Goal: Transaction & Acquisition: Purchase product/service

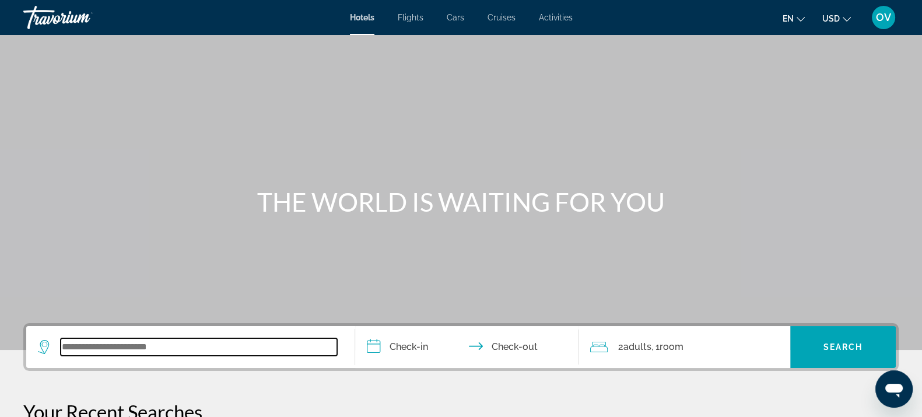
click at [105, 348] on input "Search widget" at bounding box center [199, 346] width 276 height 17
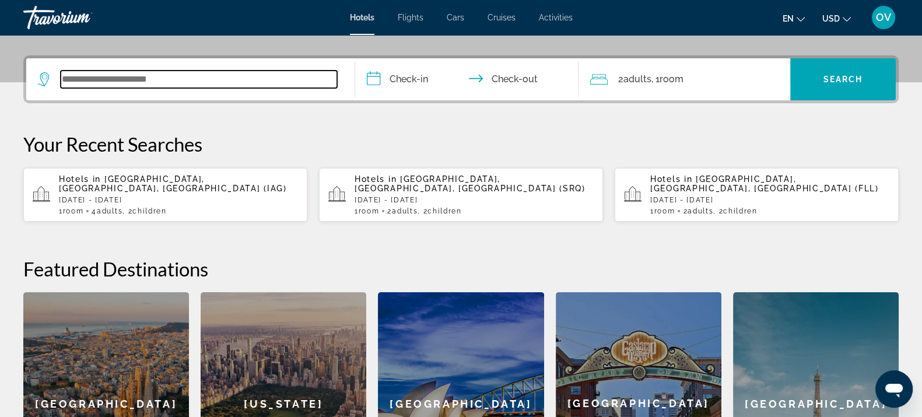
scroll to position [285, 0]
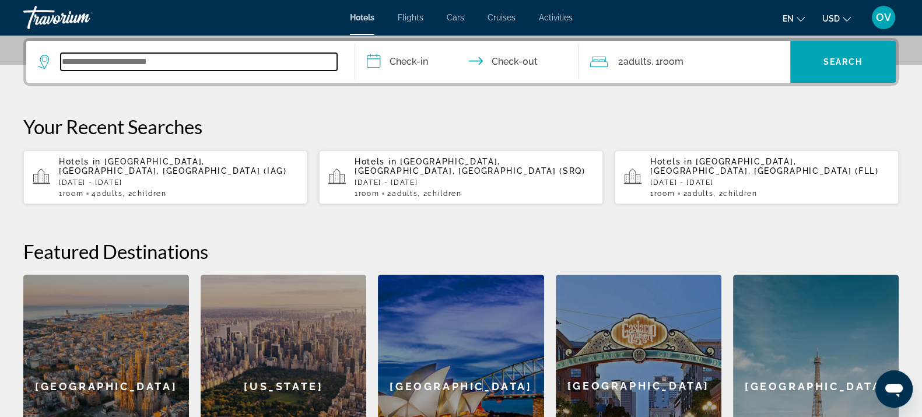
click at [231, 55] on input "Search widget" at bounding box center [199, 61] width 276 height 17
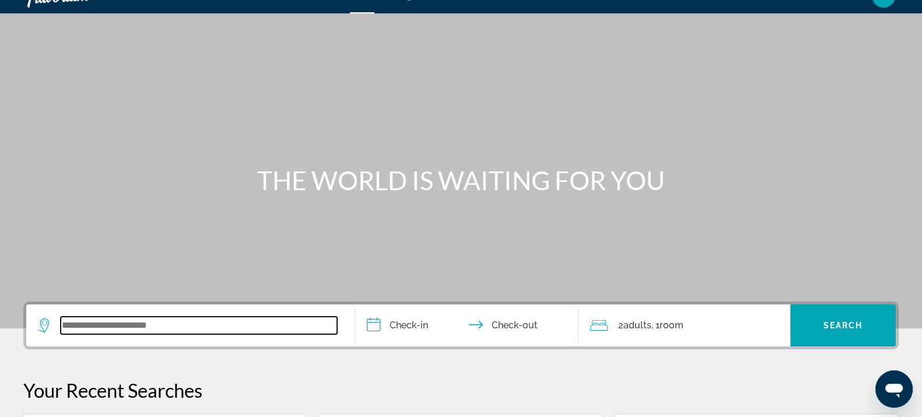
scroll to position [0, 0]
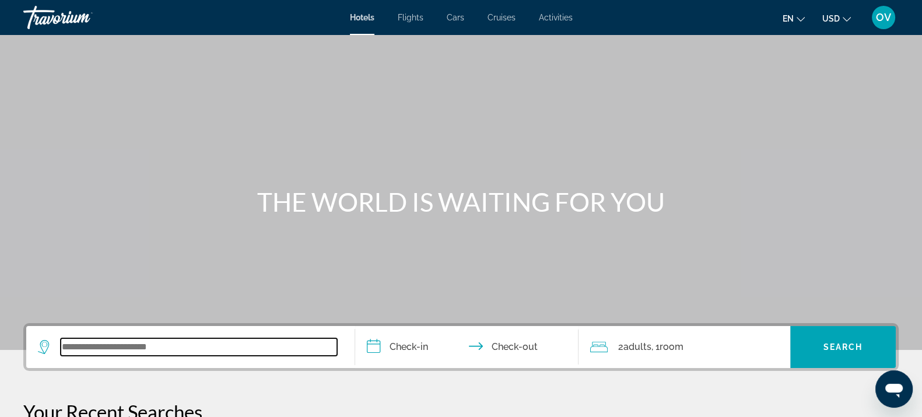
click at [244, 348] on input "Search widget" at bounding box center [199, 346] width 276 height 17
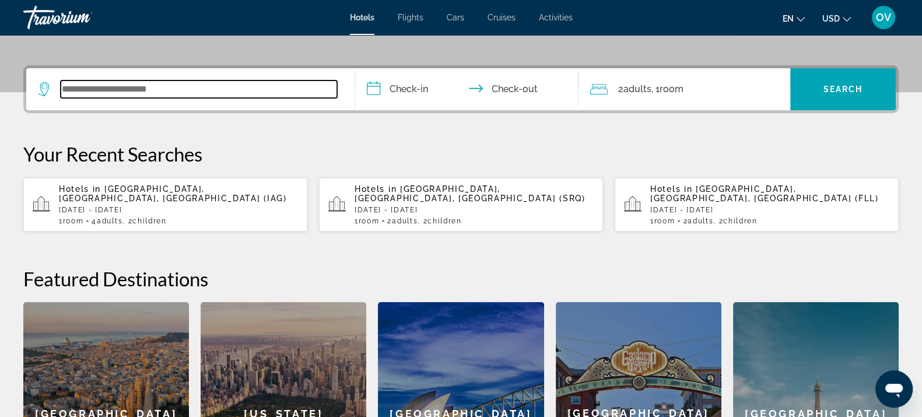
scroll to position [285, 0]
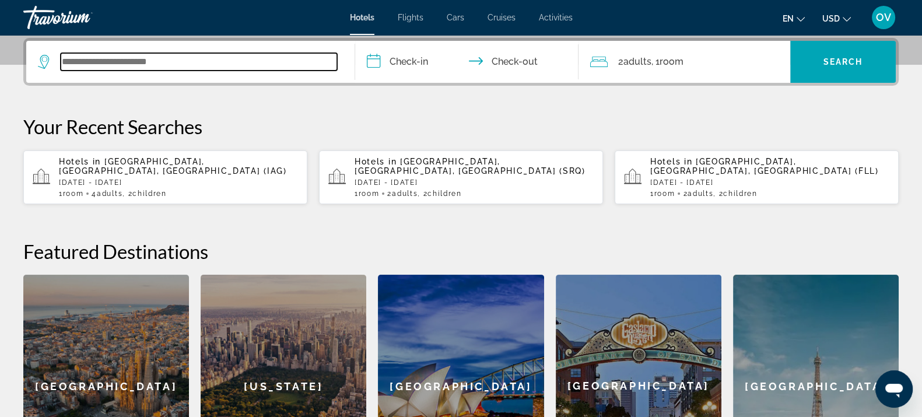
click at [200, 57] on input "Search widget" at bounding box center [199, 61] width 276 height 17
type input "*"
type input "****"
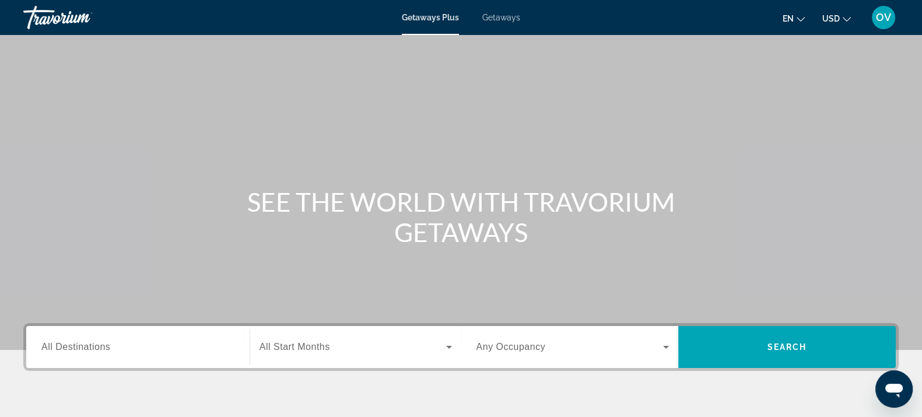
click at [117, 362] on div "Search widget" at bounding box center [137, 347] width 193 height 33
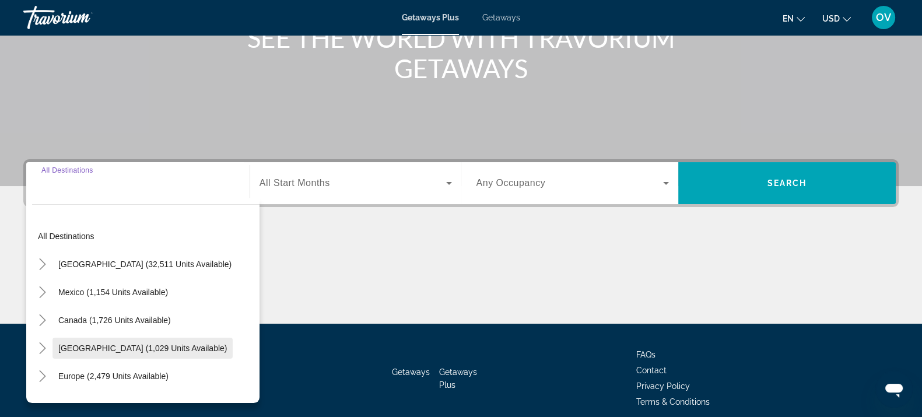
scroll to position [213, 0]
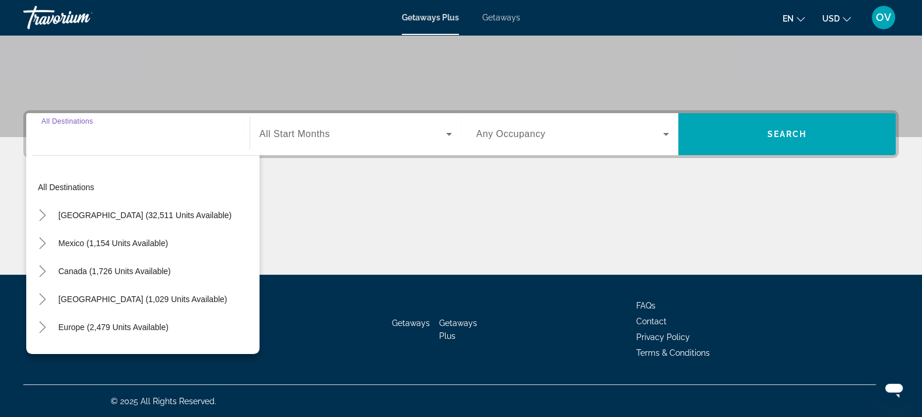
click at [164, 132] on input "Destination All Destinations" at bounding box center [137, 135] width 193 height 14
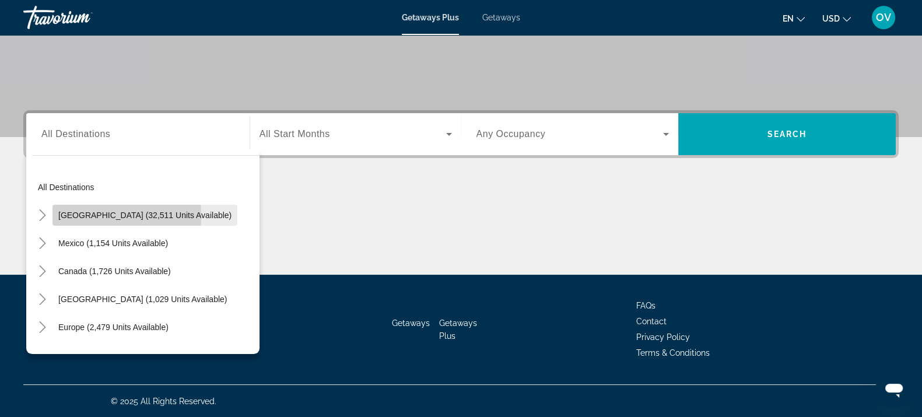
click at [65, 216] on span "United States (32,511 units available)" at bounding box center [144, 214] width 173 height 9
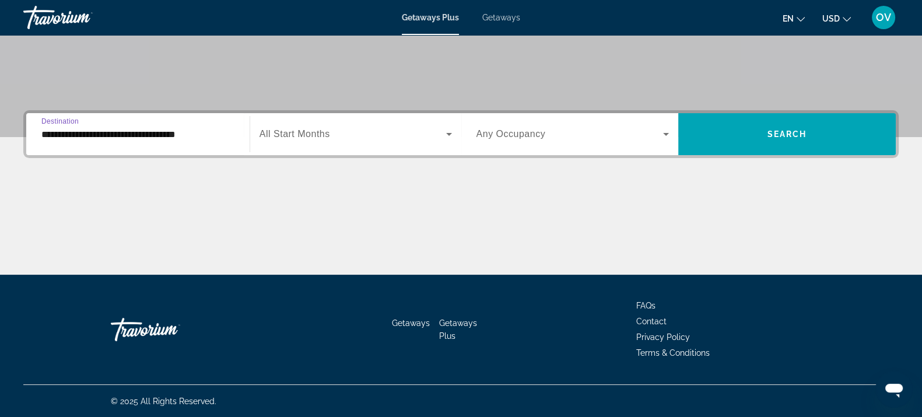
click at [135, 129] on input "**********" at bounding box center [137, 135] width 193 height 14
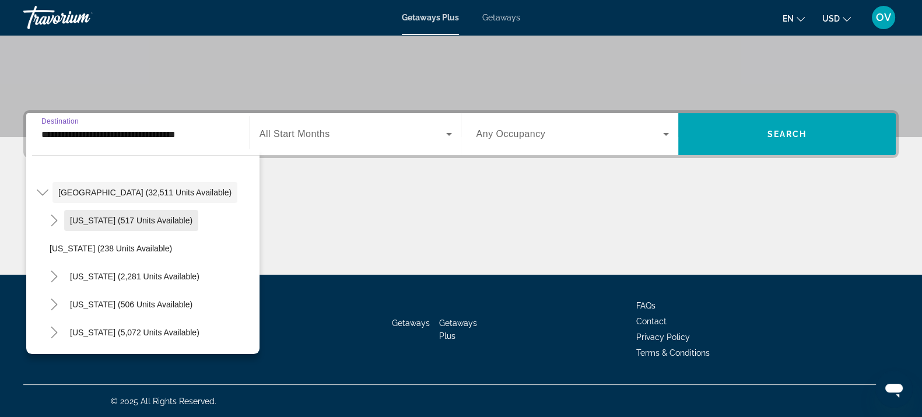
scroll to position [0, 0]
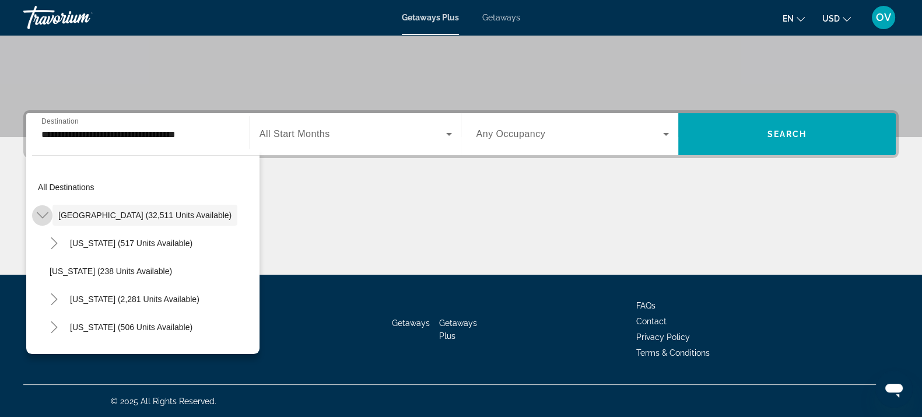
click at [35, 213] on mat-icon "Toggle United States (32,511 units available)" at bounding box center [42, 215] width 20 height 20
click at [49, 213] on mat-icon "Toggle United States (32,511 units available)" at bounding box center [42, 215] width 20 height 20
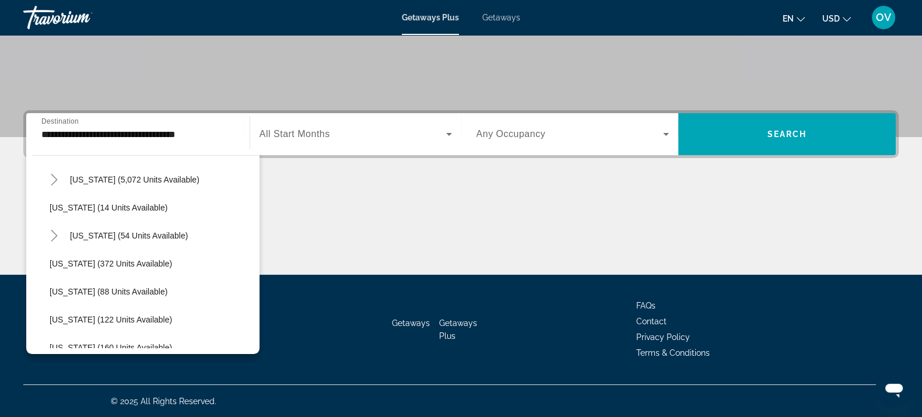
scroll to position [145, 0]
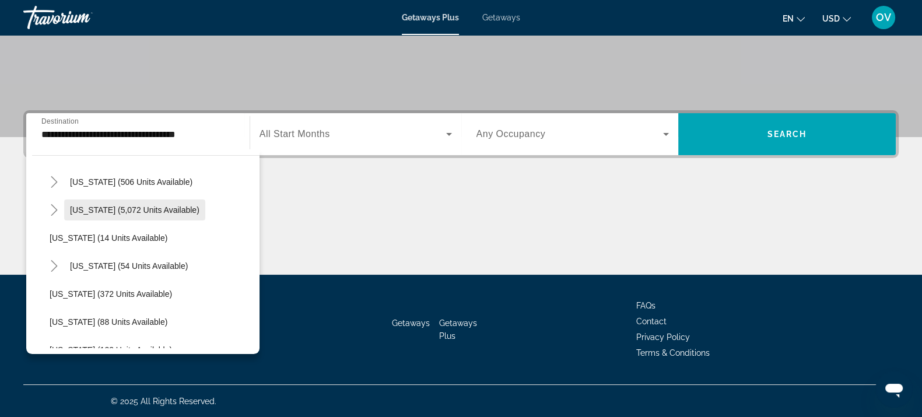
click at [131, 213] on span "Florida (5,072 units available)" at bounding box center [134, 209] width 129 height 9
type input "**********"
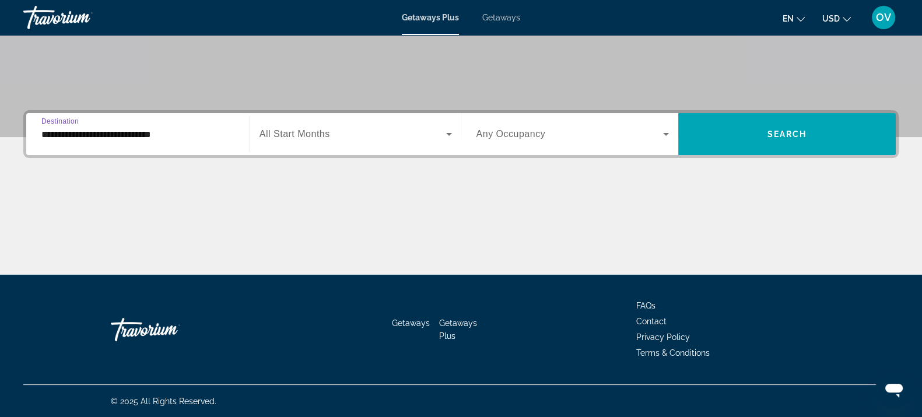
click at [307, 137] on span "All Start Months" at bounding box center [294, 134] width 71 height 10
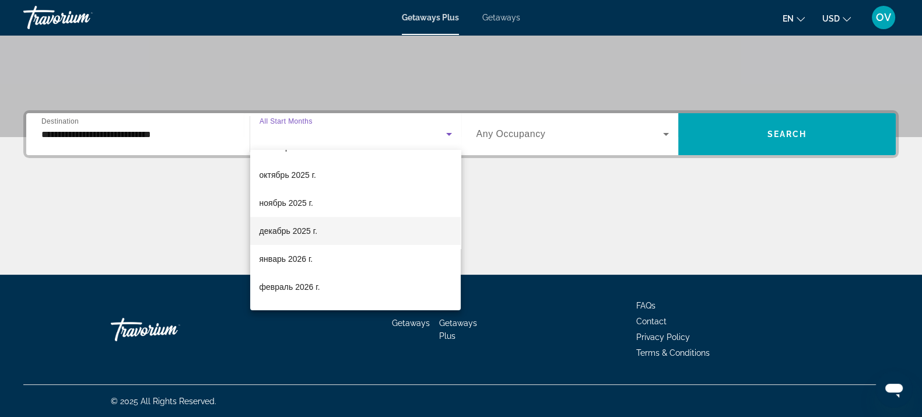
scroll to position [72, 0]
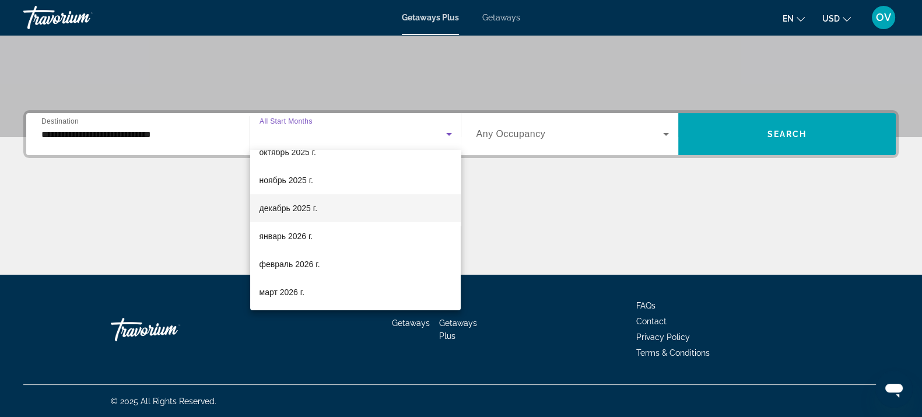
click at [324, 209] on mat-option "декабрь 2025 г." at bounding box center [355, 208] width 211 height 28
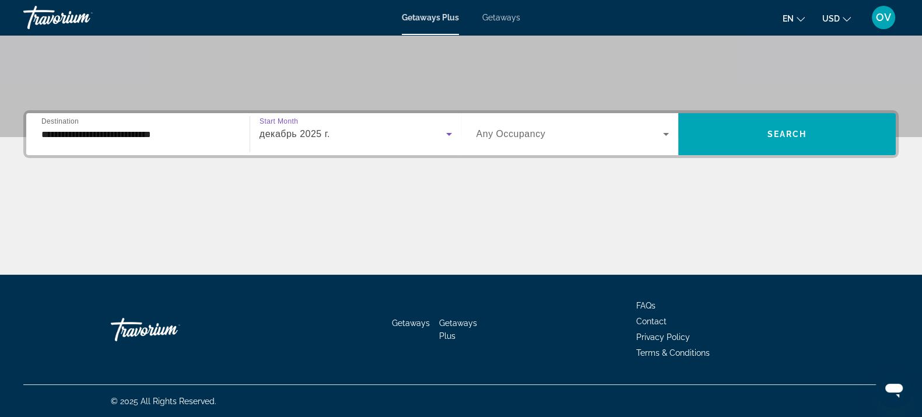
click at [573, 128] on span "Search widget" at bounding box center [569, 134] width 187 height 14
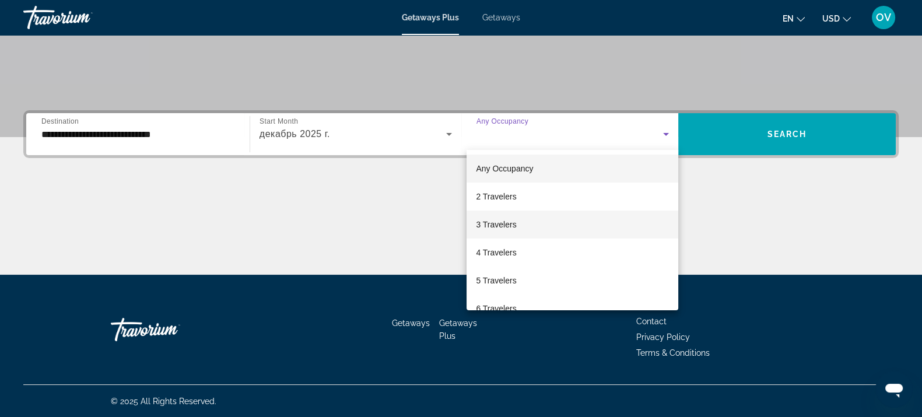
click at [514, 226] on span "3 Travelers" at bounding box center [496, 224] width 40 height 14
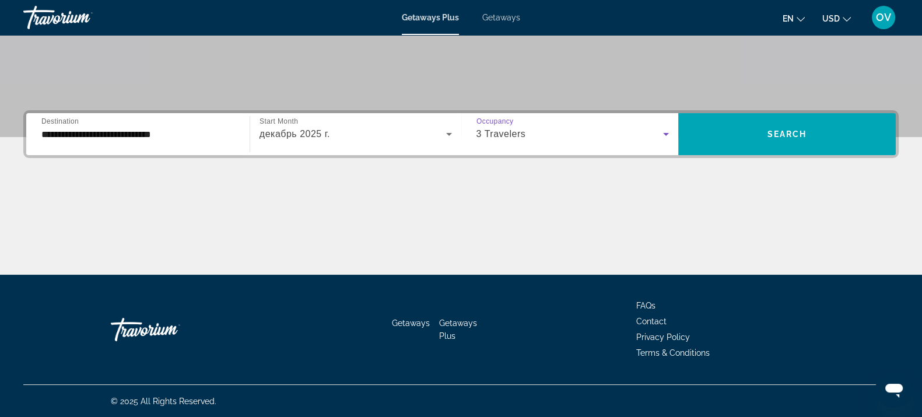
click at [602, 131] on div "3 Travelers" at bounding box center [569, 134] width 187 height 14
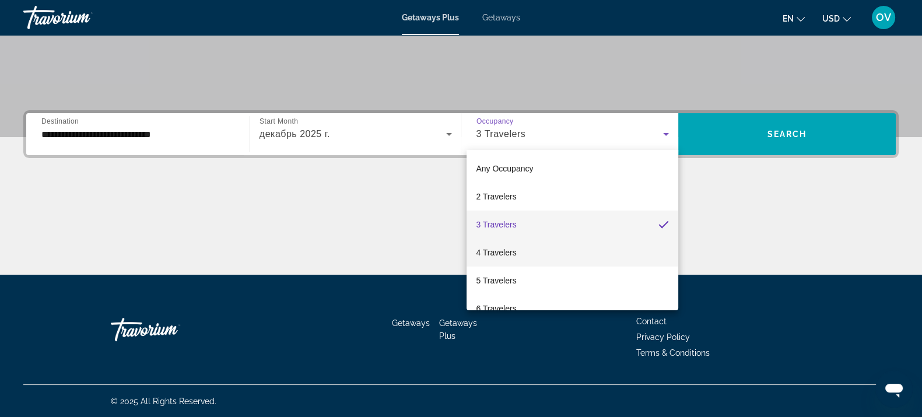
click at [508, 246] on span "4 Travelers" at bounding box center [496, 252] width 40 height 14
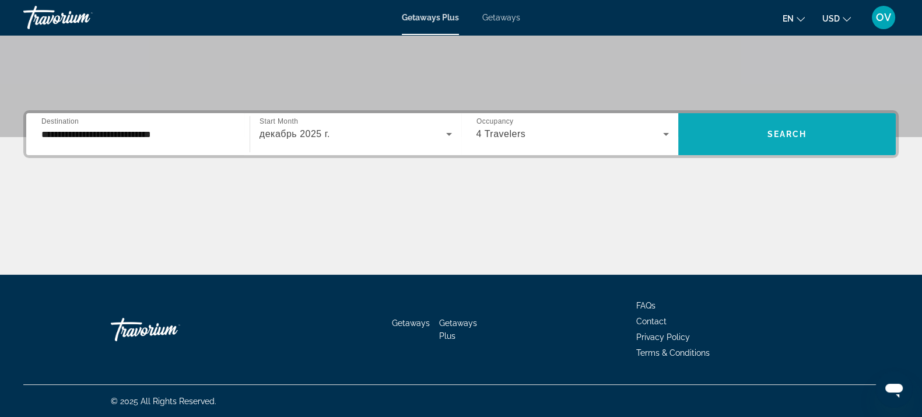
click at [754, 134] on span "Search widget" at bounding box center [786, 134] width 217 height 28
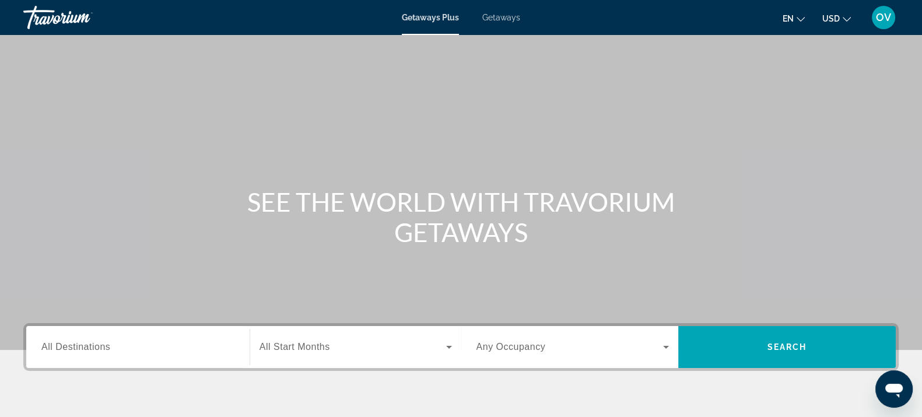
drag, startPoint x: 528, startPoint y: 236, endPoint x: 175, endPoint y: 178, distance: 357.5
click at [175, 178] on div "SEE THE WORLD WITH TRAVORIUM GETAWAYS" at bounding box center [461, 175] width 922 height 350
click at [168, 117] on div "Main content" at bounding box center [461, 175] width 922 height 350
click at [503, 19] on span "Getaways" at bounding box center [501, 17] width 38 height 9
click at [101, 345] on span "All Destinations" at bounding box center [75, 347] width 69 height 10
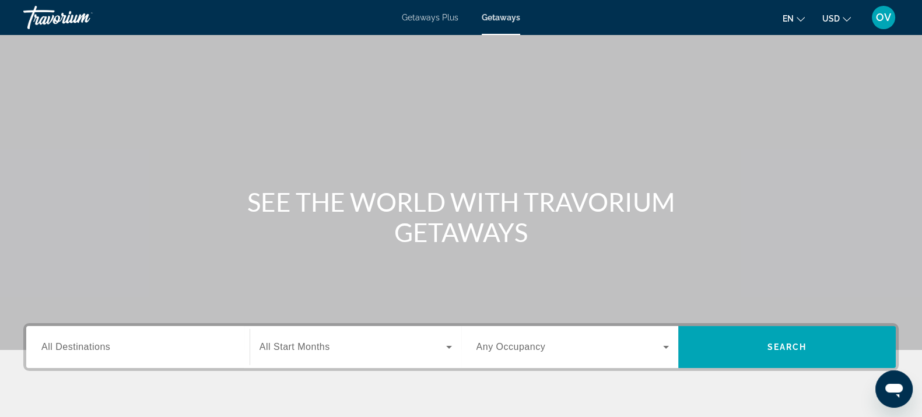
click at [101, 345] on input "Destination All Destinations" at bounding box center [137, 348] width 193 height 14
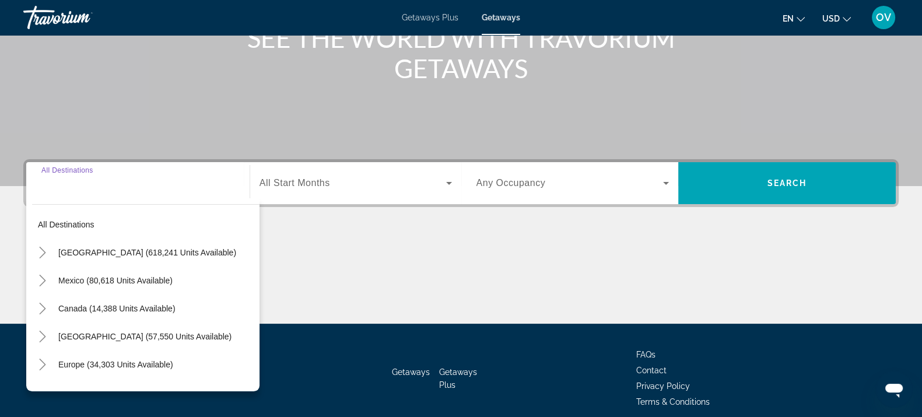
scroll to position [213, 0]
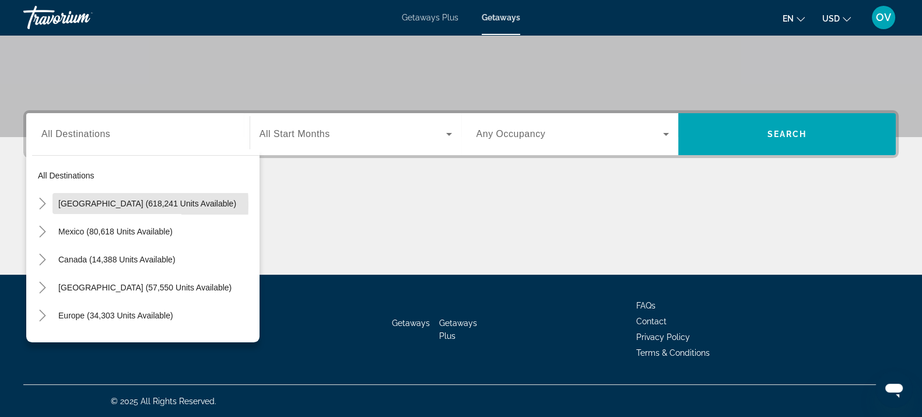
click at [66, 204] on span "United States (618,241 units available)" at bounding box center [147, 203] width 178 height 9
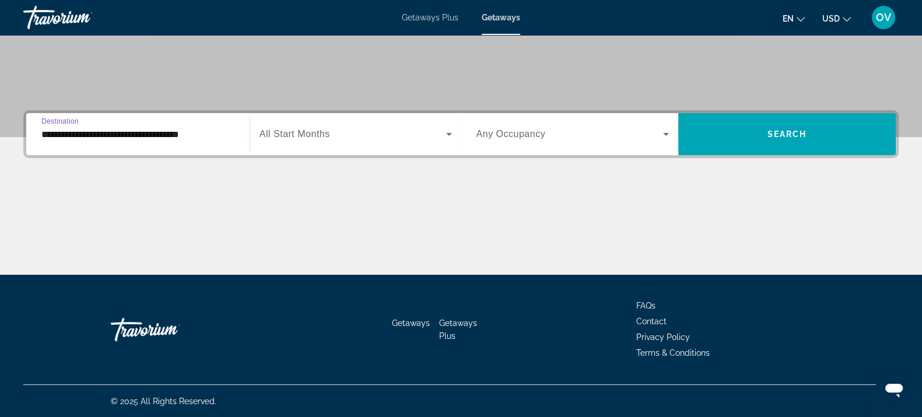
click at [127, 145] on div "**********" at bounding box center [137, 134] width 193 height 33
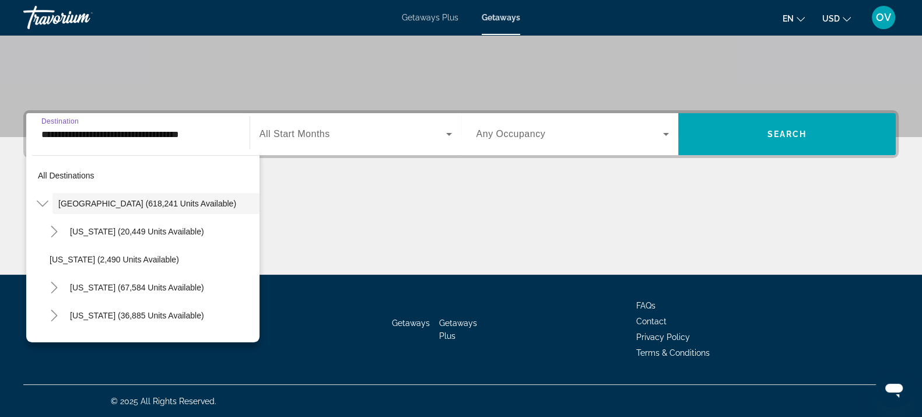
scroll to position [208, 0]
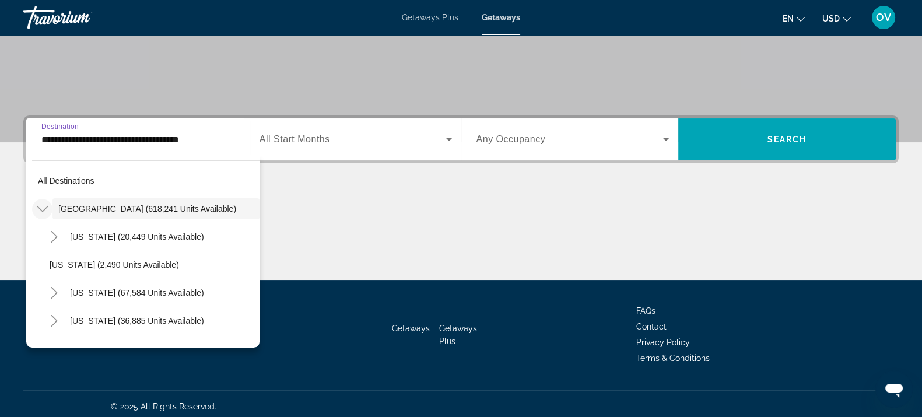
click at [47, 203] on icon "Toggle United States (618,241 units available)" at bounding box center [43, 209] width 12 height 12
click at [47, 205] on icon "Toggle United States (618,241 units available)" at bounding box center [43, 209] width 12 height 12
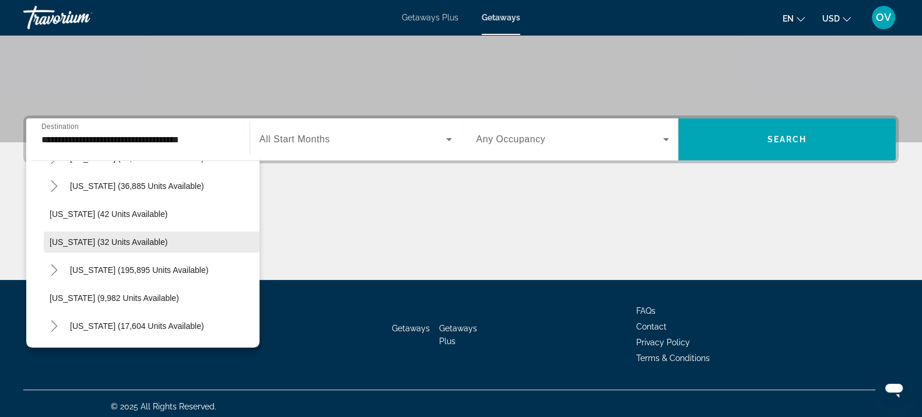
scroll to position [145, 0]
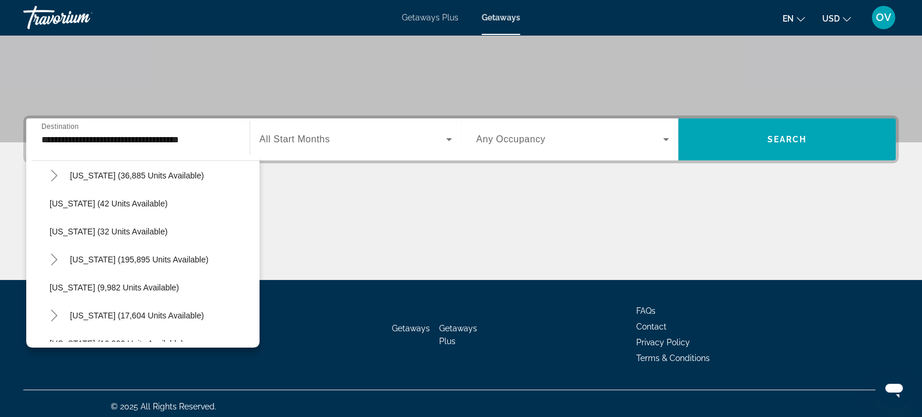
click at [116, 265] on span "Search widget" at bounding box center [161, 259] width 195 height 28
type input "**********"
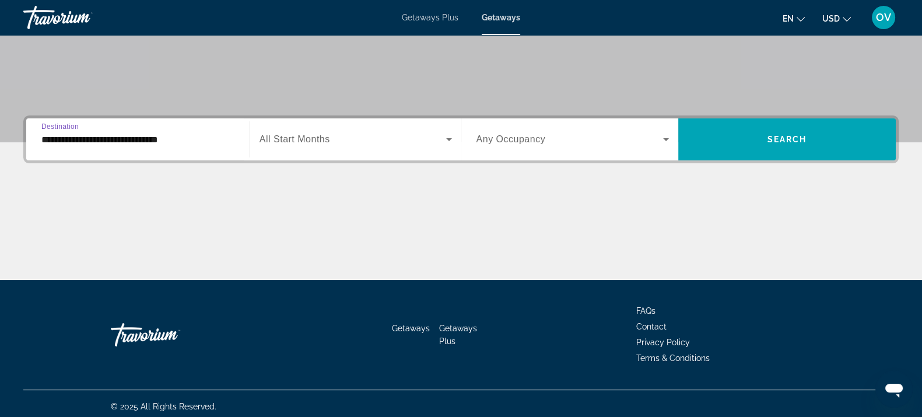
scroll to position [213, 0]
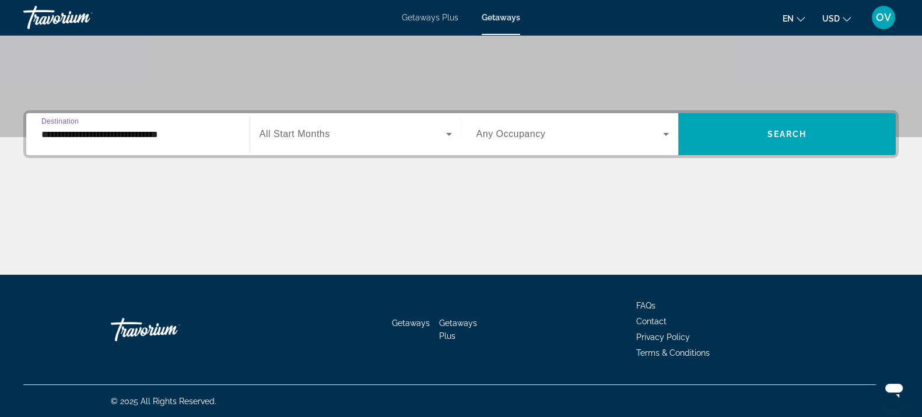
click at [304, 128] on span "Search widget" at bounding box center [352, 134] width 187 height 14
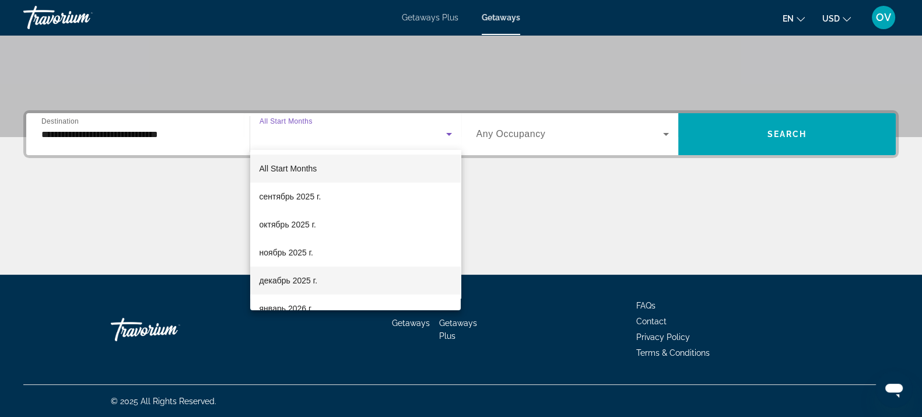
click at [304, 279] on span "декабрь 2025 г." at bounding box center [288, 280] width 58 height 14
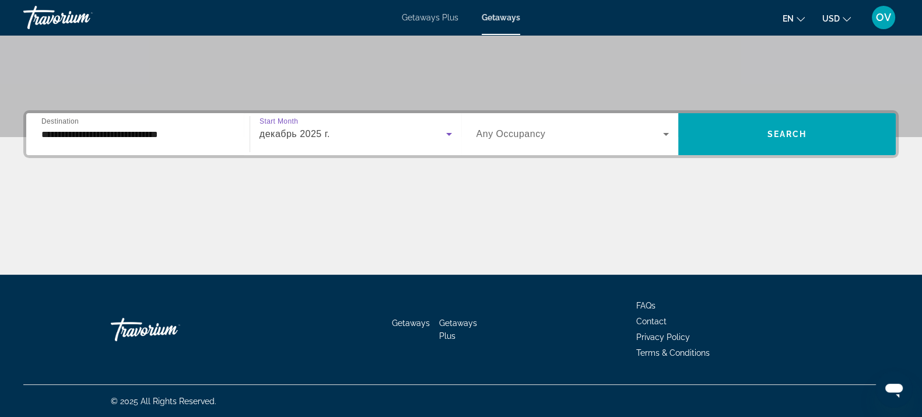
click at [533, 111] on div "**********" at bounding box center [460, 134] width 875 height 48
click at [537, 124] on div "Search widget" at bounding box center [572, 134] width 193 height 33
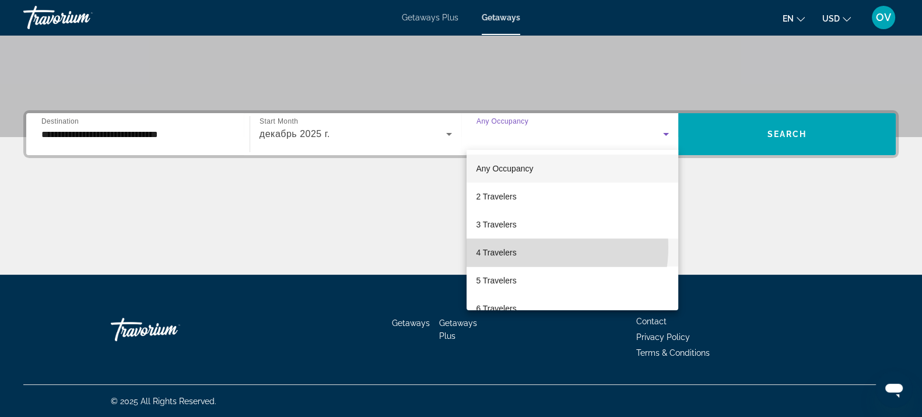
click at [524, 247] on mat-option "4 Travelers" at bounding box center [572, 252] width 212 height 28
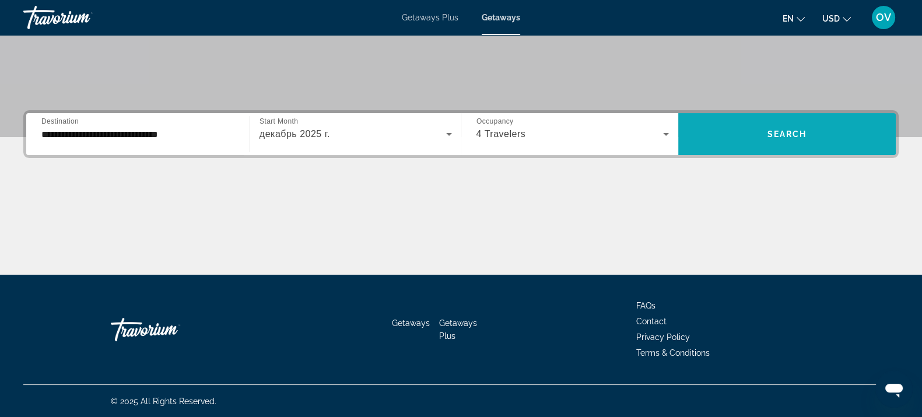
click at [761, 131] on span "Search widget" at bounding box center [786, 134] width 217 height 28
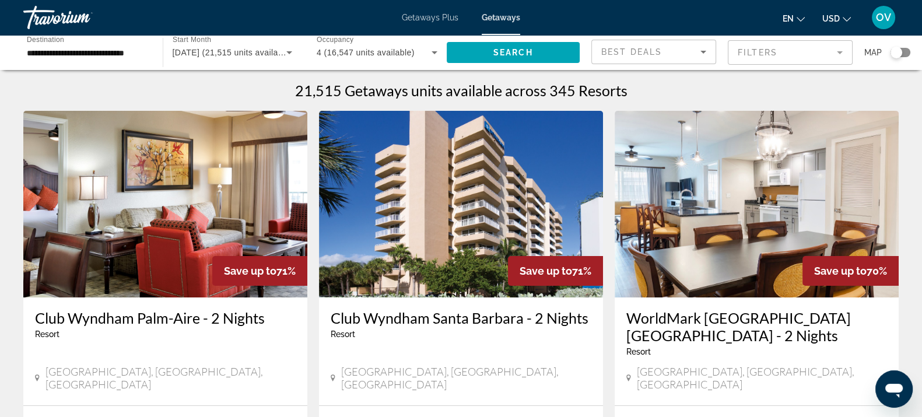
click at [626, 54] on span "Best Deals" at bounding box center [631, 51] width 61 height 9
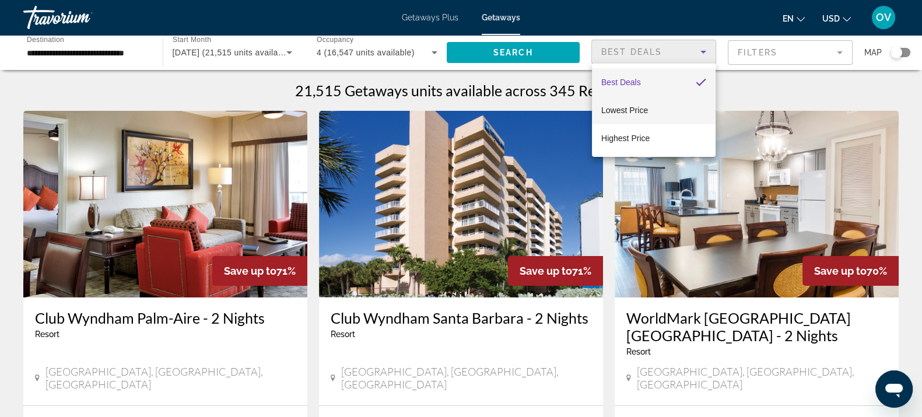
click at [619, 107] on span "Lowest Price" at bounding box center [624, 110] width 47 height 9
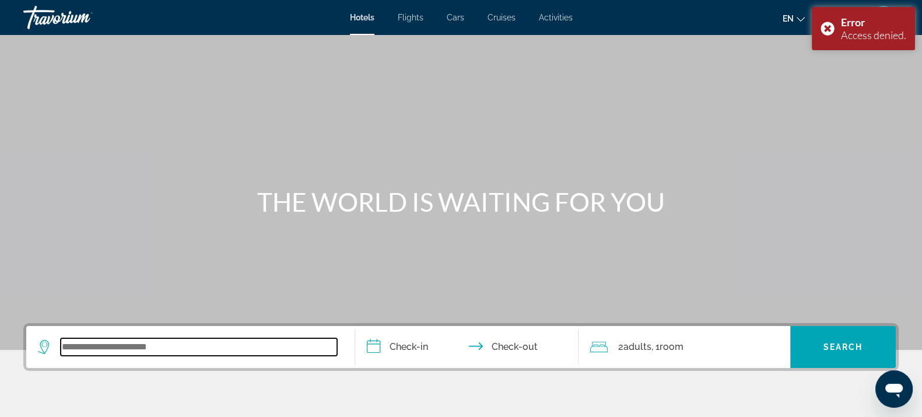
click at [143, 355] on input "Search widget" at bounding box center [199, 346] width 276 height 17
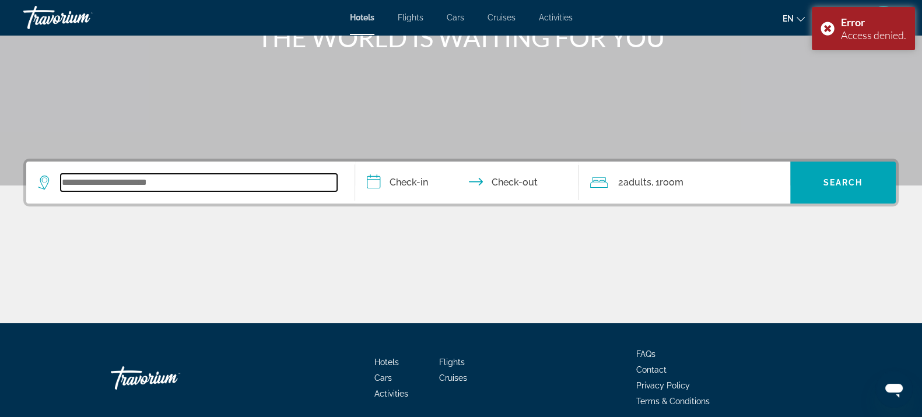
scroll to position [213, 0]
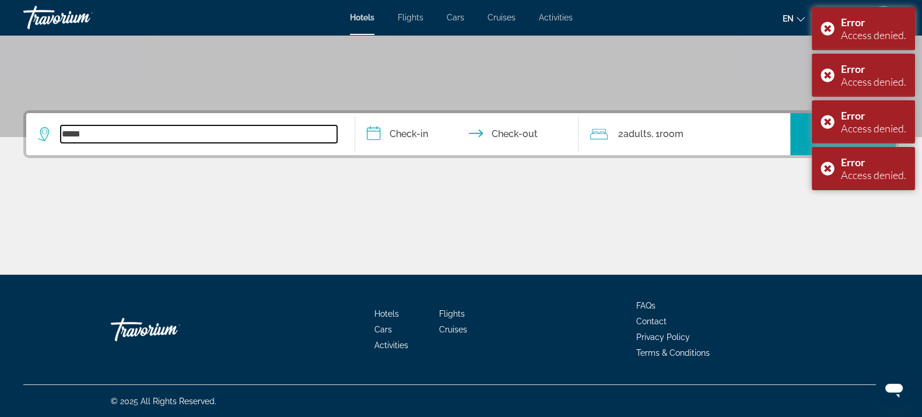
type input "****"
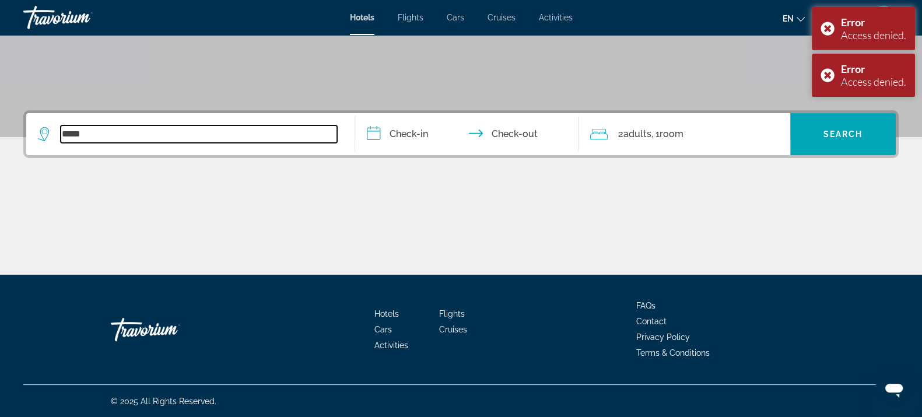
drag, startPoint x: 180, startPoint y: 134, endPoint x: 0, endPoint y: 135, distance: 180.2
click at [0, 135] on div "**********" at bounding box center [461, 192] width 922 height 164
click at [101, 128] on input "Search widget" at bounding box center [199, 133] width 276 height 17
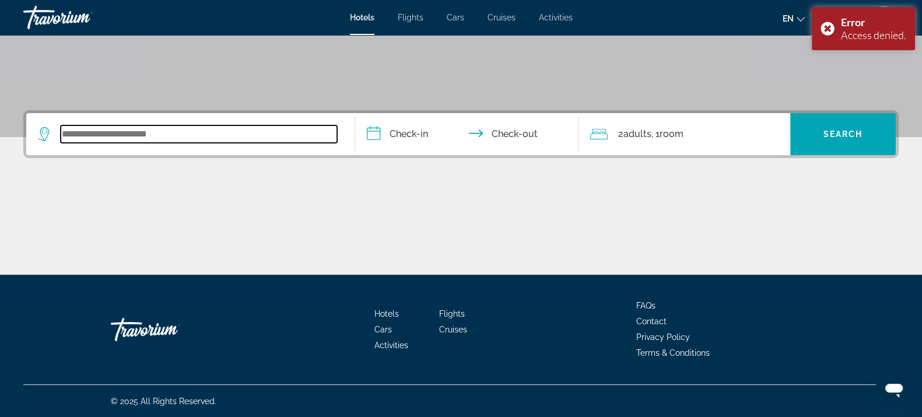
type input "*"
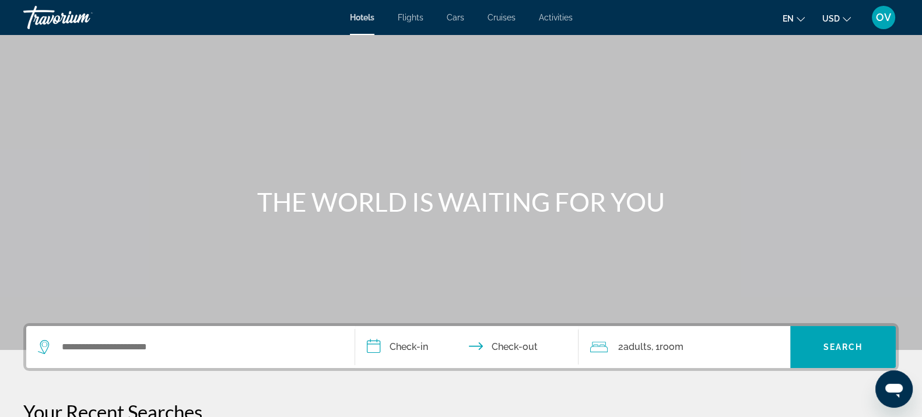
drag, startPoint x: 244, startPoint y: 199, endPoint x: 213, endPoint y: 172, distance: 41.7
click at [215, 172] on div "THE WORLD IS WAITING FOR YOU" at bounding box center [461, 175] width 922 height 350
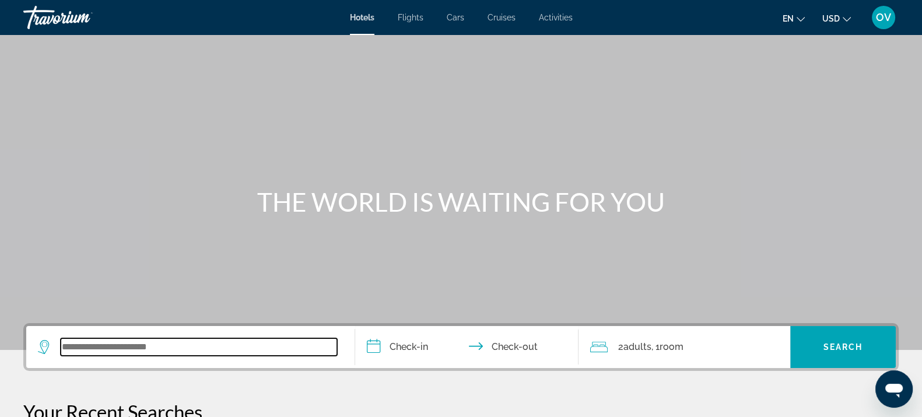
click at [147, 352] on input "Search widget" at bounding box center [199, 346] width 276 height 17
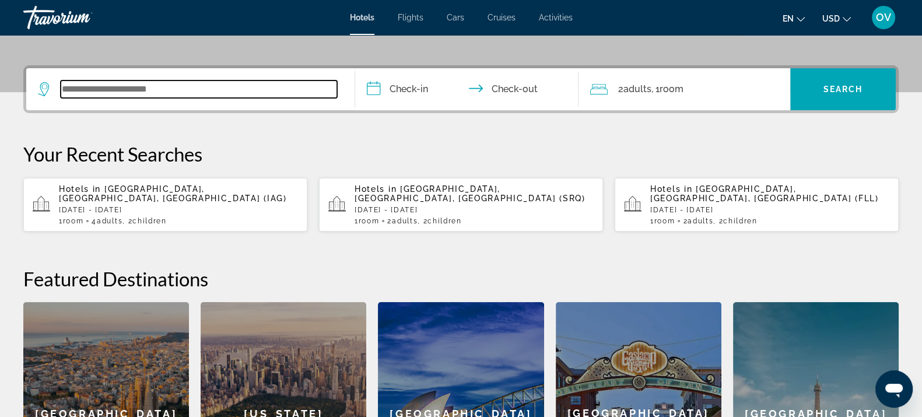
scroll to position [285, 0]
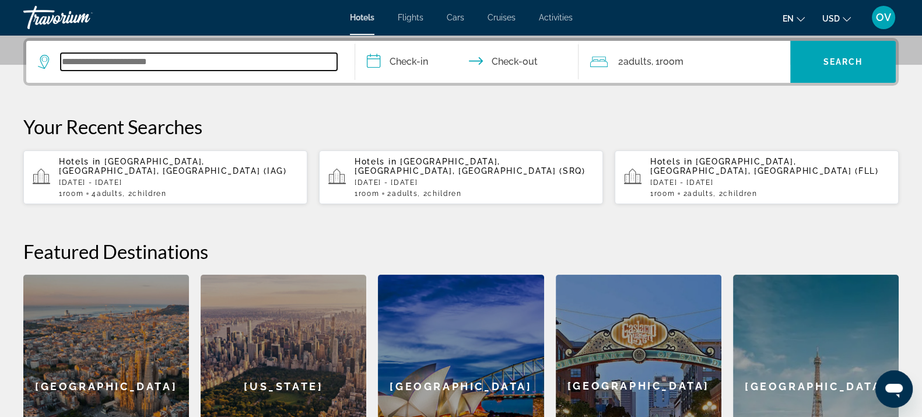
drag, startPoint x: 170, startPoint y: 57, endPoint x: 44, endPoint y: 62, distance: 126.6
click at [44, 62] on div "Search widget" at bounding box center [187, 61] width 299 height 17
click at [183, 59] on input "Search widget" at bounding box center [199, 61] width 276 height 17
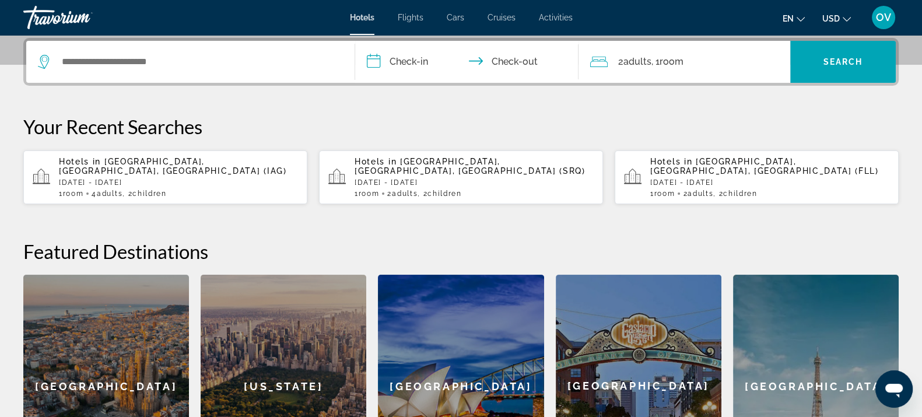
drag, startPoint x: 344, startPoint y: 61, endPoint x: 130, endPoint y: 68, distance: 214.1
click at [128, 68] on app-destination-search "Search widget" at bounding box center [190, 62] width 329 height 42
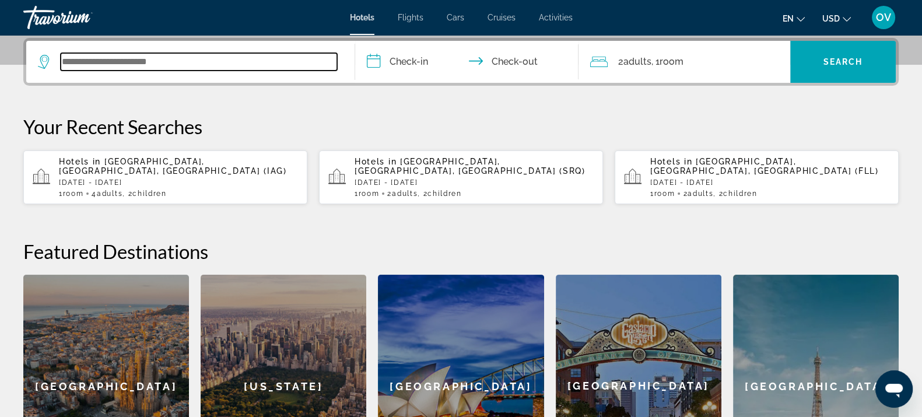
click at [221, 56] on input "Search widget" at bounding box center [199, 61] width 276 height 17
click at [240, 61] on input "Search widget" at bounding box center [199, 61] width 276 height 17
click at [240, 63] on input "Search widget" at bounding box center [199, 61] width 276 height 17
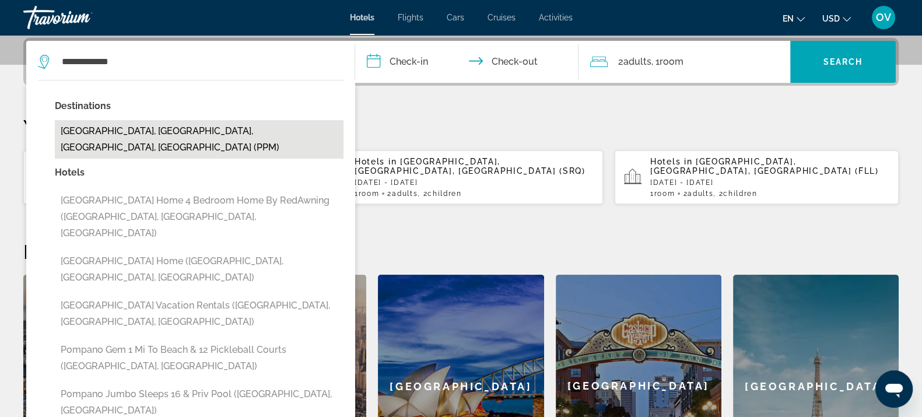
click at [216, 129] on button "[GEOGRAPHIC_DATA], [GEOGRAPHIC_DATA], [GEOGRAPHIC_DATA], [GEOGRAPHIC_DATA] (PPM)" at bounding box center [199, 139] width 289 height 38
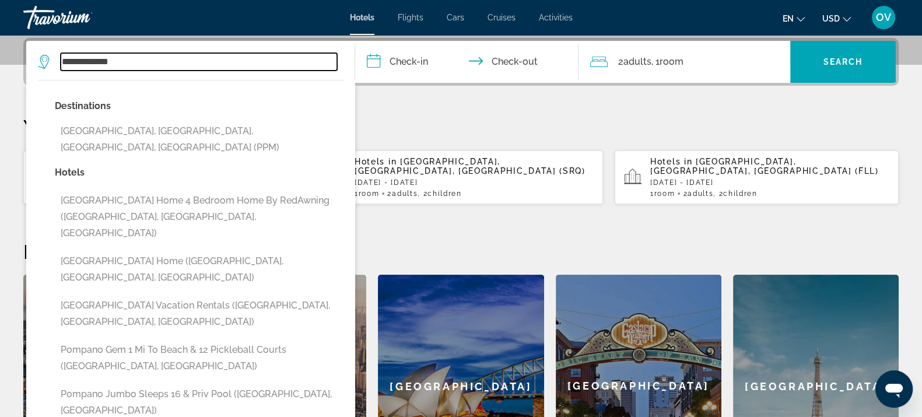
type input "**********"
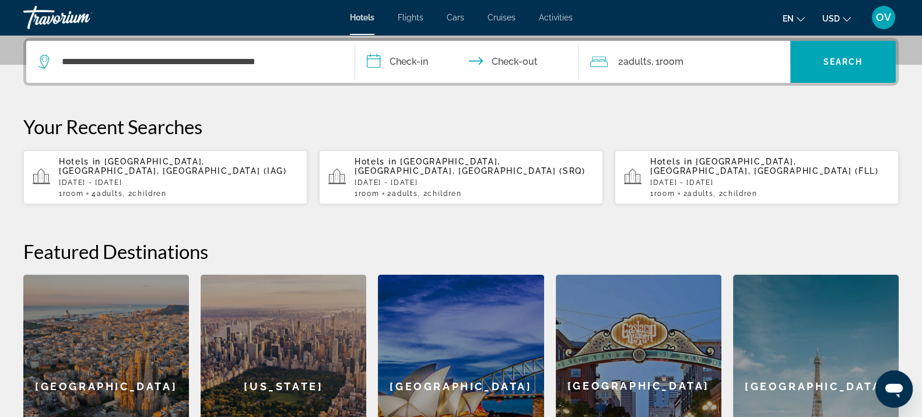
click at [429, 51] on input "**********" at bounding box center [469, 63] width 228 height 45
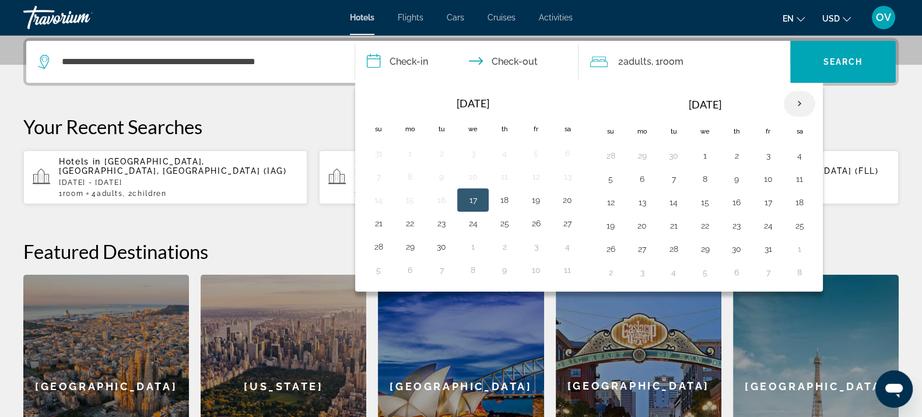
click at [796, 101] on th "Next month" at bounding box center [799, 104] width 31 height 26
click at [768, 224] on button "26" at bounding box center [768, 225] width 19 height 16
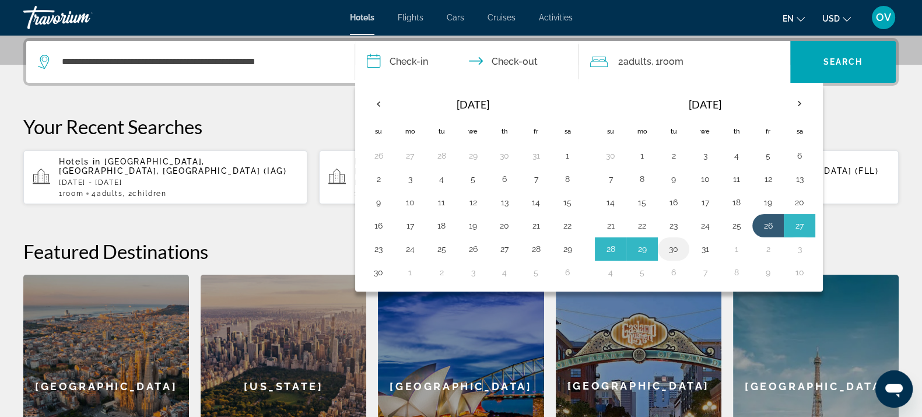
click at [668, 250] on button "30" at bounding box center [673, 249] width 19 height 16
type input "**********"
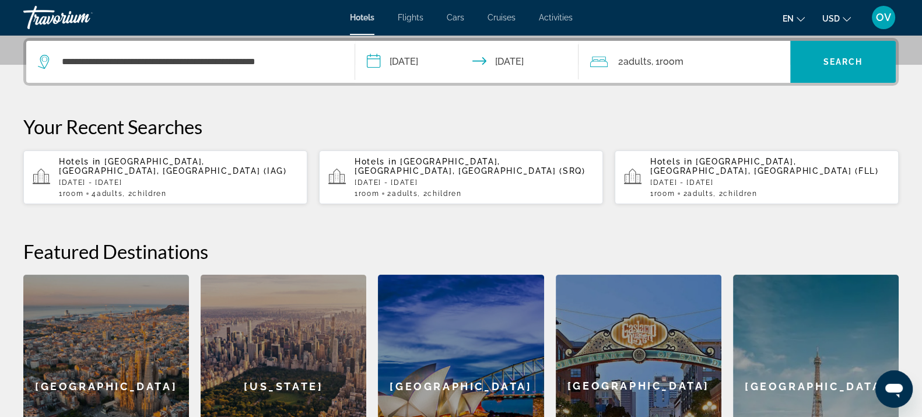
click at [659, 52] on div "2 Adult Adults , 1 Room rooms" at bounding box center [690, 62] width 200 height 42
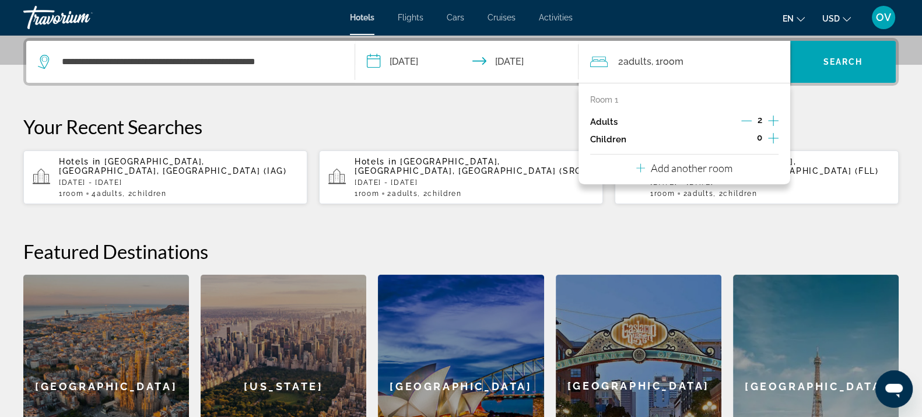
click at [776, 120] on icon "Increment adults" at bounding box center [773, 121] width 10 height 14
drag, startPoint x: 755, startPoint y: 120, endPoint x: 749, endPoint y: 118, distance: 6.1
click at [755, 120] on div "4" at bounding box center [759, 121] width 37 height 17
click at [749, 118] on icon "Decrement adults" at bounding box center [746, 120] width 10 height 10
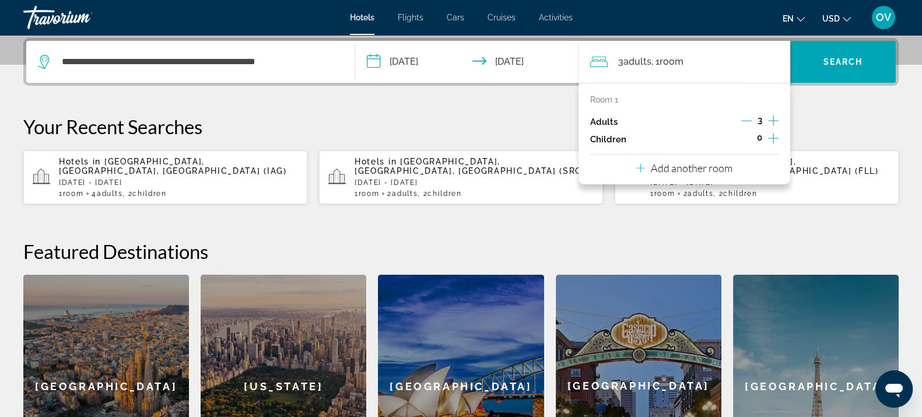
click at [749, 118] on icon "Decrement adults" at bounding box center [746, 120] width 10 height 10
click at [713, 166] on p "Add another room" at bounding box center [692, 168] width 82 height 13
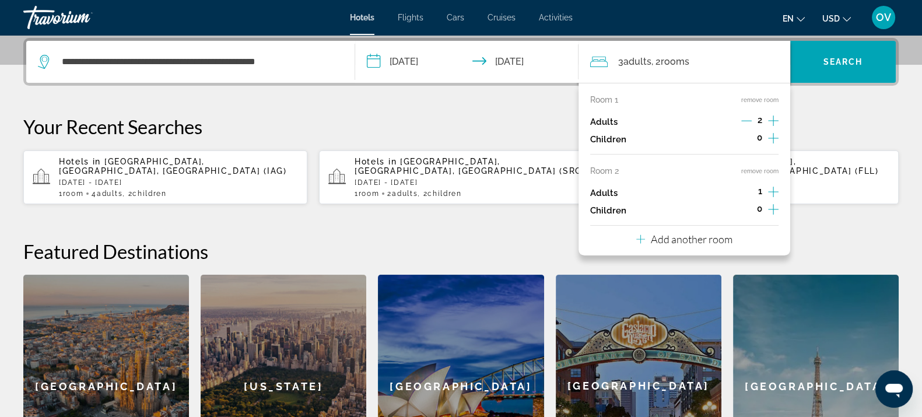
click at [774, 192] on icon "Increment adults" at bounding box center [773, 192] width 10 height 14
click at [776, 190] on icon "Increment adults" at bounding box center [773, 192] width 10 height 14
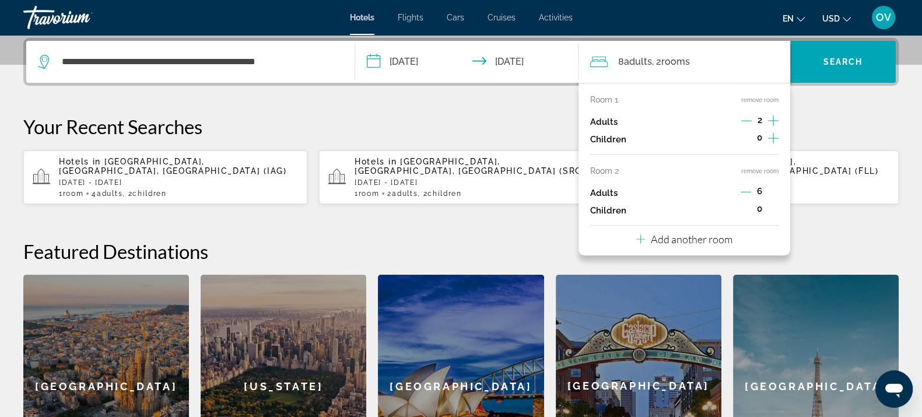
click at [745, 190] on icon "Decrement adults" at bounding box center [746, 192] width 10 height 10
click at [743, 191] on icon "Decrement adults" at bounding box center [746, 192] width 10 height 10
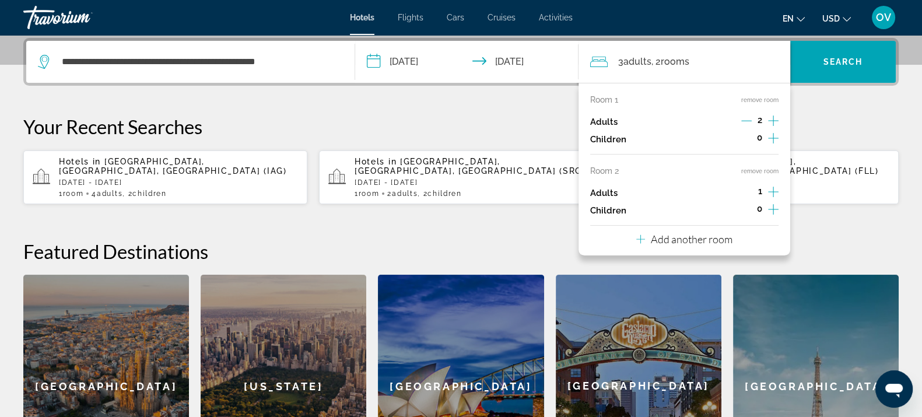
click at [770, 138] on icon "Increment children" at bounding box center [773, 138] width 10 height 14
click at [770, 138] on icon "Increment children" at bounding box center [773, 138] width 10 height 10
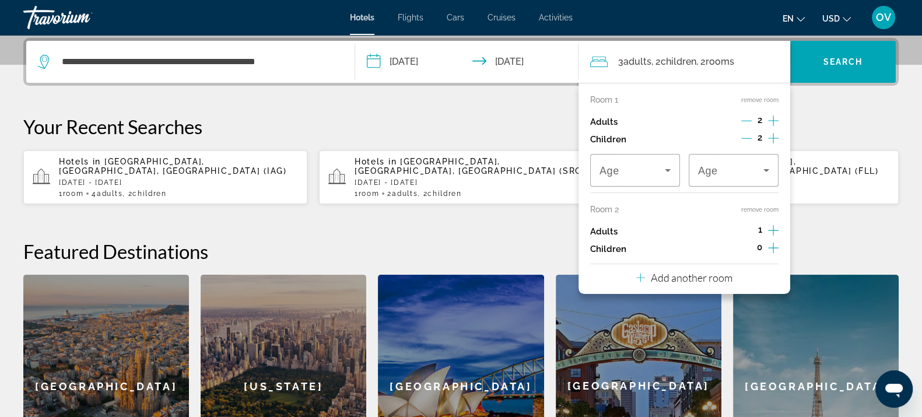
click at [758, 208] on button "remove room" at bounding box center [759, 210] width 37 height 8
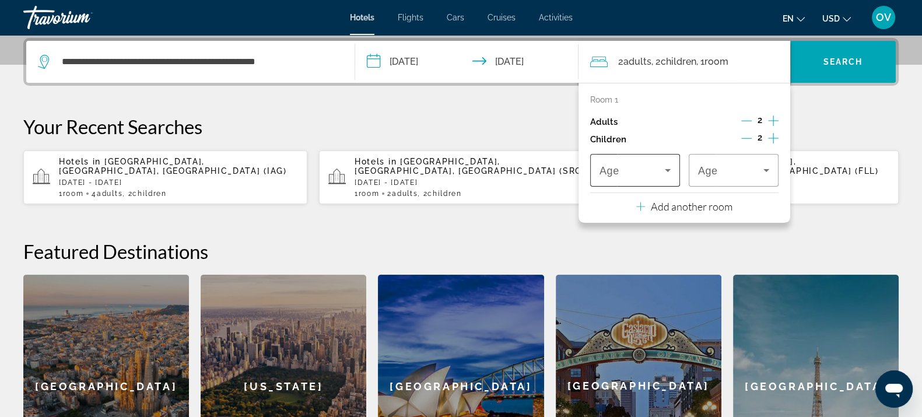
click at [663, 163] on div "Travelers: 2 adults, 2 children" at bounding box center [634, 170] width 71 height 33
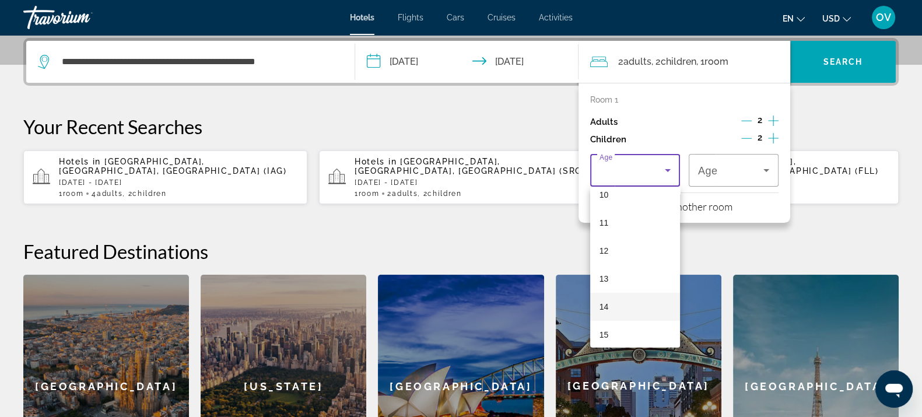
scroll to position [353, 0]
click at [636, 272] on mat-option "15" at bounding box center [635, 273] width 90 height 28
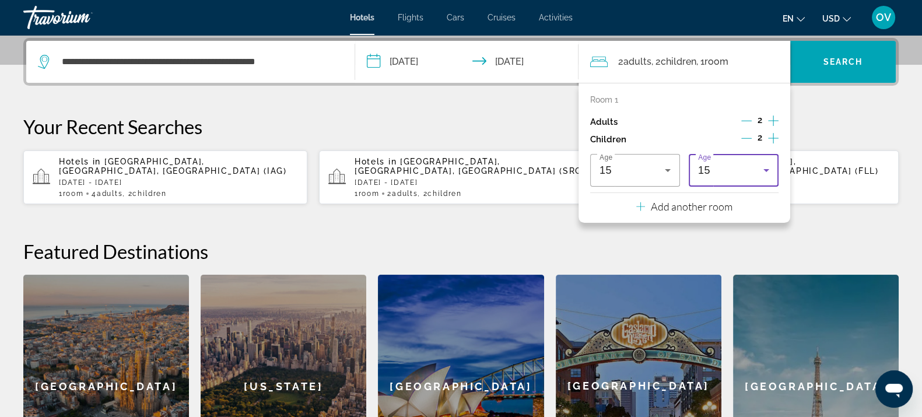
click at [708, 160] on span "Age" at bounding box center [704, 158] width 13 height 8
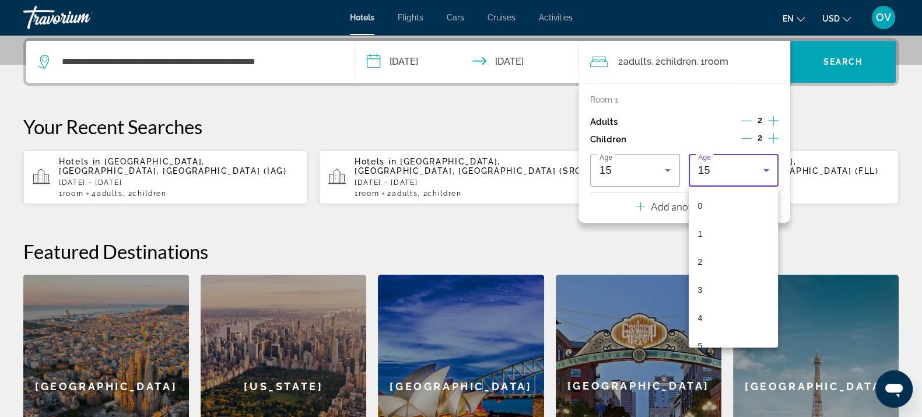
scroll to position [292, 0]
click at [714, 190] on mat-option "10" at bounding box center [734, 194] width 90 height 28
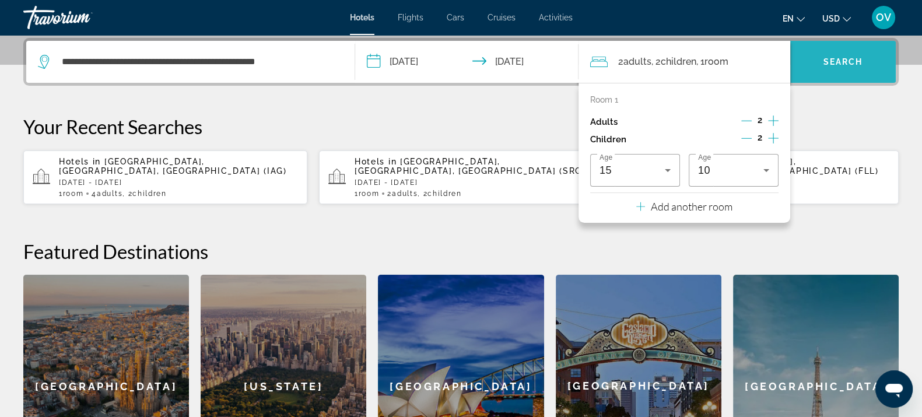
click at [838, 72] on span "Search widget" at bounding box center [843, 62] width 106 height 28
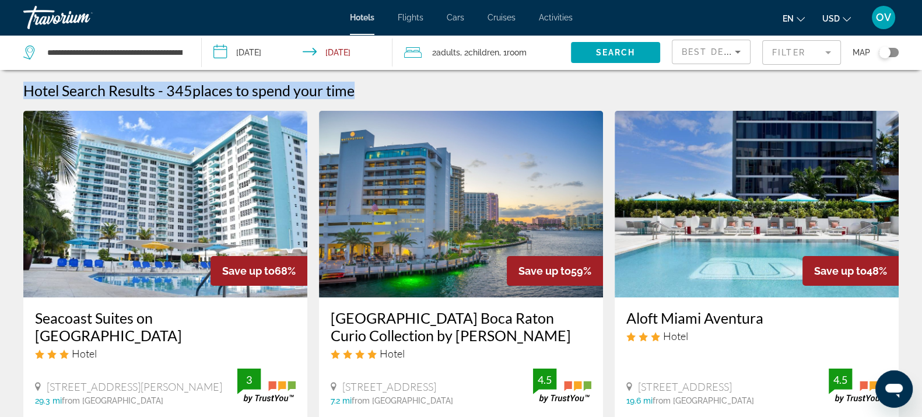
drag, startPoint x: 22, startPoint y: 90, endPoint x: 414, endPoint y: 90, distance: 392.4
click at [425, 89] on div "Hotel Search Results - 345 places to spend your time" at bounding box center [460, 90] width 875 height 17
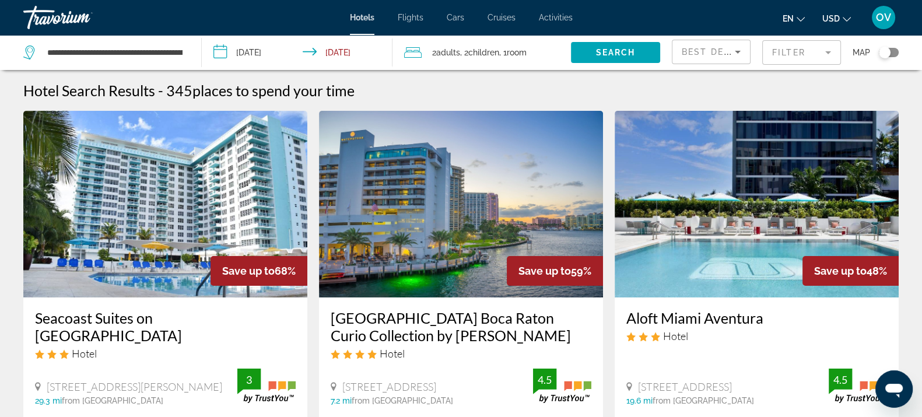
click at [733, 54] on icon "Sort by" at bounding box center [738, 52] width 14 height 14
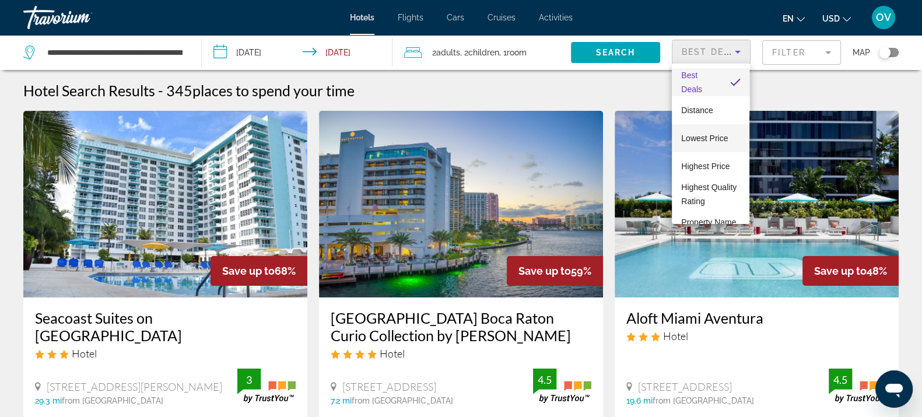
click at [713, 139] on span "Lowest Price" at bounding box center [704, 138] width 47 height 9
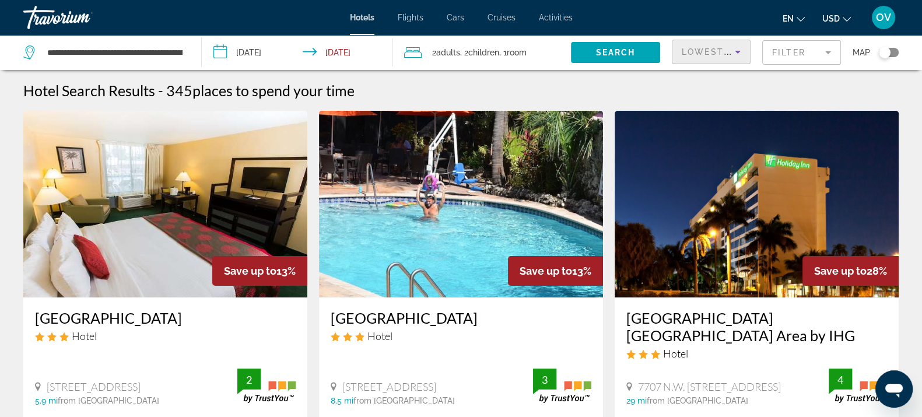
click at [690, 90] on div "Hotel Search Results - 345 places to spend your time" at bounding box center [460, 90] width 875 height 17
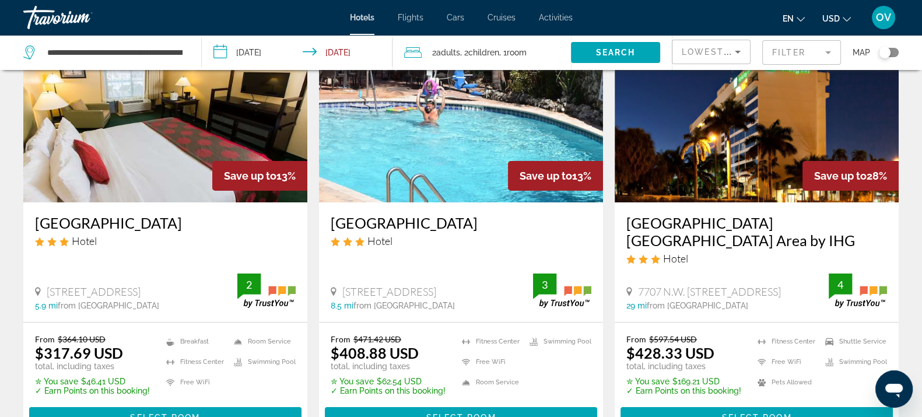
scroll to position [72, 0]
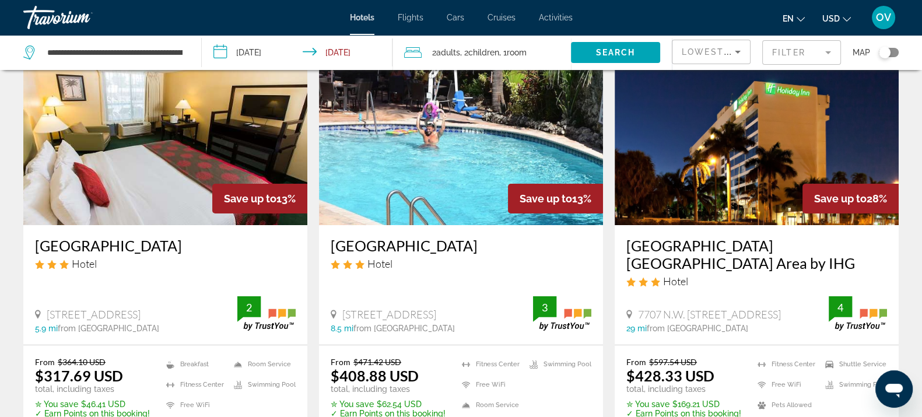
click at [793, 56] on mat-form-field "Filter" at bounding box center [801, 52] width 79 height 24
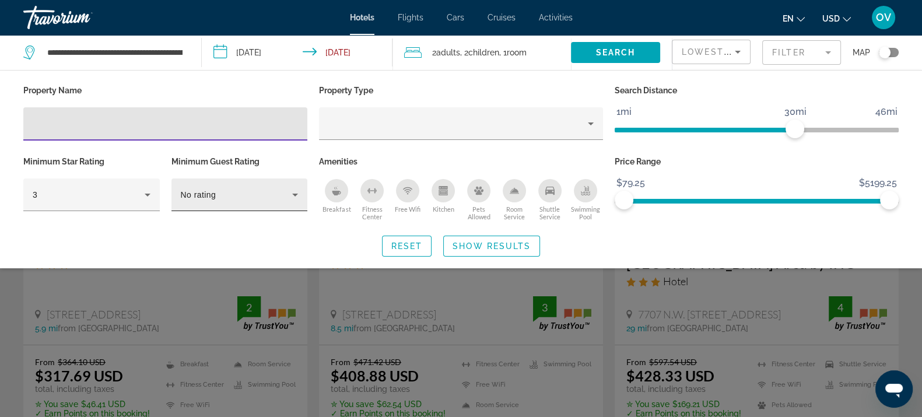
click at [234, 193] on div "No rating" at bounding box center [237, 195] width 112 height 14
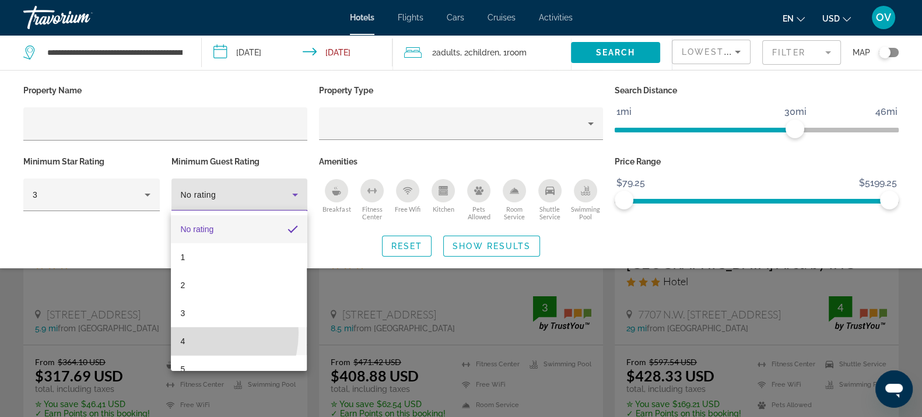
click at [191, 333] on mat-option "4" at bounding box center [239, 341] width 136 height 28
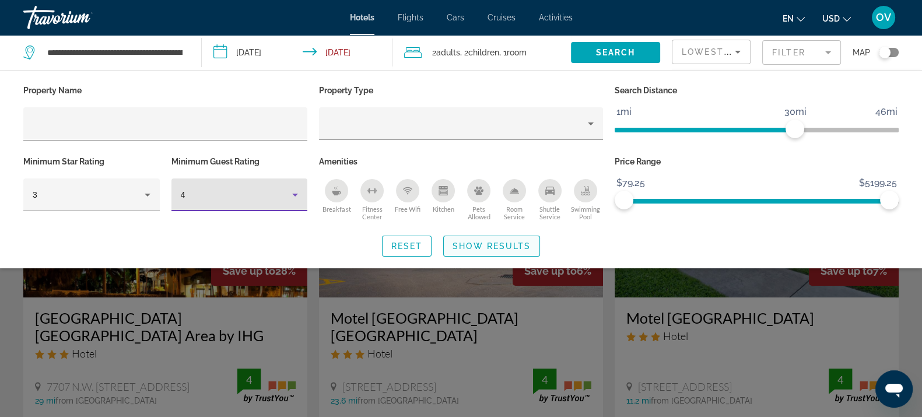
click at [492, 249] on span "Show Results" at bounding box center [491, 245] width 78 height 9
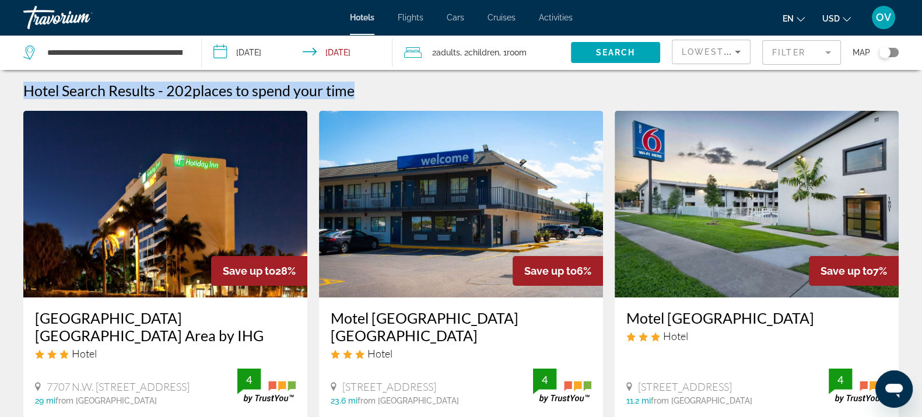
drag, startPoint x: 389, startPoint y: 86, endPoint x: 0, endPoint y: 86, distance: 388.9
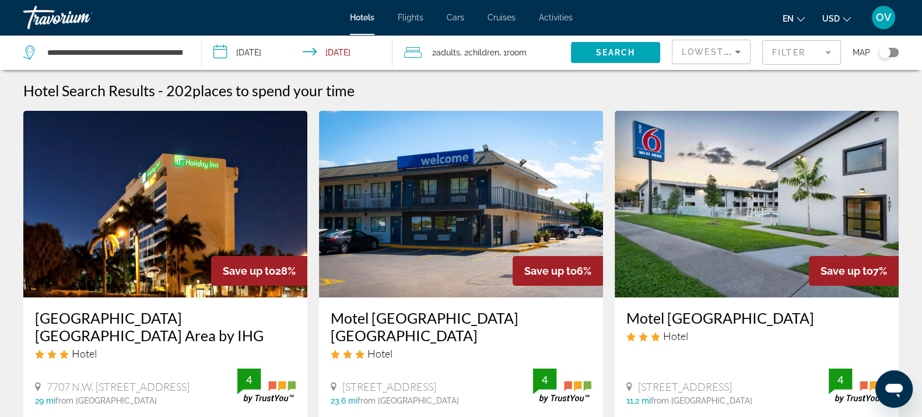
drag, startPoint x: 347, startPoint y: 92, endPoint x: 443, endPoint y: 90, distance: 95.6
click at [443, 90] on div "Hotel Search Results - 202 places to spend your time" at bounding box center [460, 90] width 875 height 17
click at [442, 90] on div "Hotel Search Results - 202 places to spend your time" at bounding box center [460, 90] width 875 height 17
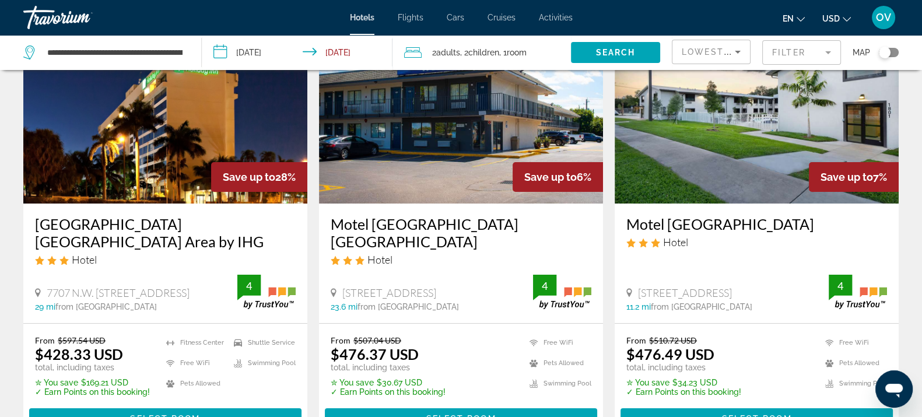
scroll to position [145, 0]
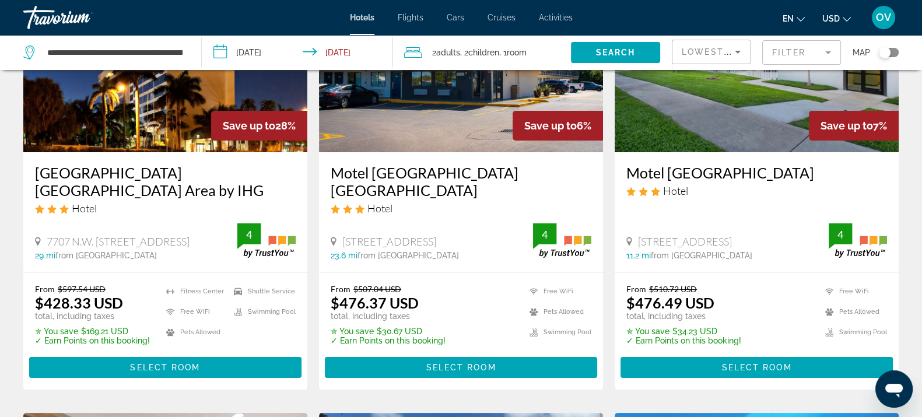
click at [812, 43] on mat-form-field "Filter" at bounding box center [801, 52] width 79 height 24
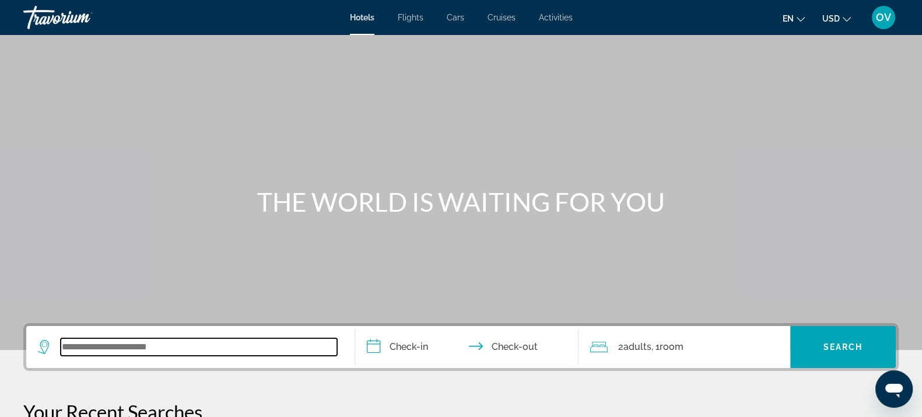
click at [197, 353] on input "Search widget" at bounding box center [199, 346] width 276 height 17
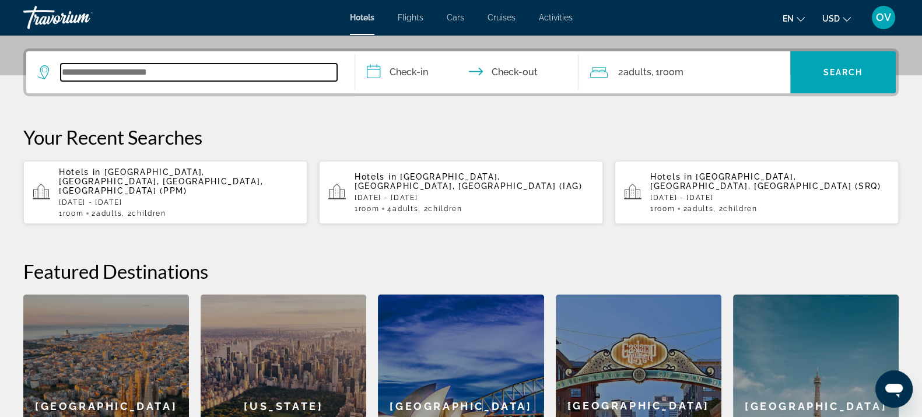
scroll to position [285, 0]
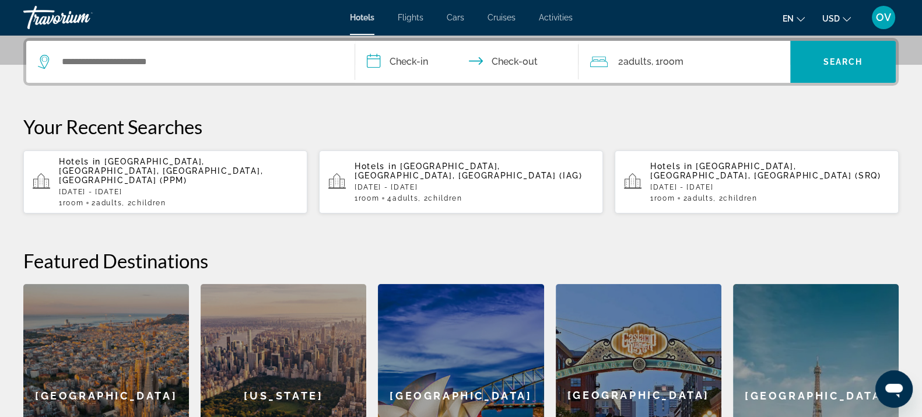
click at [163, 52] on div "Search widget" at bounding box center [190, 62] width 305 height 42
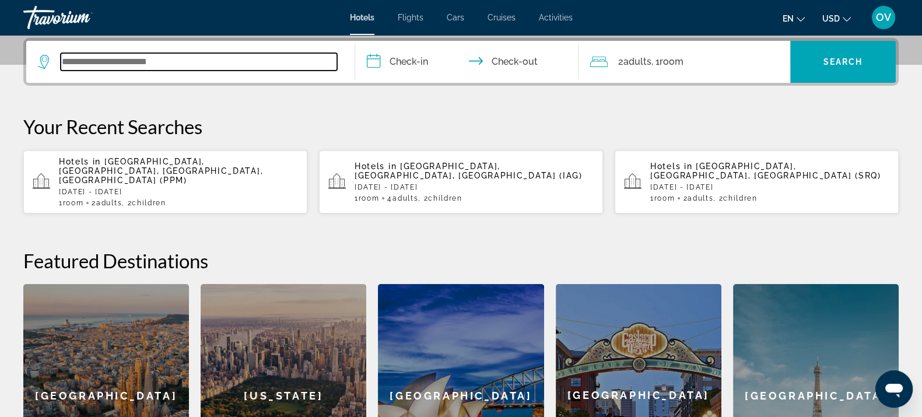
click at [160, 56] on input "Search widget" at bounding box center [199, 61] width 276 height 17
click at [160, 61] on input "Search widget" at bounding box center [199, 61] width 276 height 17
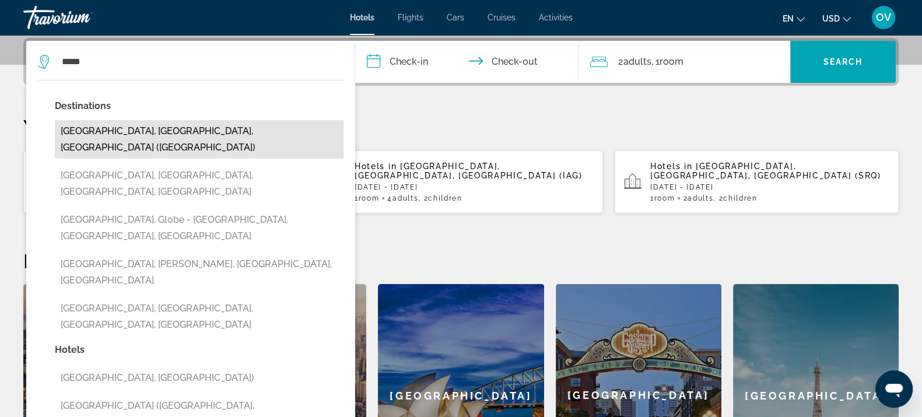
click at [205, 122] on button "[GEOGRAPHIC_DATA], [GEOGRAPHIC_DATA], [GEOGRAPHIC_DATA] ([GEOGRAPHIC_DATA])" at bounding box center [199, 139] width 289 height 38
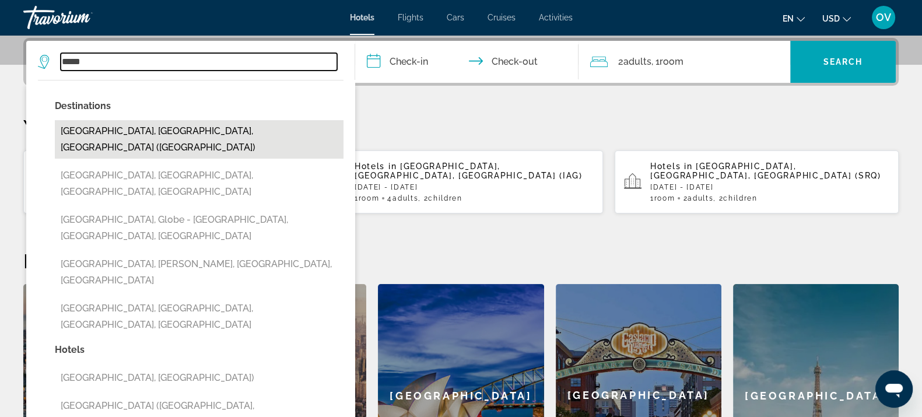
type input "**********"
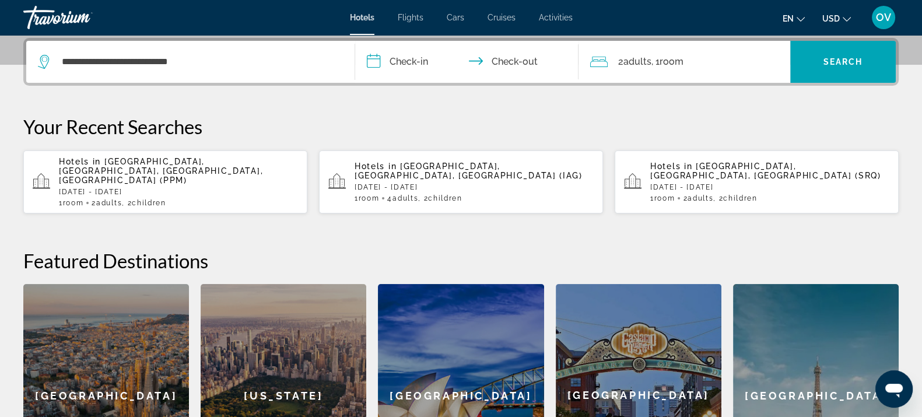
click at [415, 48] on input "**********" at bounding box center [469, 63] width 228 height 45
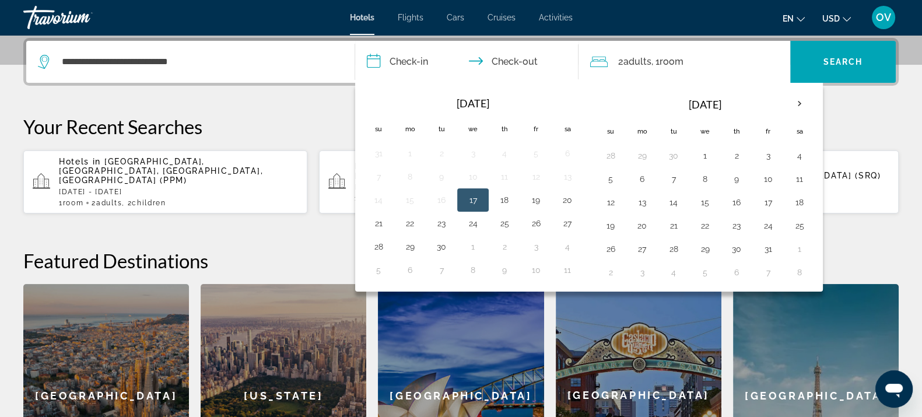
drag, startPoint x: 777, startPoint y: 106, endPoint x: 784, endPoint y: 104, distance: 6.8
click at [778, 106] on th "[DATE]" at bounding box center [704, 104] width 157 height 28
click at [784, 104] on th "Next month" at bounding box center [799, 104] width 31 height 26
click at [784, 103] on th "Next month" at bounding box center [799, 104] width 31 height 26
click at [761, 225] on button "26" at bounding box center [768, 225] width 19 height 16
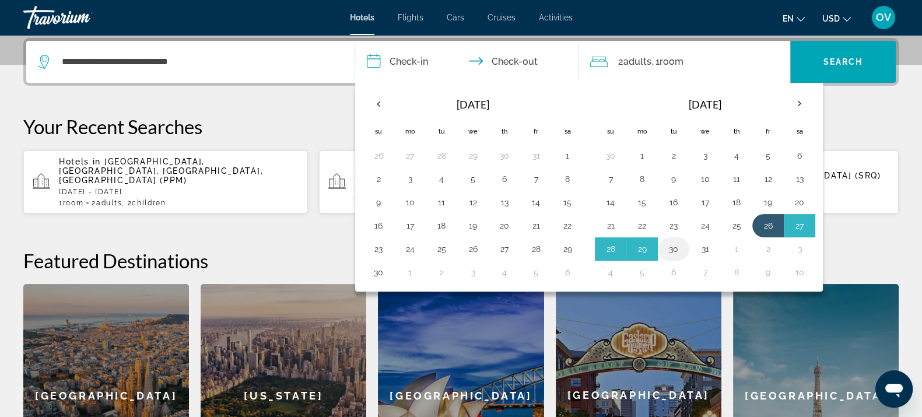
click at [671, 248] on button "30" at bounding box center [673, 249] width 19 height 16
type input "**********"
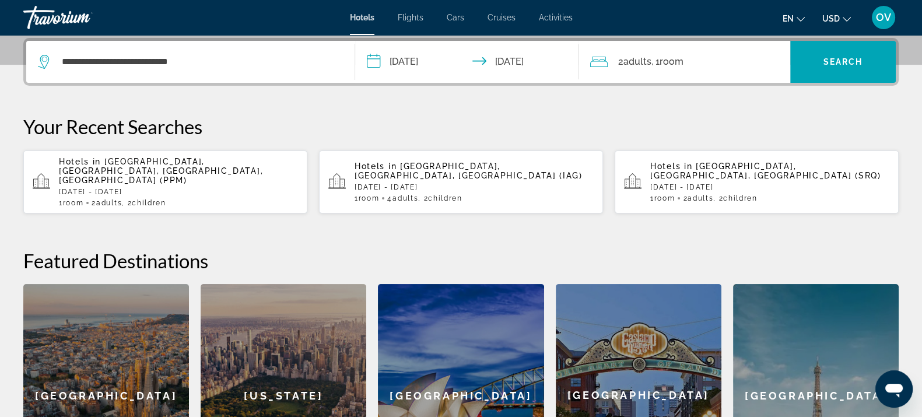
click at [652, 65] on span ", 1 Room rooms" at bounding box center [667, 62] width 32 height 16
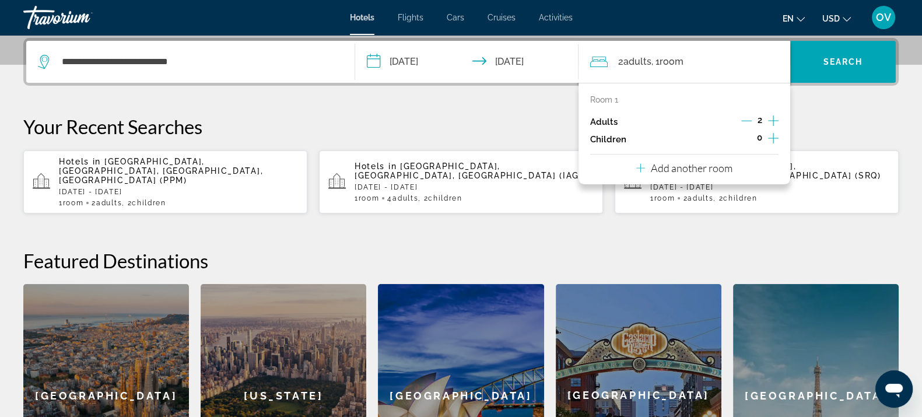
click at [773, 136] on icon "Increment children" at bounding box center [773, 138] width 10 height 10
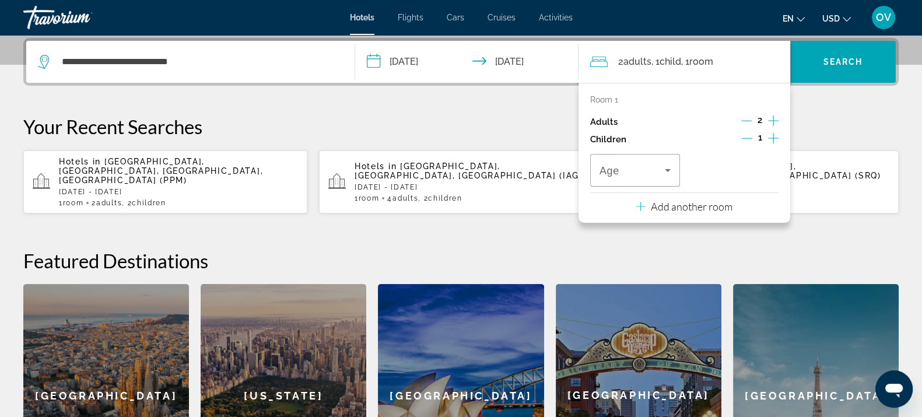
click at [771, 136] on icon "Increment children" at bounding box center [773, 138] width 10 height 14
click at [652, 169] on span "Travelers: 2 adults, 2 children" at bounding box center [631, 170] width 65 height 14
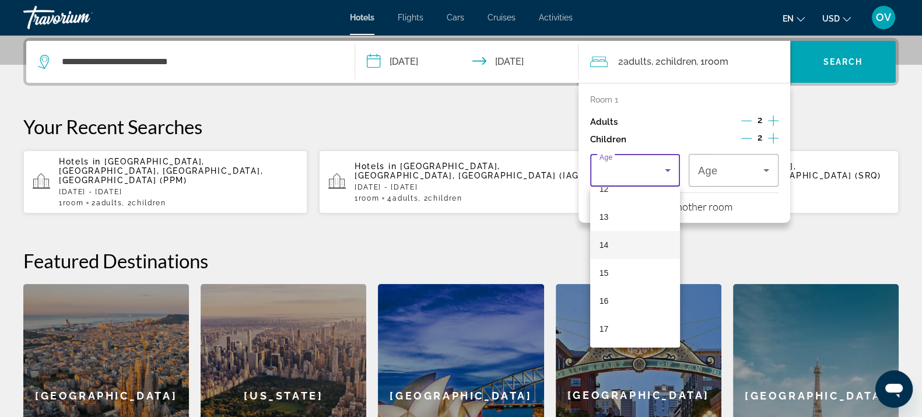
scroll to position [207, 0]
click at [616, 265] on mat-option "10" at bounding box center [635, 279] width 90 height 28
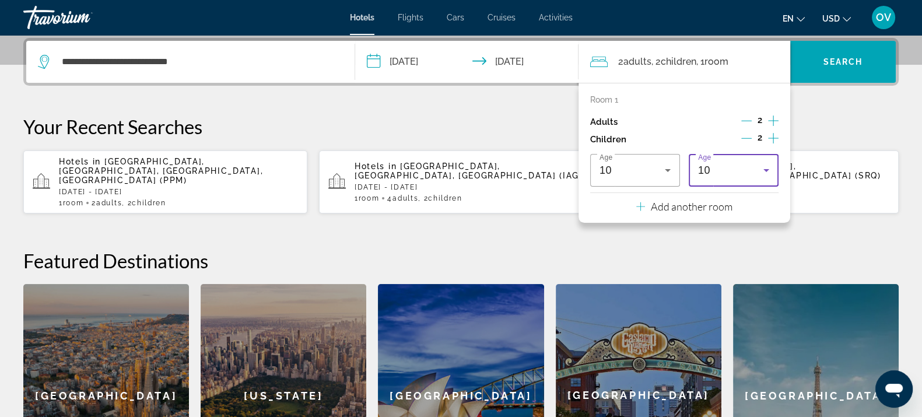
click at [751, 178] on div "10" at bounding box center [733, 170] width 71 height 33
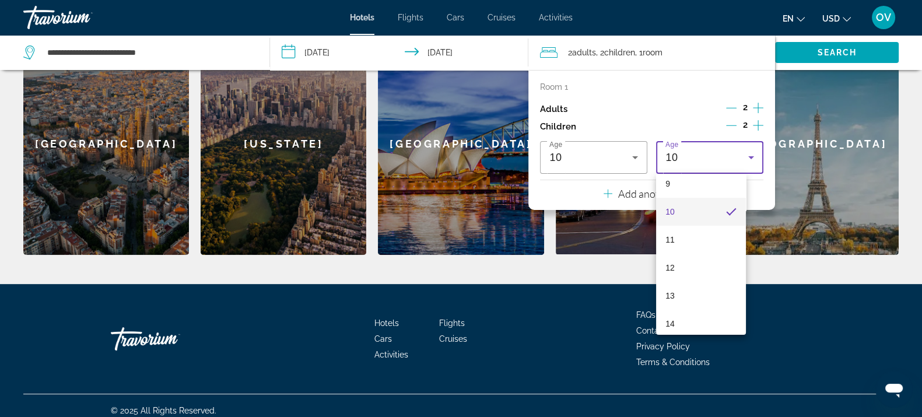
scroll to position [352, 0]
click at [703, 259] on mat-option "15" at bounding box center [701, 261] width 90 height 28
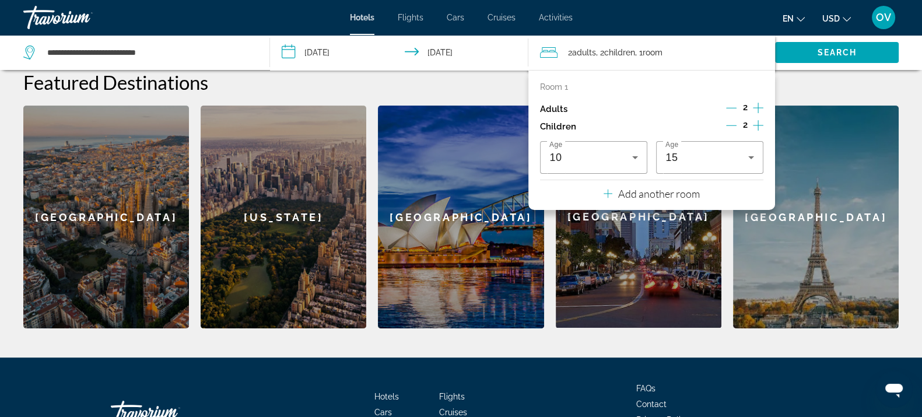
scroll to position [318, 0]
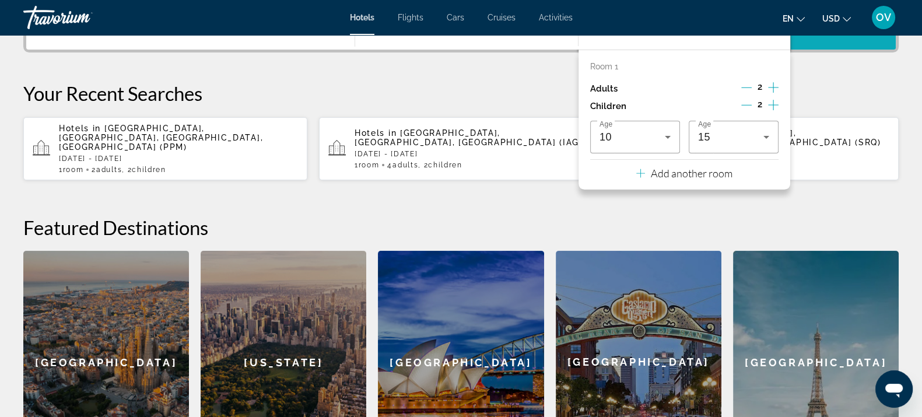
click at [837, 47] on span "Search widget" at bounding box center [843, 29] width 106 height 42
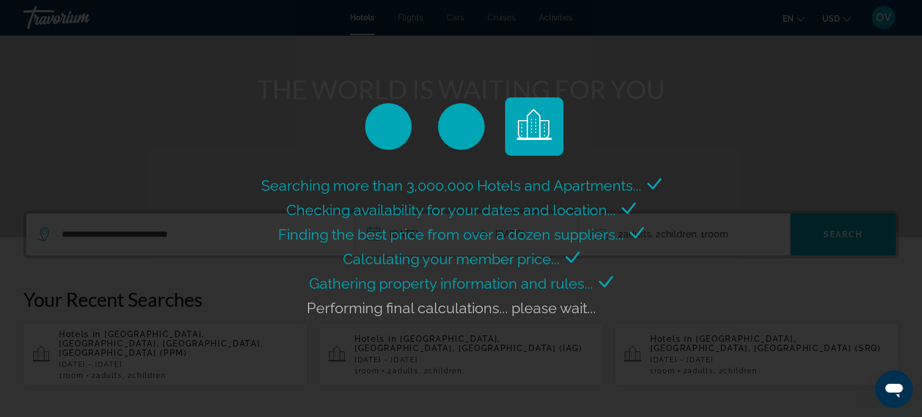
scroll to position [100, 0]
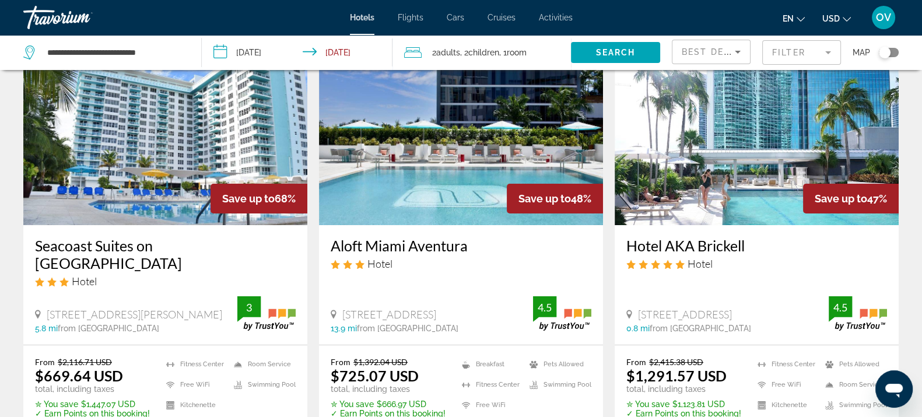
scroll to position [72, 0]
click at [720, 48] on div "Best Deals" at bounding box center [711, 56] width 59 height 33
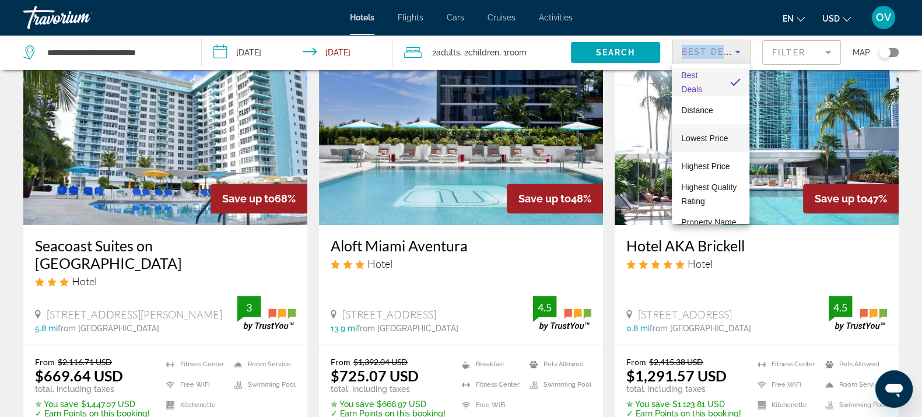
click at [689, 131] on span "Lowest Price" at bounding box center [704, 138] width 47 height 14
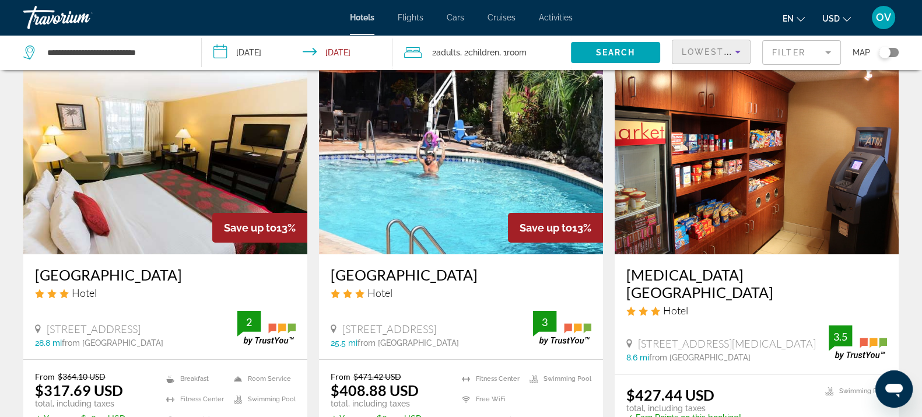
scroll to position [72, 0]
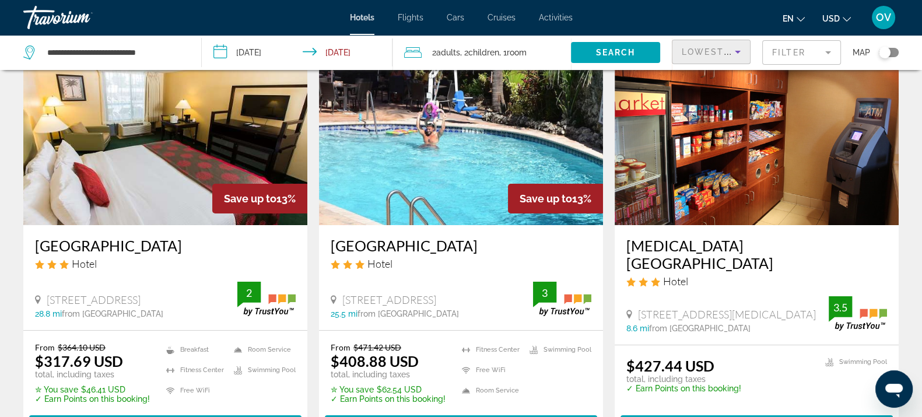
click at [799, 58] on mat-form-field "Filter" at bounding box center [801, 52] width 79 height 24
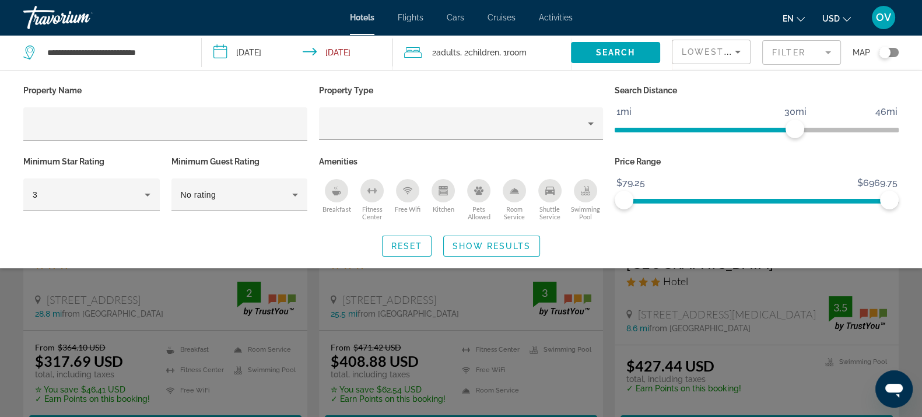
click at [778, 52] on mat-form-field "Filter" at bounding box center [801, 52] width 79 height 24
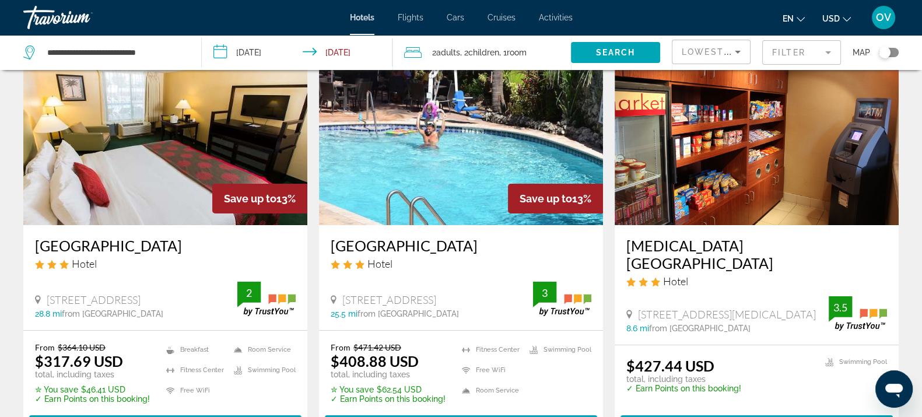
scroll to position [0, 0]
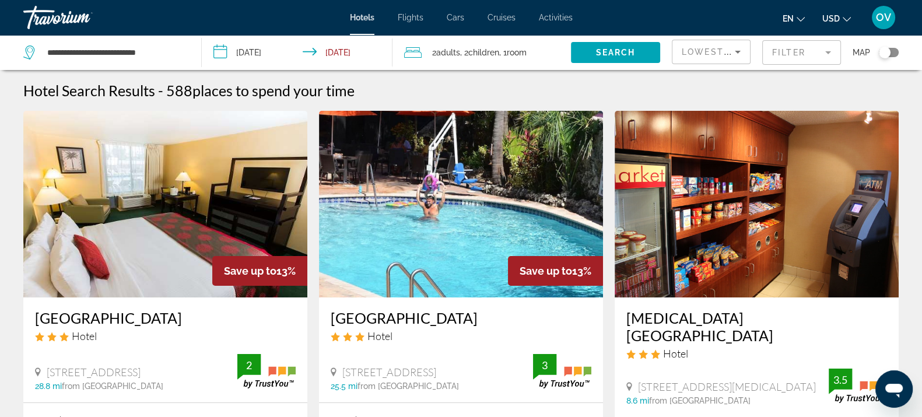
click at [770, 55] on mat-form-field "Filter" at bounding box center [801, 52] width 79 height 24
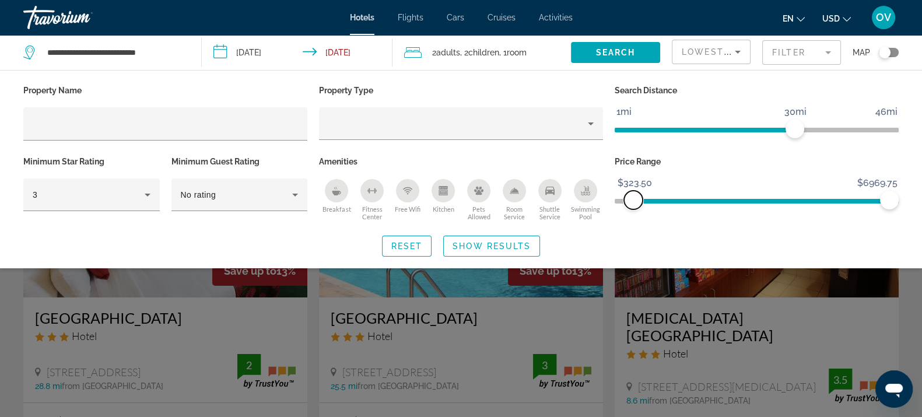
drag, startPoint x: 628, startPoint y: 196, endPoint x: 633, endPoint y: 200, distance: 6.6
click at [633, 200] on span "ngx-slider" at bounding box center [633, 200] width 19 height 19
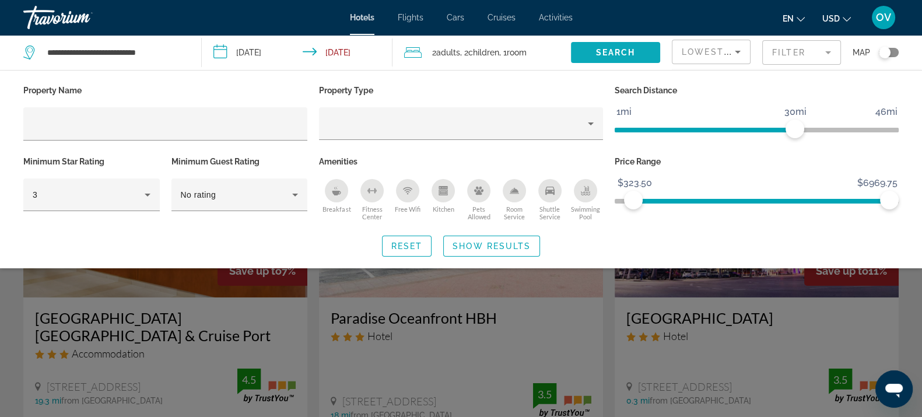
click at [630, 58] on span "Search widget" at bounding box center [615, 52] width 89 height 28
click at [865, 287] on div "Search widget" at bounding box center [461, 296] width 922 height 242
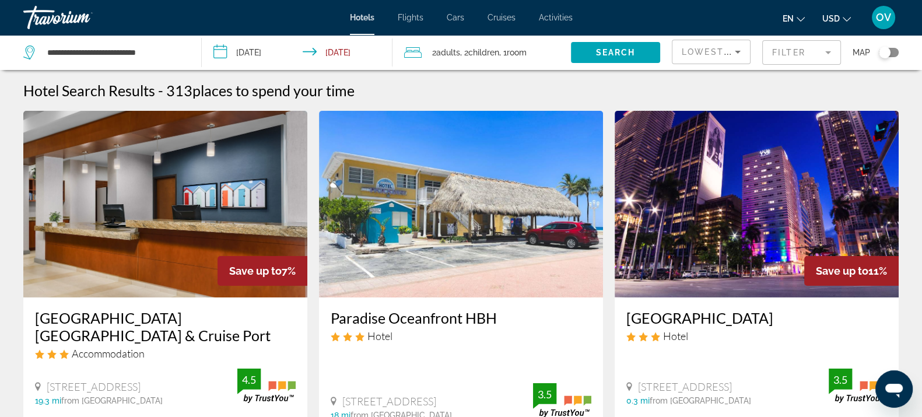
click at [804, 50] on mat-form-field "Filter" at bounding box center [801, 52] width 79 height 24
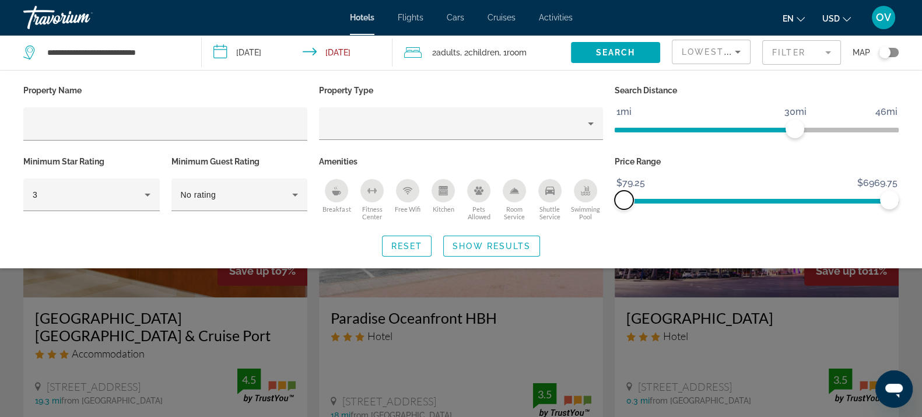
drag, startPoint x: 636, startPoint y: 198, endPoint x: 598, endPoint y: 207, distance: 39.5
click at [598, 207] on div "Property Name Property Type Search Distance 1mi 46mi 30mi Minimum Star Rating 3…" at bounding box center [460, 153] width 887 height 142
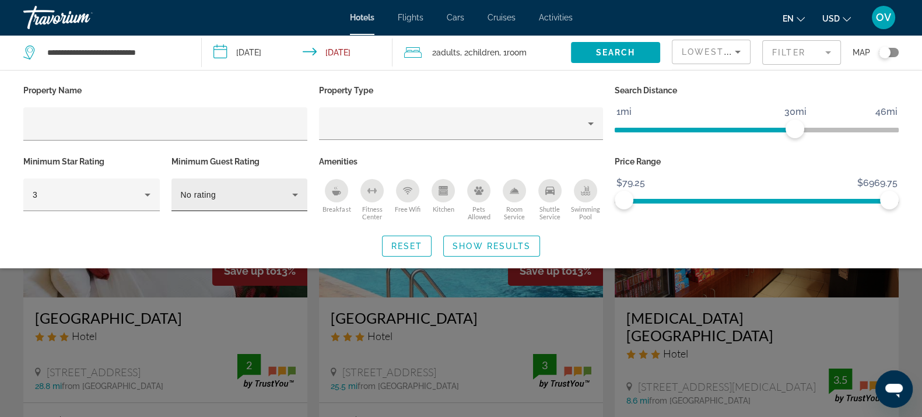
click at [237, 199] on div "No rating" at bounding box center [237, 195] width 112 height 14
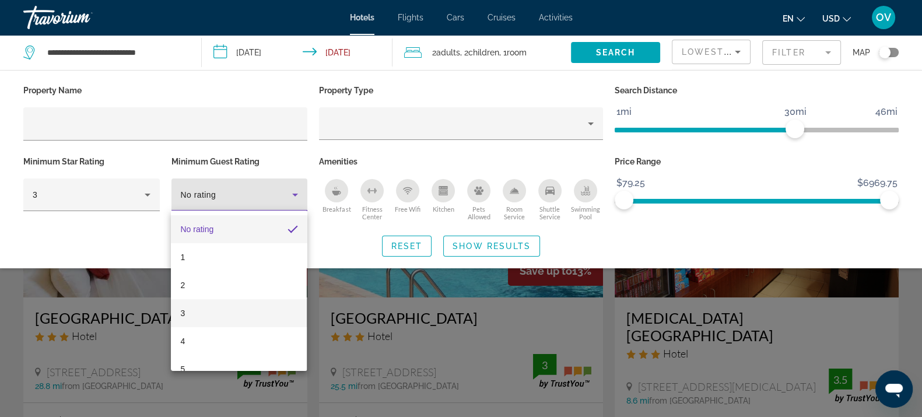
click at [210, 305] on mat-option "3" at bounding box center [239, 313] width 136 height 28
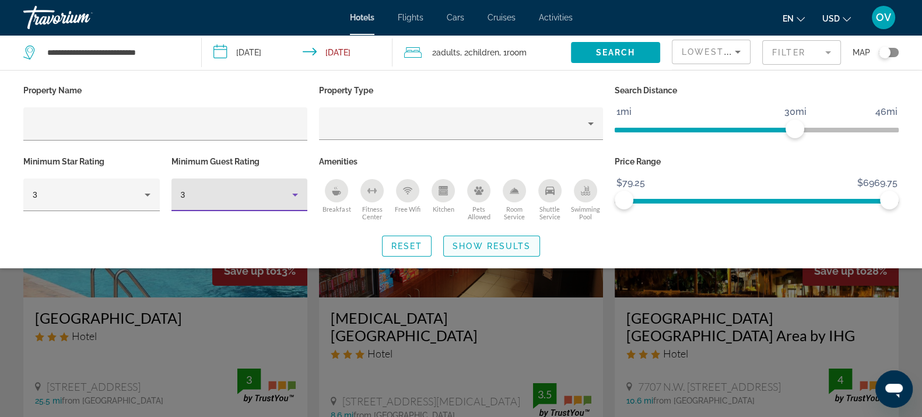
click at [516, 247] on span "Show Results" at bounding box center [491, 245] width 78 height 9
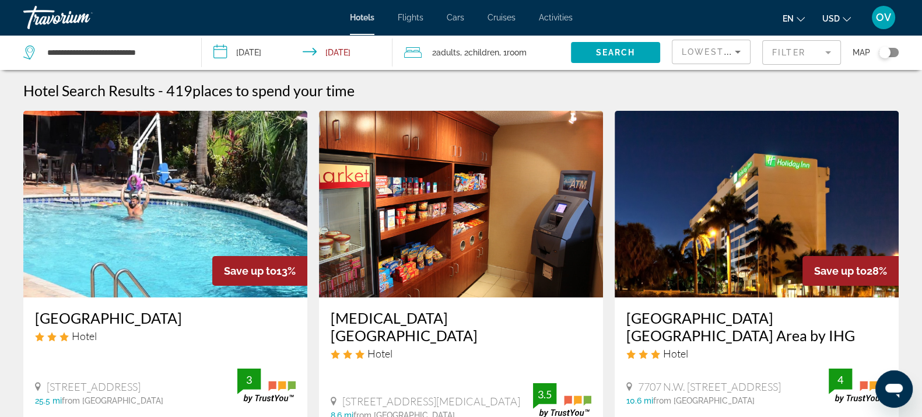
click at [795, 57] on mat-form-field "Filter" at bounding box center [801, 52] width 79 height 24
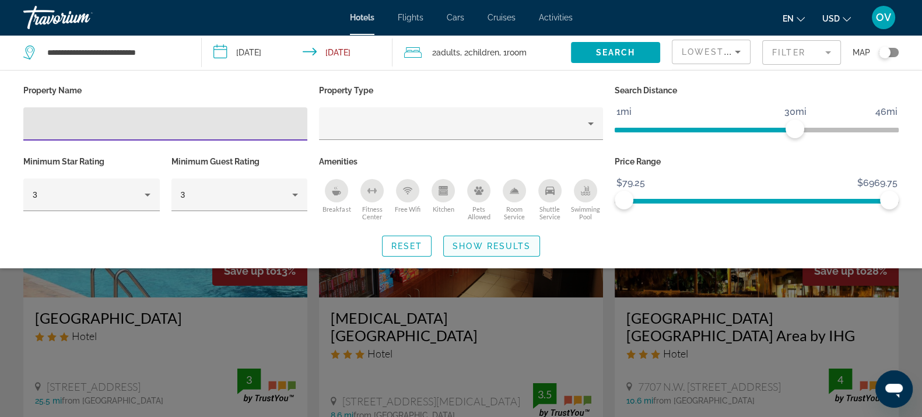
click at [516, 248] on span "Show Results" at bounding box center [491, 245] width 78 height 9
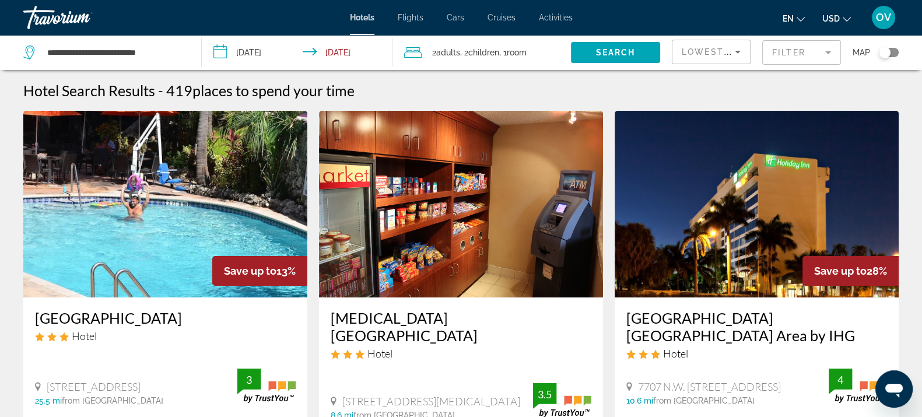
click at [803, 47] on mat-form-field "Filter" at bounding box center [801, 52] width 79 height 24
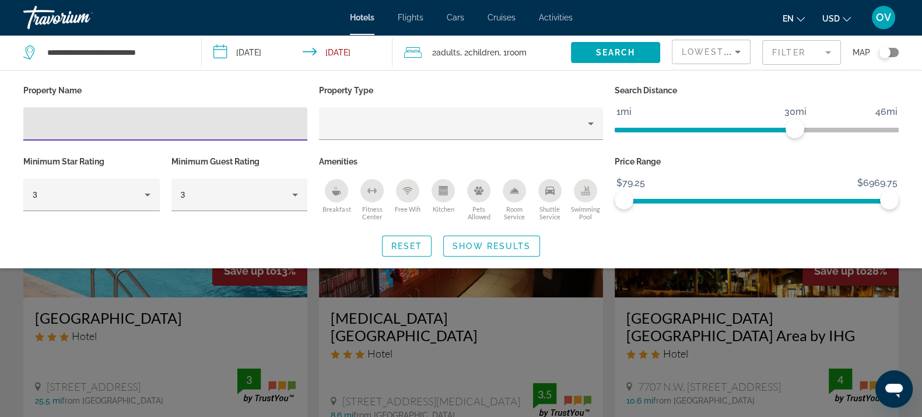
click at [344, 187] on div "Breakfast" at bounding box center [336, 190] width 23 height 23
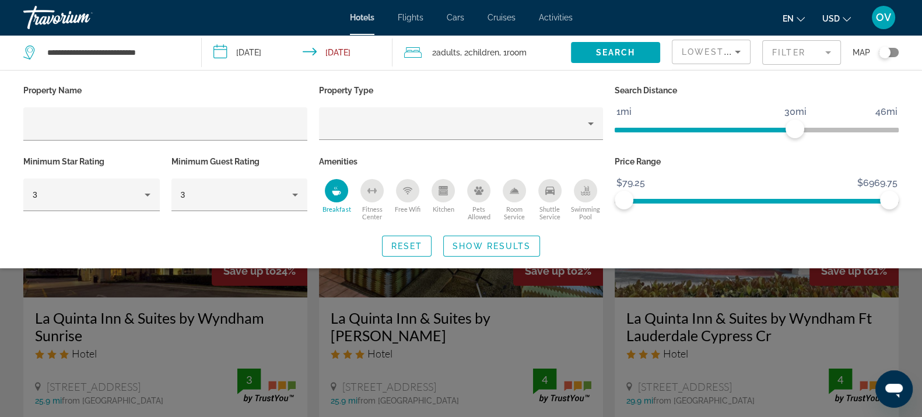
click at [454, 237] on span "Search widget" at bounding box center [492, 246] width 96 height 28
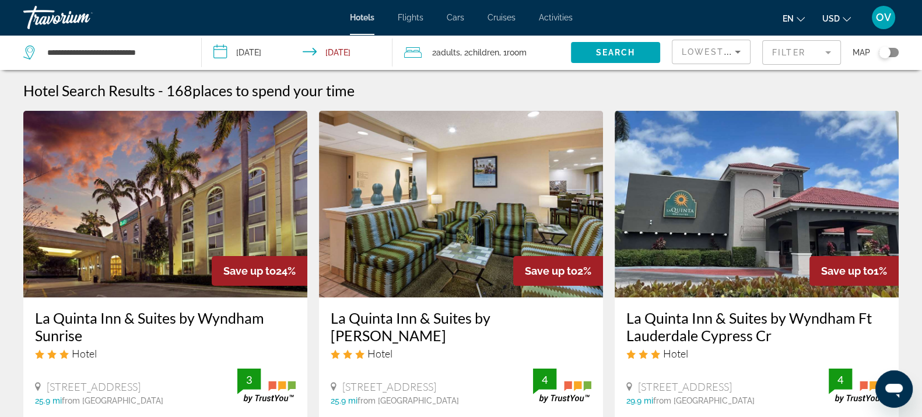
click at [792, 58] on mat-form-field "Filter" at bounding box center [801, 52] width 79 height 24
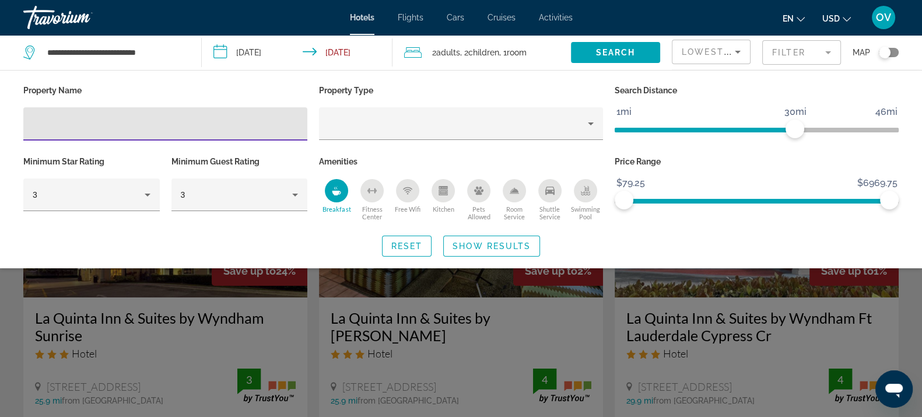
click at [338, 186] on icon "Breakfast" at bounding box center [336, 190] width 9 height 9
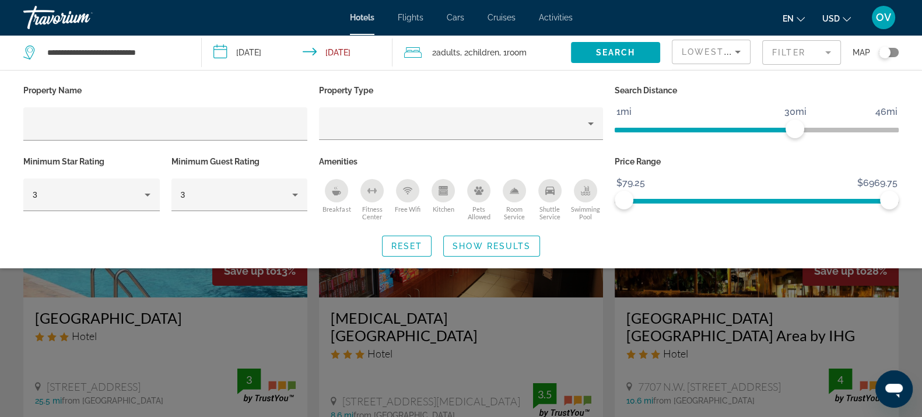
click at [585, 190] on icon "Swimming Pool" at bounding box center [586, 189] width 5 height 6
click at [493, 245] on span "Show Results" at bounding box center [491, 245] width 78 height 9
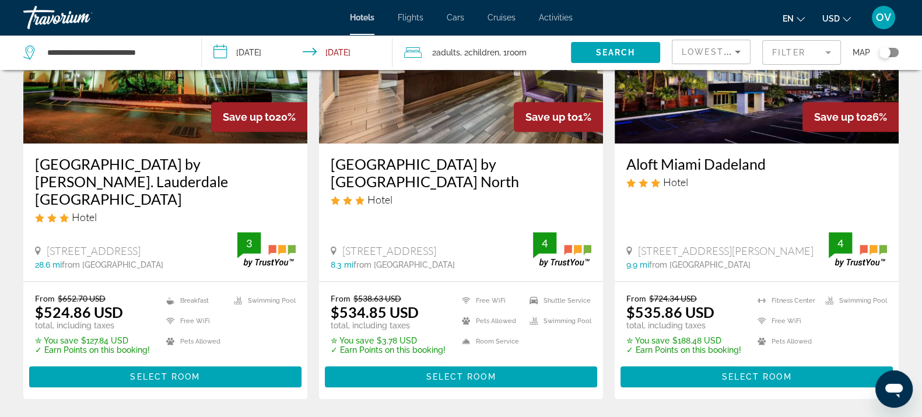
scroll to position [1528, 0]
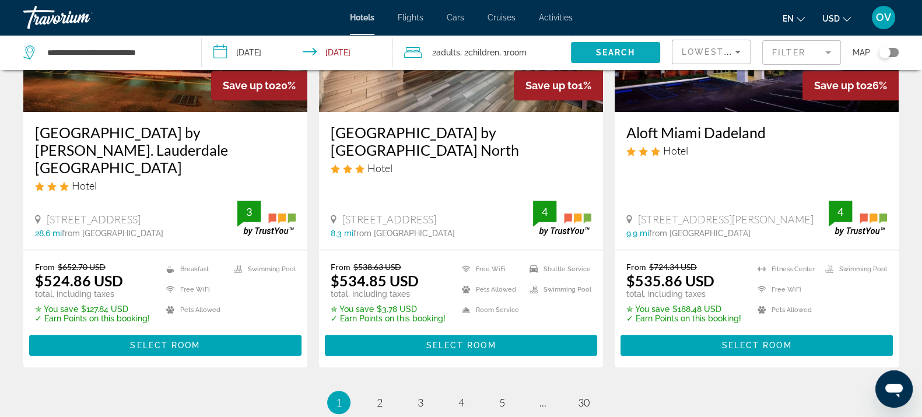
click at [631, 48] on span "Search" at bounding box center [616, 52] width 40 height 9
click at [787, 53] on mat-form-field "Filter" at bounding box center [801, 52] width 79 height 24
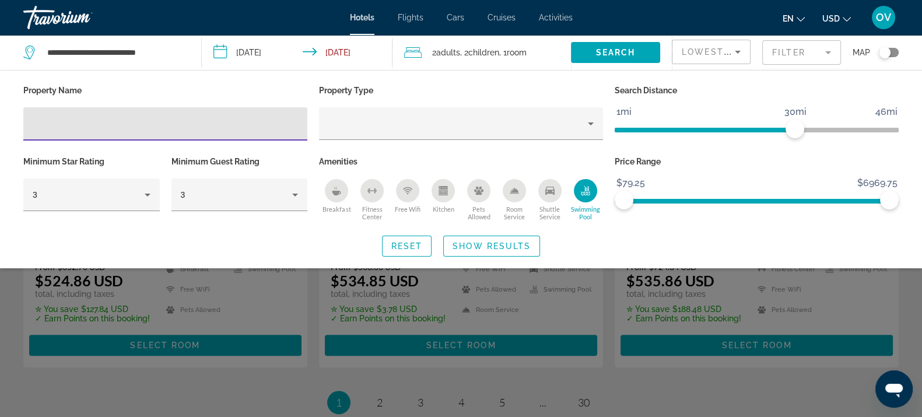
click at [586, 191] on icon "Swimming Pool" at bounding box center [585, 192] width 9 height 2
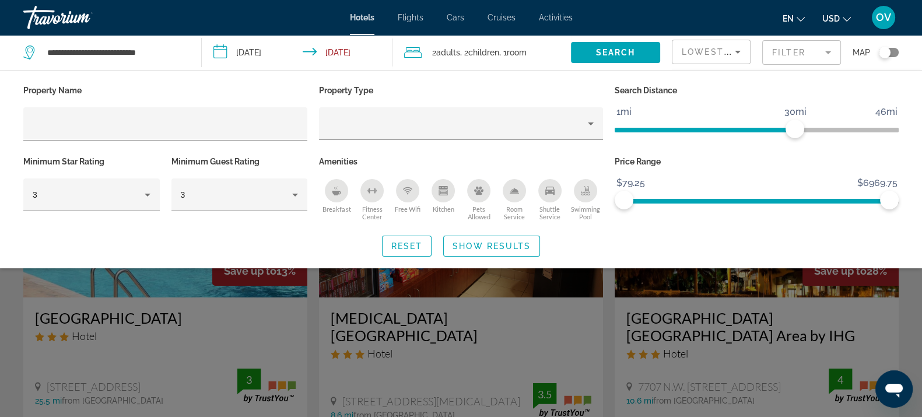
click at [578, 202] on button "Swimming Pool" at bounding box center [585, 199] width 36 height 43
click at [511, 242] on span "Show Results" at bounding box center [491, 245] width 78 height 9
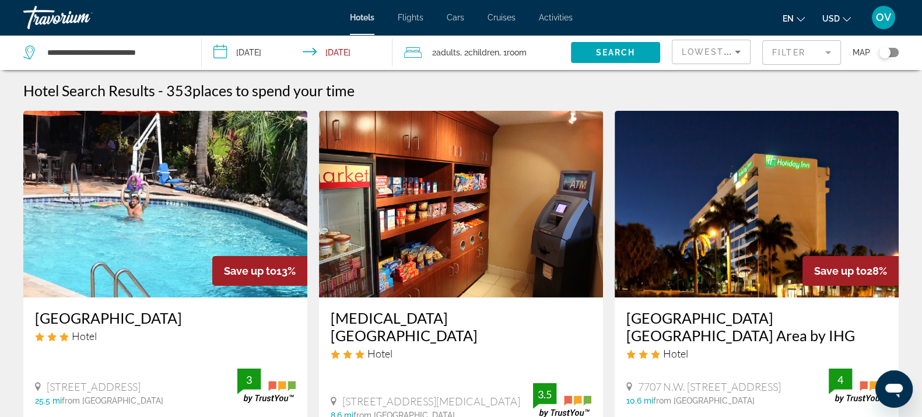
click at [785, 52] on mat-form-field "Filter" at bounding box center [801, 52] width 79 height 24
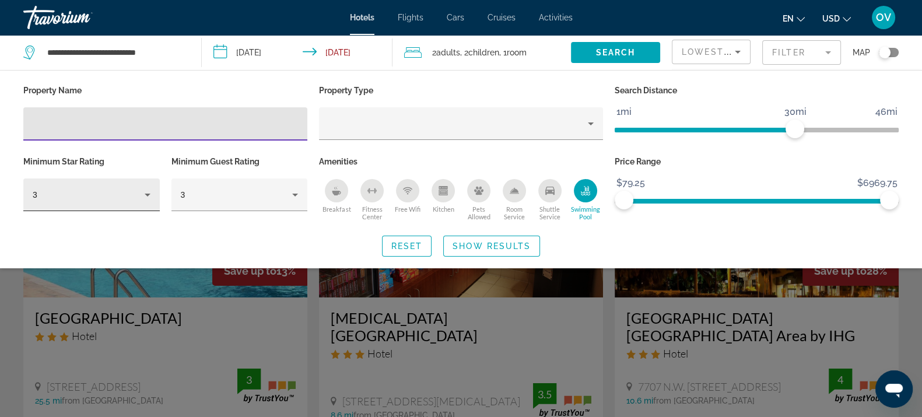
click at [113, 180] on div "3" at bounding box center [92, 194] width 118 height 33
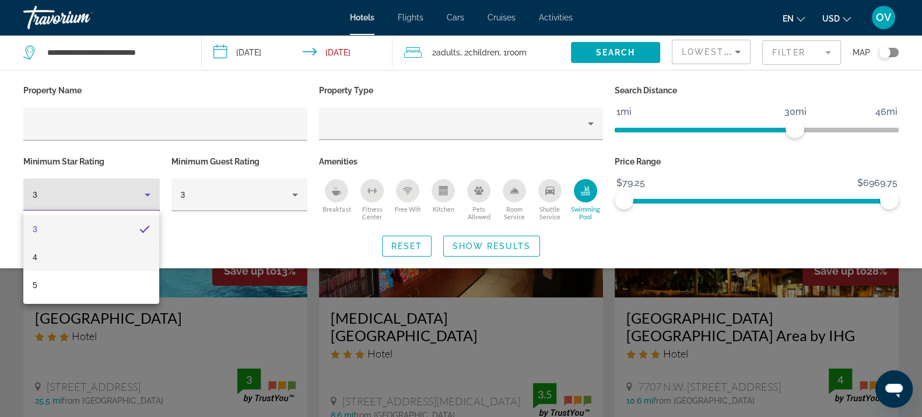
click at [93, 250] on mat-option "4" at bounding box center [91, 257] width 136 height 28
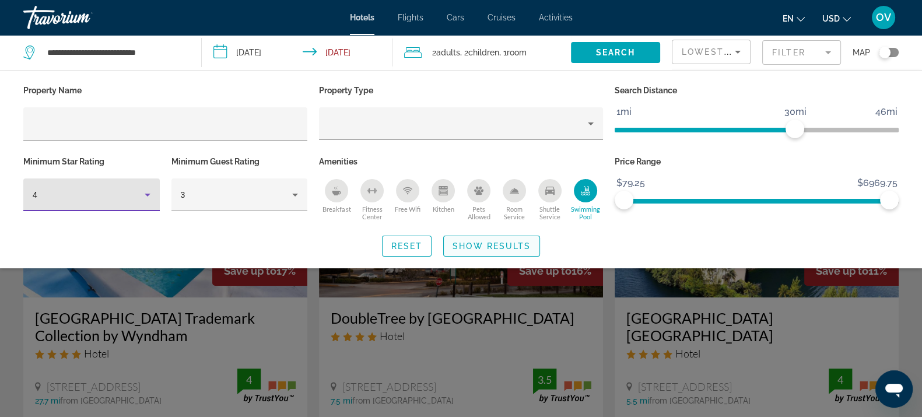
click at [527, 245] on span "Show Results" at bounding box center [491, 245] width 78 height 9
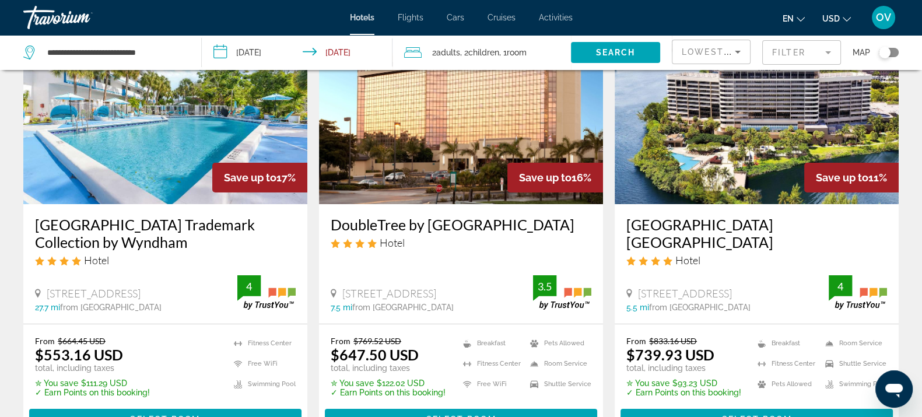
scroll to position [72, 0]
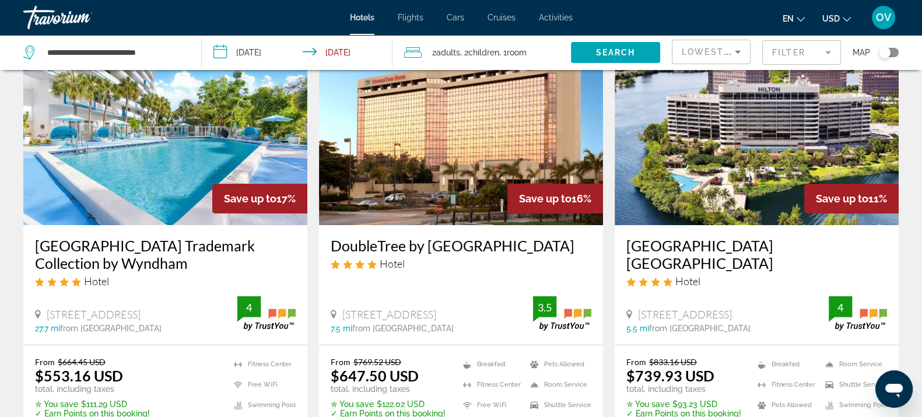
click at [197, 249] on h3 "Chateau Mar Golf Resort Trademark Collection by Wyndham" at bounding box center [165, 254] width 261 height 35
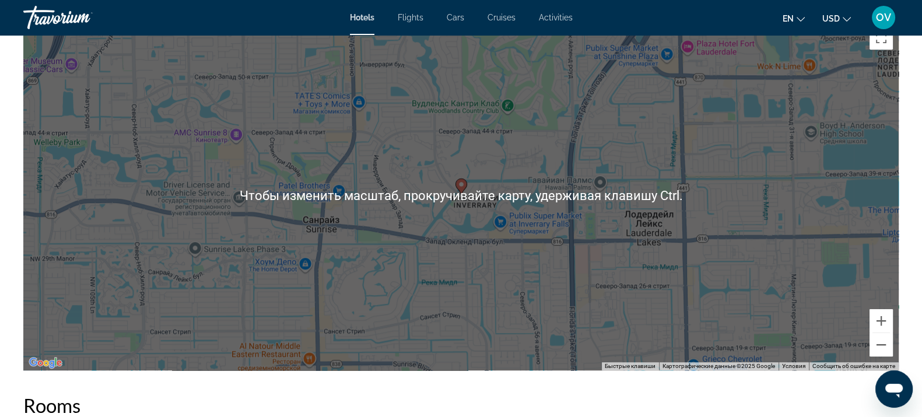
scroll to position [1020, 0]
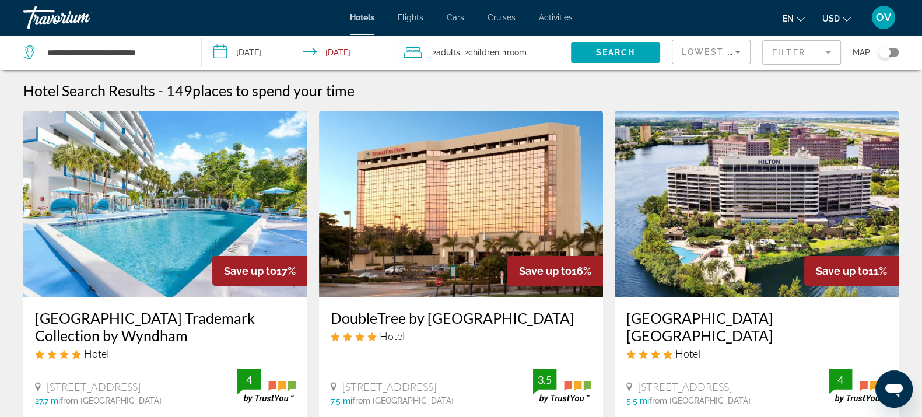
click at [913, 51] on app-hotels-search-filters "Lowest Price Filter Map" at bounding box center [797, 52] width 250 height 35
click at [895, 50] on div "Toggle map" at bounding box center [889, 52] width 20 height 9
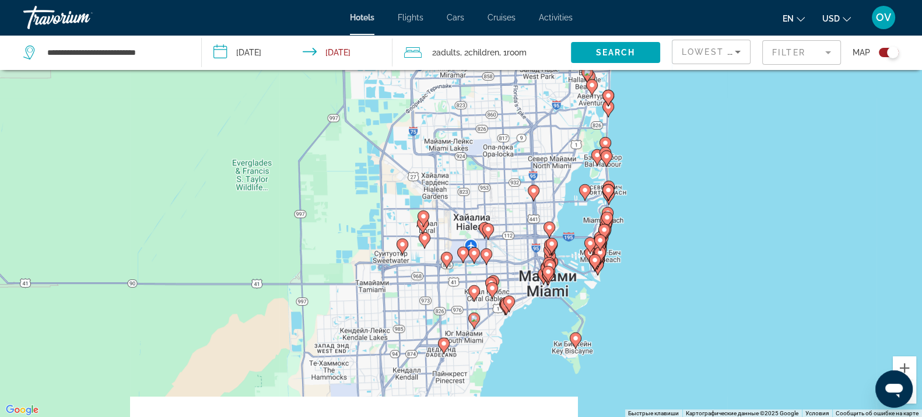
drag, startPoint x: 623, startPoint y: 335, endPoint x: 601, endPoint y: 268, distance: 71.4
click at [601, 268] on gmp-advanced-marker "Main content" at bounding box center [597, 260] width 12 height 17
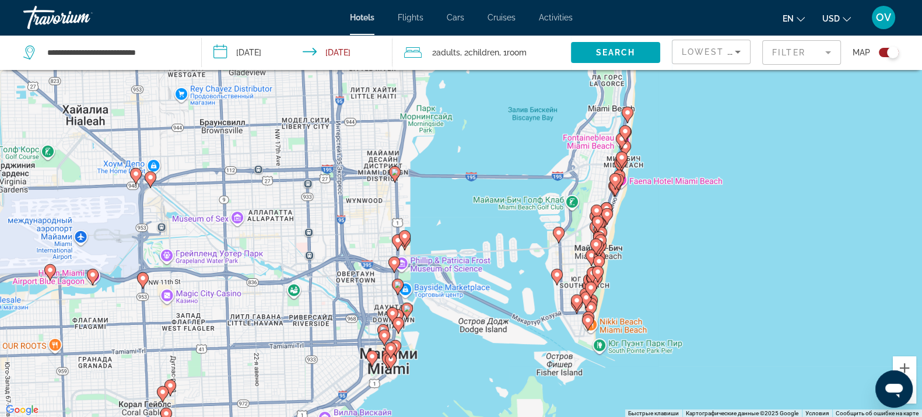
click at [607, 216] on icon "Main content" at bounding box center [606, 215] width 10 height 15
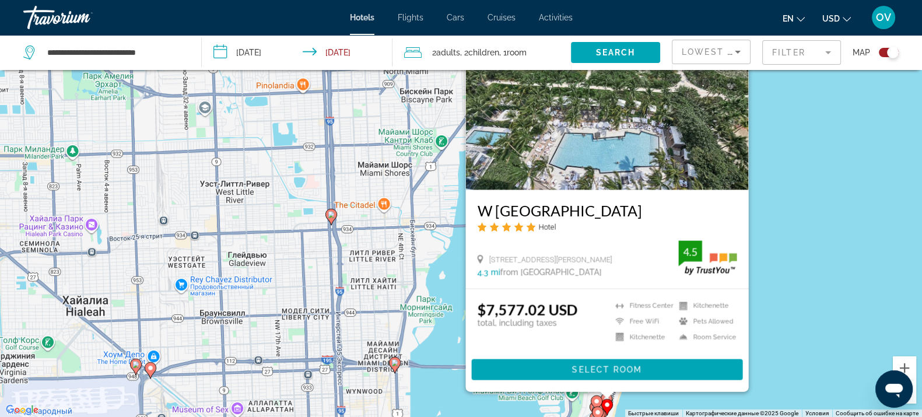
click at [778, 259] on div "Чтобы активировать перетаскивание с помощью клавиатуры, нажмите Alt + Ввод. Пос…" at bounding box center [461, 209] width 922 height 417
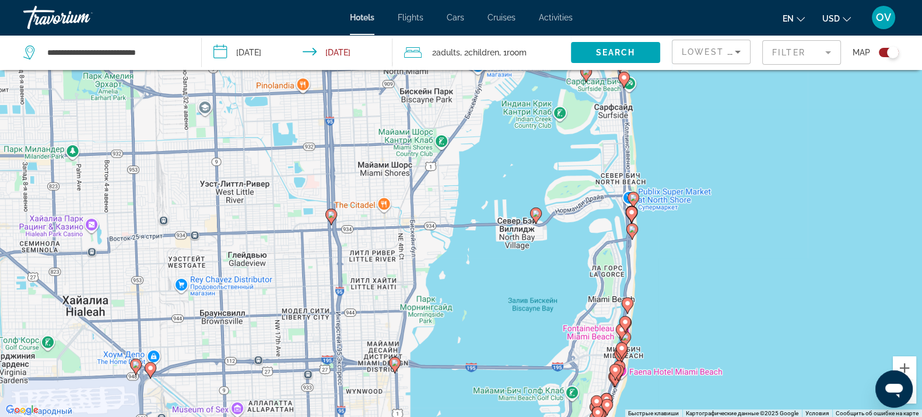
click at [636, 221] on gmp-advanced-marker "Main content" at bounding box center [632, 214] width 12 height 17
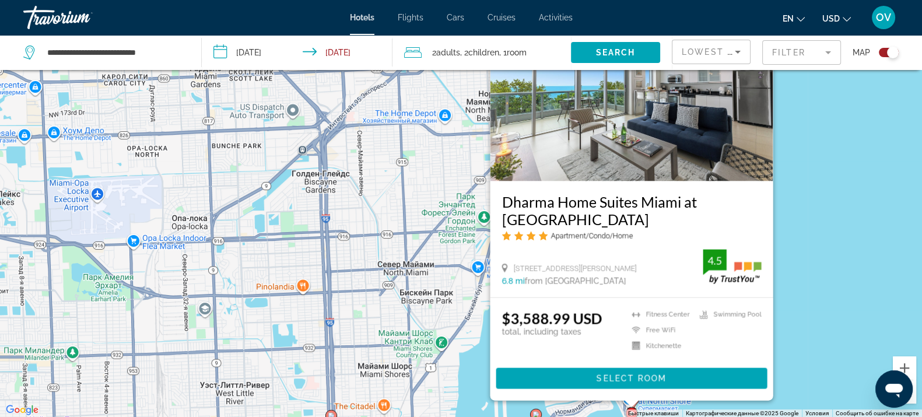
click at [770, 253] on div "Dharma Home Suites Miami at Monte Carlo Apartment/Condo/Home 6551 Collins Avenu…" at bounding box center [631, 239] width 283 height 116
click at [779, 247] on div "Чтобы активировать перетаскивание с помощью клавиатуры, нажмите Alt + Ввод. Пос…" at bounding box center [461, 209] width 922 height 417
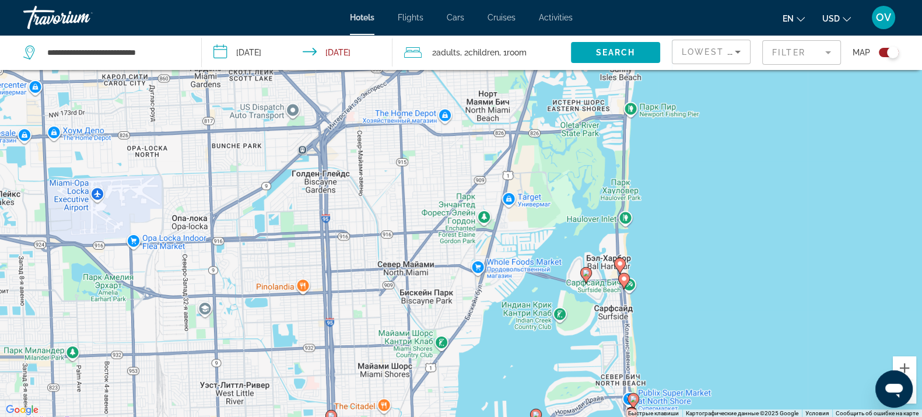
click at [623, 265] on image "Main content" at bounding box center [619, 263] width 7 height 7
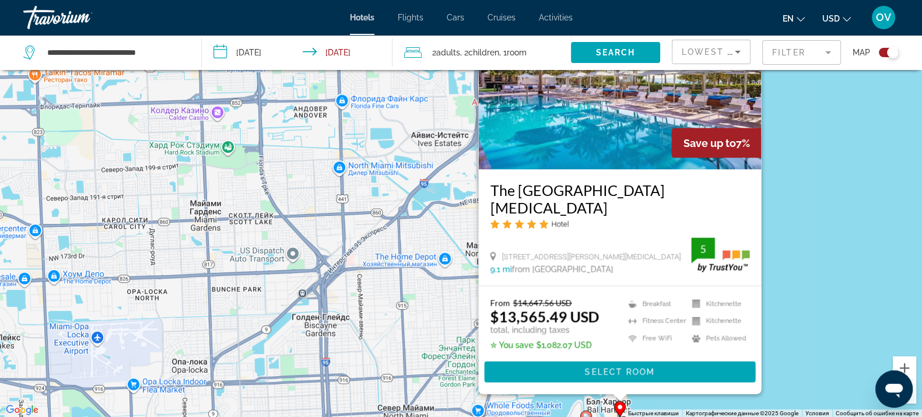
click at [580, 202] on h3 "The St. Regis Bal Harbour Resort" at bounding box center [619, 198] width 259 height 35
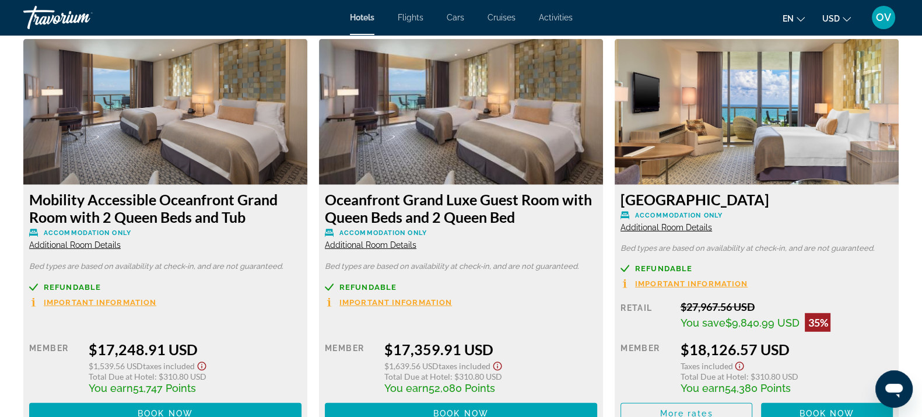
scroll to position [4069, 0]
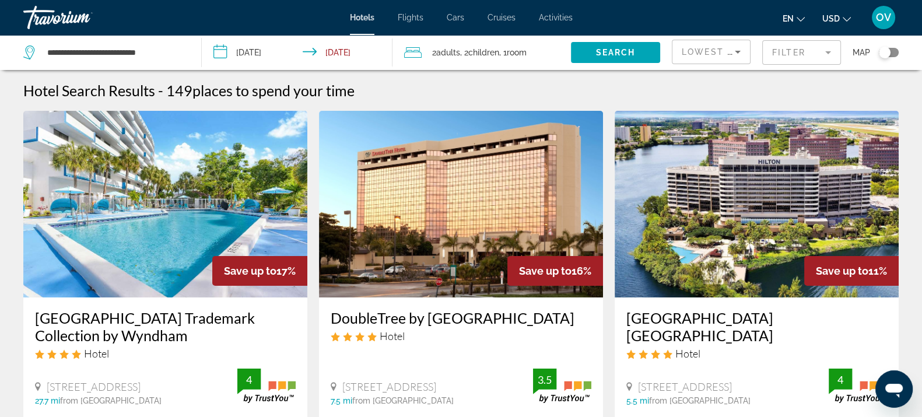
click at [729, 53] on span "Lowest Price" at bounding box center [719, 51] width 75 height 9
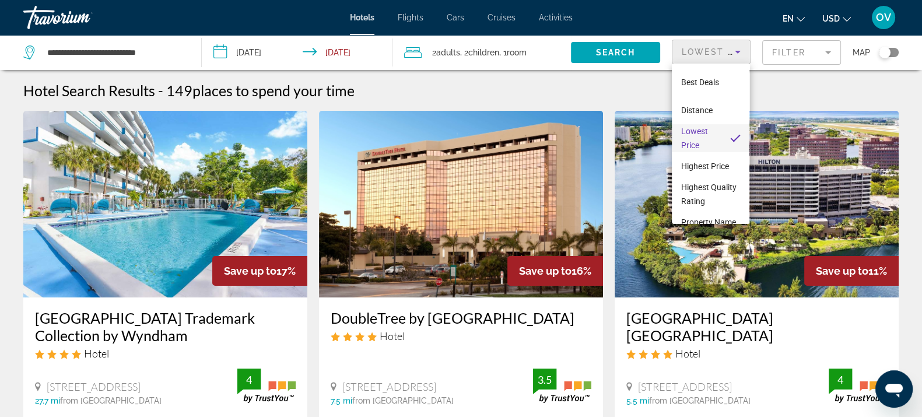
click at [792, 49] on div at bounding box center [461, 208] width 922 height 417
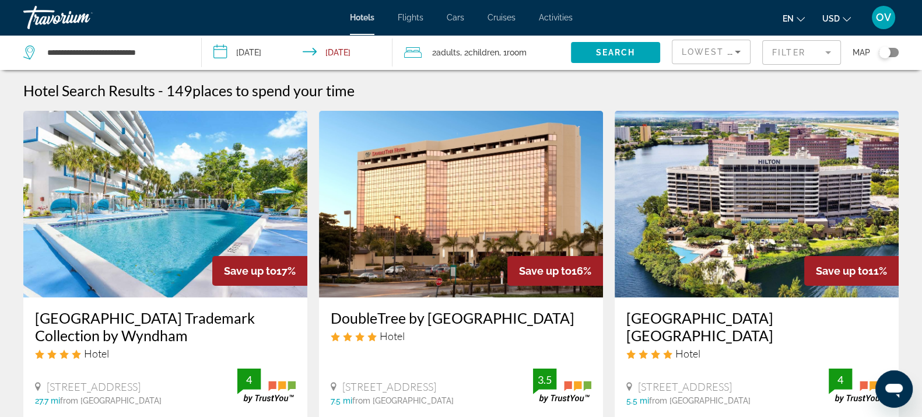
click at [791, 49] on mat-form-field "Filter" at bounding box center [801, 52] width 79 height 24
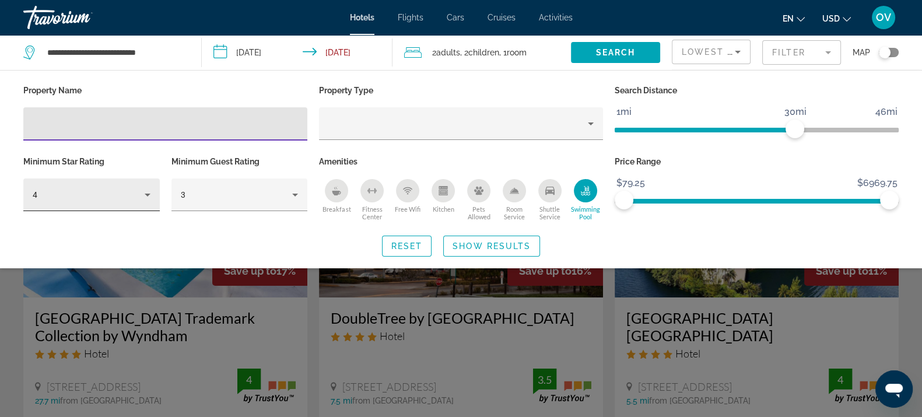
click at [105, 195] on div "4" at bounding box center [89, 195] width 112 height 14
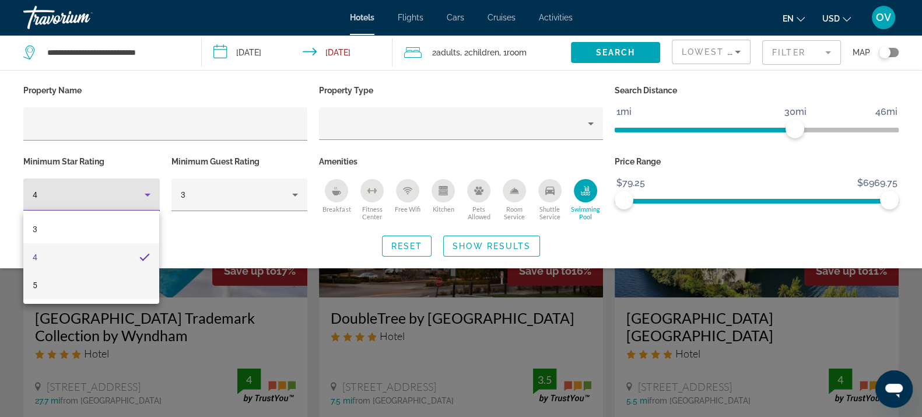
click at [71, 278] on mat-option "5" at bounding box center [91, 285] width 136 height 28
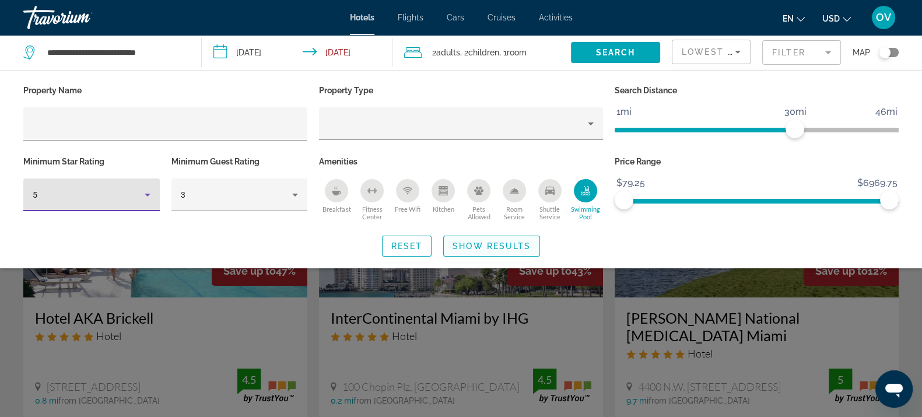
click at [476, 241] on span "Show Results" at bounding box center [491, 245] width 78 height 9
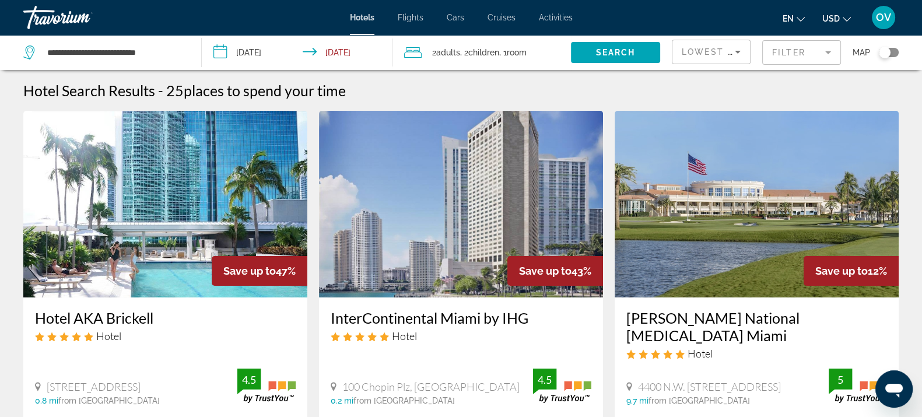
click at [682, 222] on img "Main content" at bounding box center [757, 204] width 284 height 187
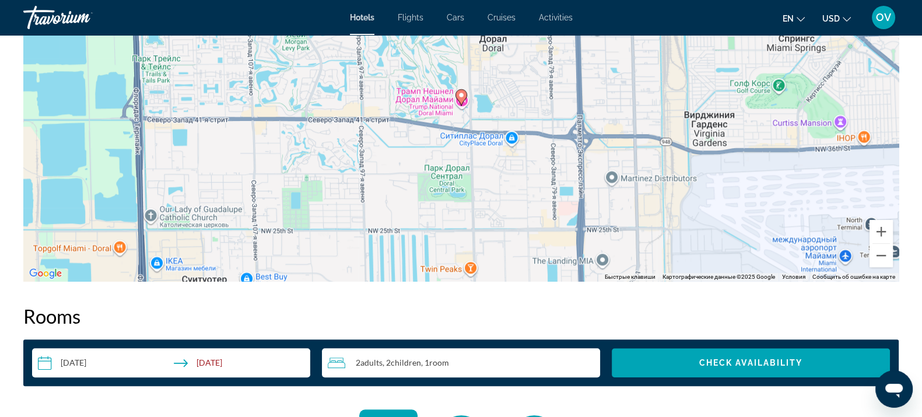
scroll to position [1239, 0]
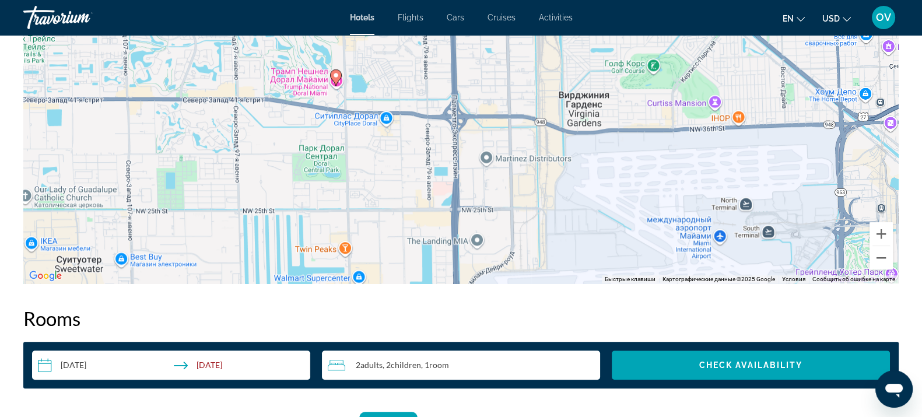
drag, startPoint x: 753, startPoint y: 183, endPoint x: 493, endPoint y: 78, distance: 280.1
click at [500, 83] on div "Чтобы активировать перетаскивание с помощью клавиатуры, нажмите Alt + Ввод. Пос…" at bounding box center [460, 109] width 875 height 350
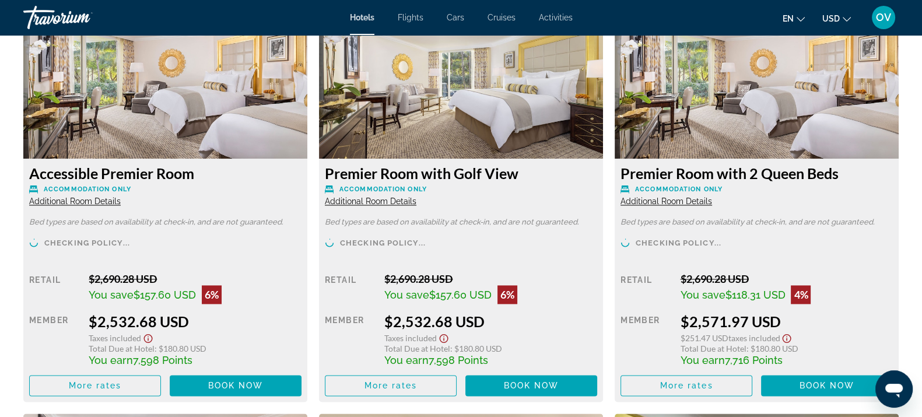
scroll to position [2043, 0]
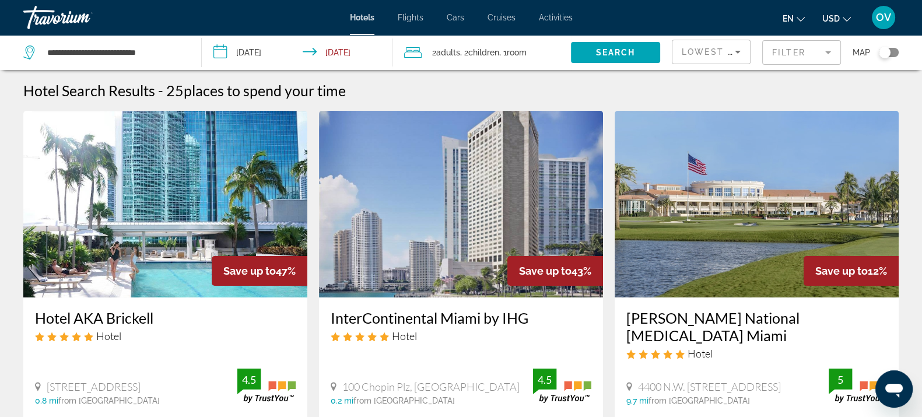
click at [785, 51] on mat-form-field "Filter" at bounding box center [801, 52] width 79 height 24
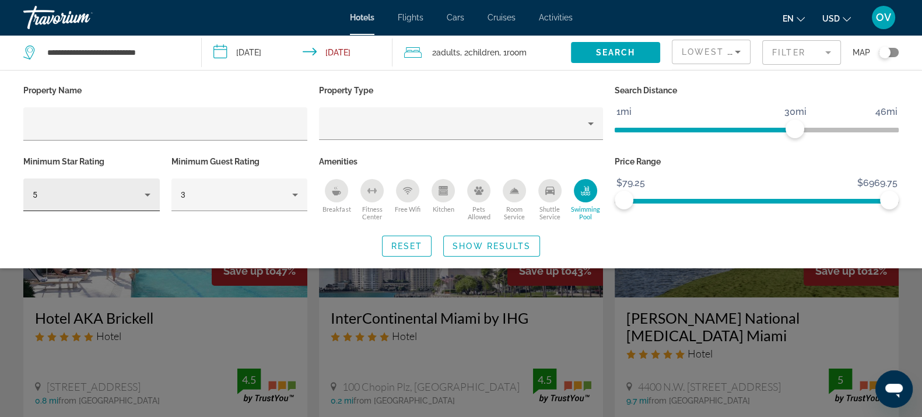
click at [112, 202] on div "5" at bounding box center [92, 194] width 118 height 33
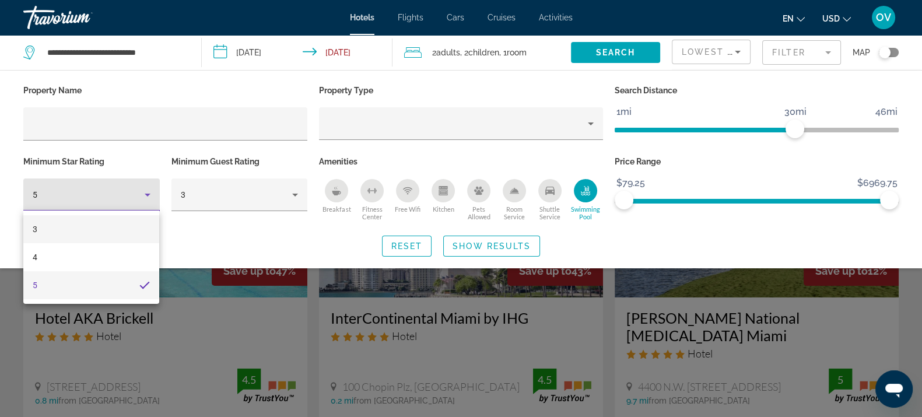
click at [86, 240] on mat-option "3" at bounding box center [91, 229] width 136 height 28
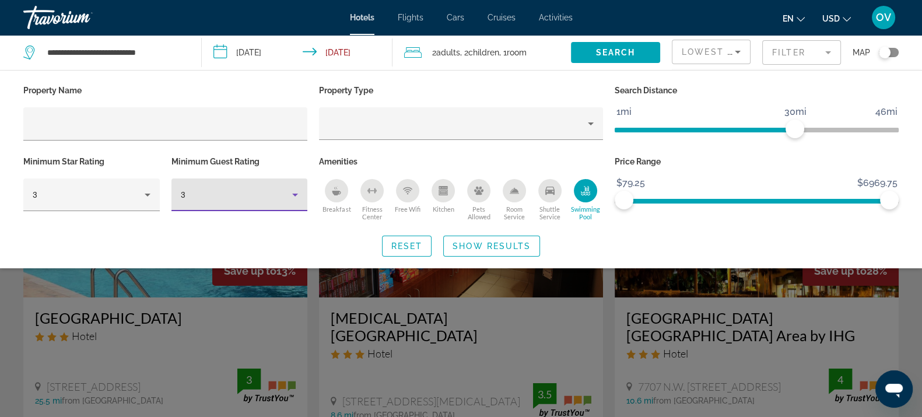
click at [242, 199] on div "3" at bounding box center [237, 195] width 112 height 14
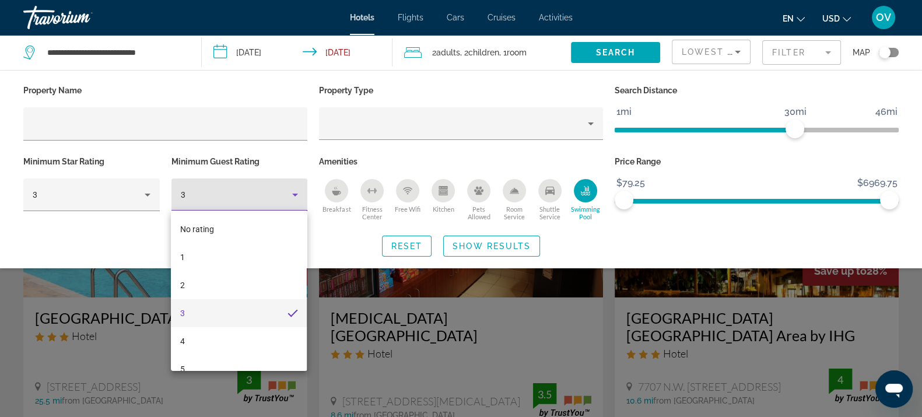
click at [202, 319] on mat-option "3" at bounding box center [239, 313] width 136 height 28
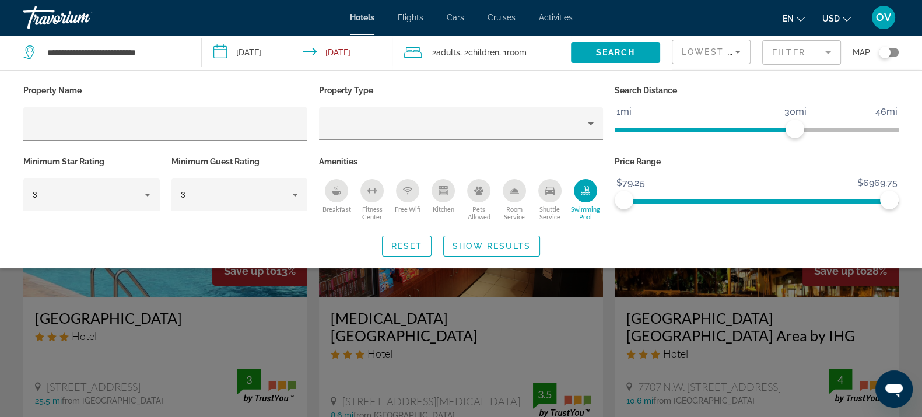
click at [584, 188] on icon "Swimming Pool" at bounding box center [586, 189] width 5 height 6
click at [585, 189] on icon "Swimming Pool" at bounding box center [585, 190] width 9 height 9
click at [513, 192] on icon "Room Service" at bounding box center [514, 190] width 9 height 9
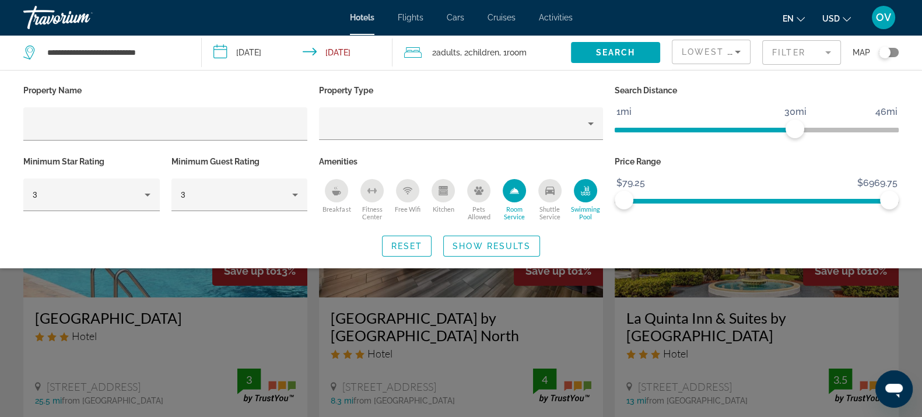
click at [513, 192] on icon "Room Service" at bounding box center [514, 190] width 9 height 9
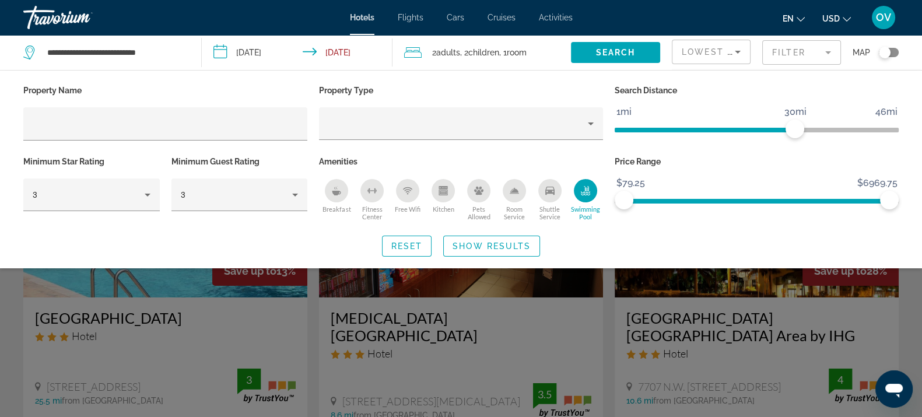
click at [513, 192] on icon "Room Service" at bounding box center [514, 190] width 9 height 9
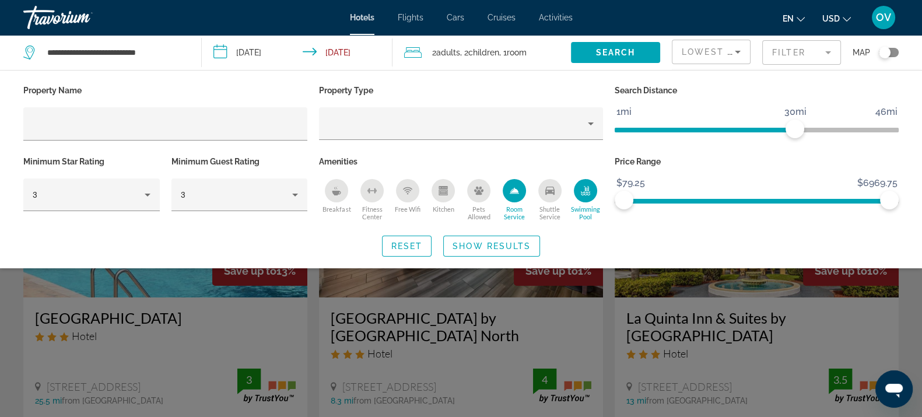
click at [427, 188] on button "Kitchen" at bounding box center [444, 199] width 36 height 43
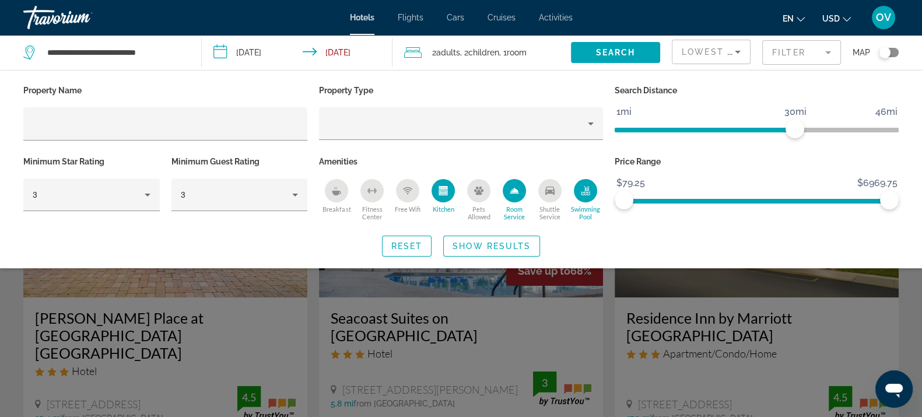
click at [436, 192] on div "Kitchen" at bounding box center [442, 190] width 23 height 23
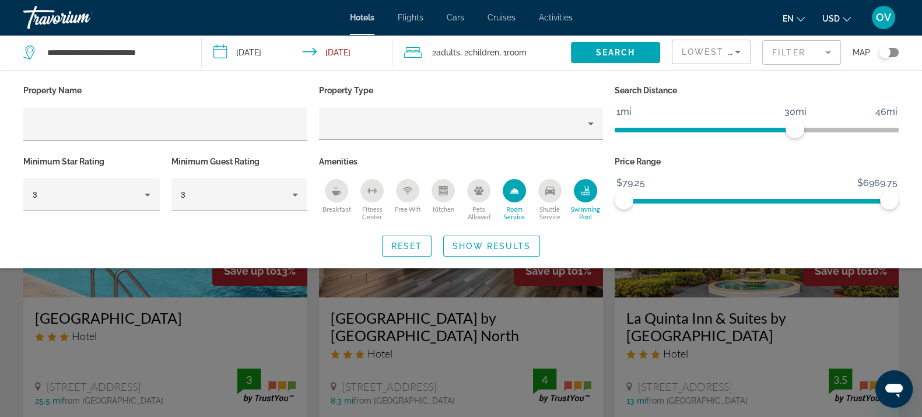
click at [436, 192] on div "Kitchen" at bounding box center [442, 190] width 23 height 23
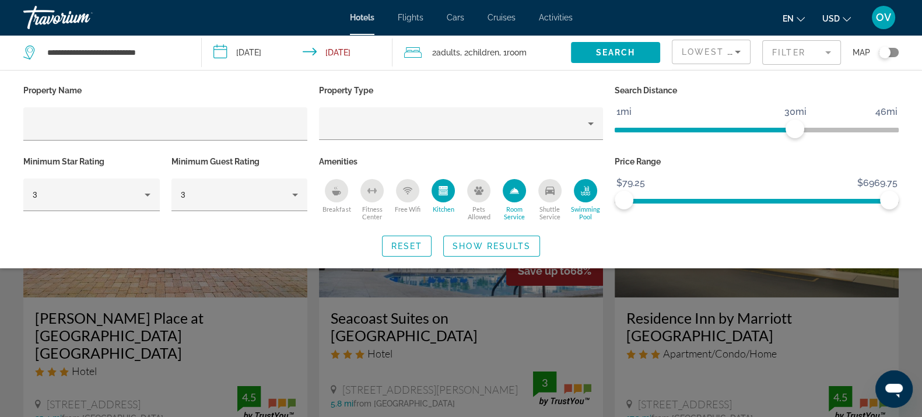
click at [436, 192] on div "Kitchen" at bounding box center [442, 190] width 23 height 23
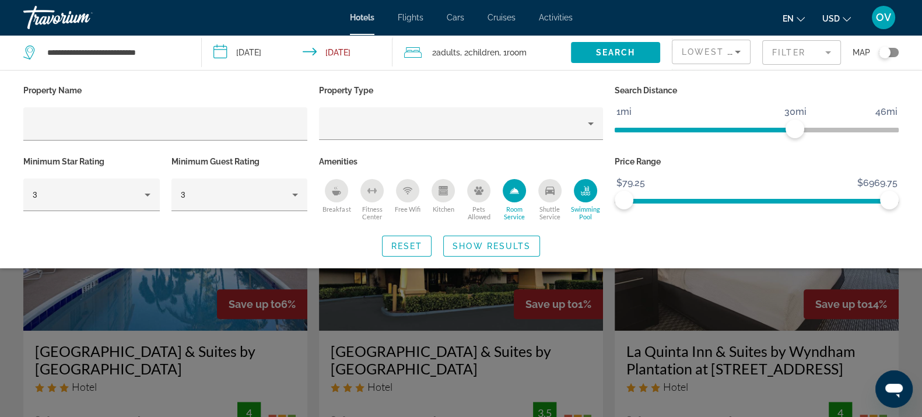
scroll to position [437, 0]
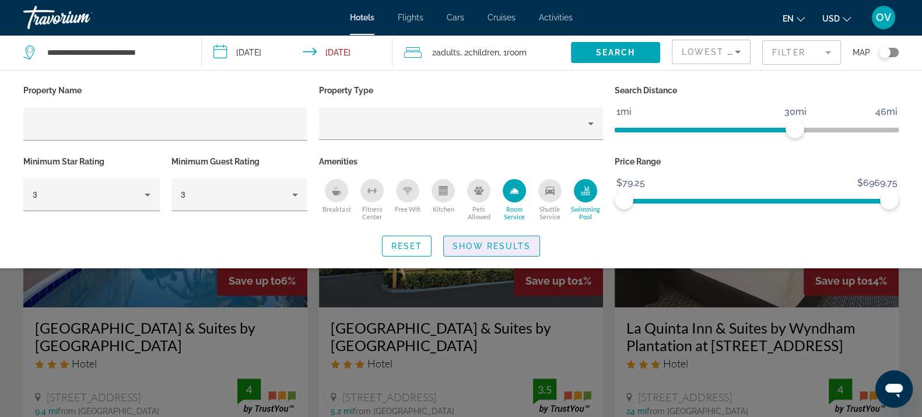
click at [493, 240] on button "Show Results" at bounding box center [491, 246] width 97 height 21
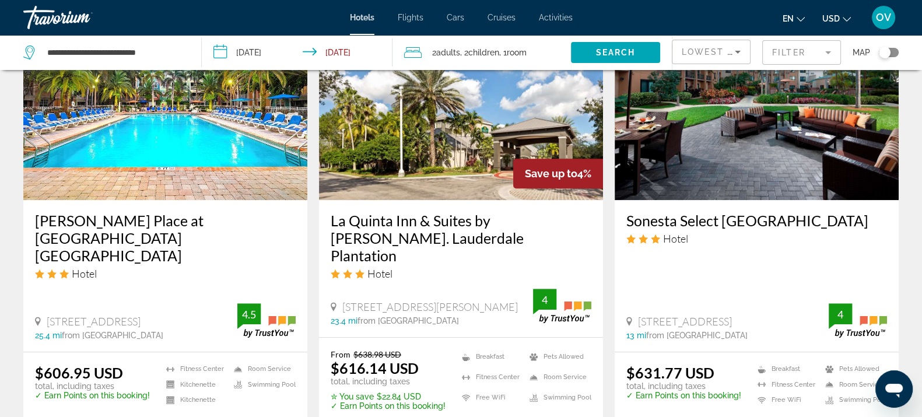
scroll to position [995, 0]
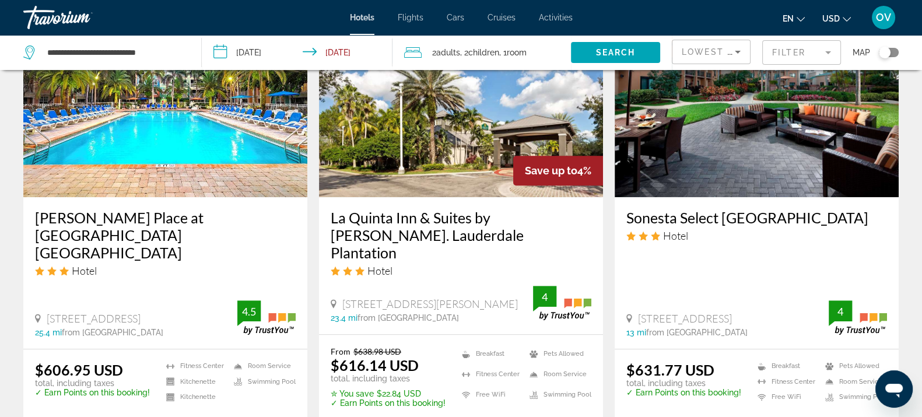
click at [178, 219] on h3 "Mizner Place at Weston Town Center Fort Lauderdale" at bounding box center [165, 235] width 261 height 52
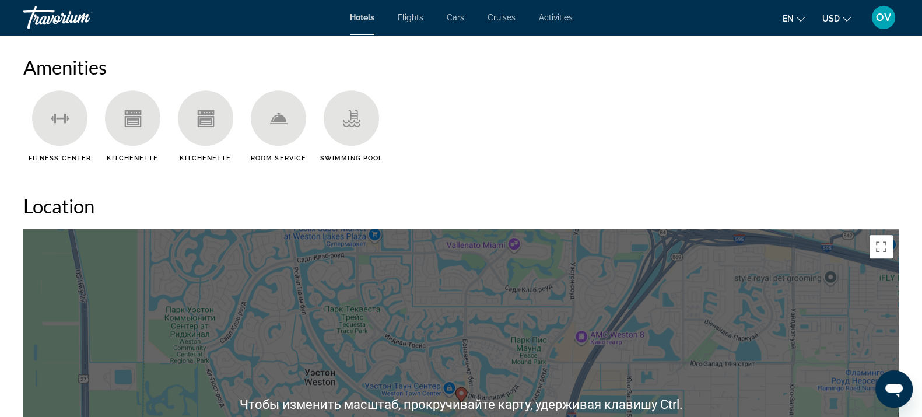
scroll to position [875, 0]
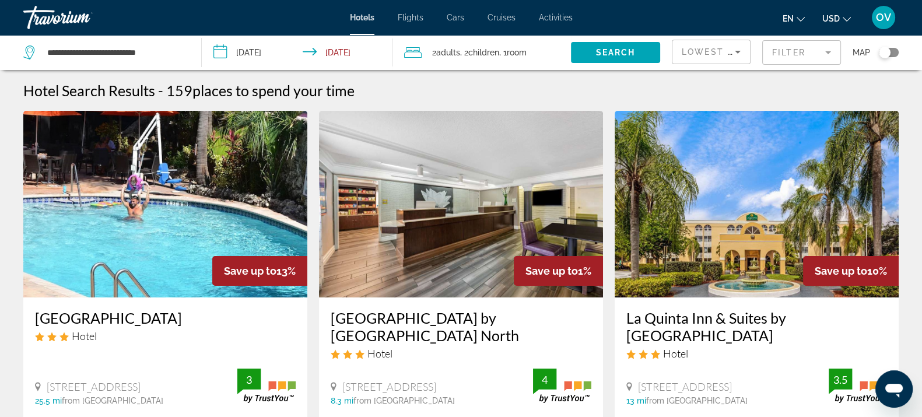
click at [451, 52] on span "Adults" at bounding box center [448, 52] width 24 height 9
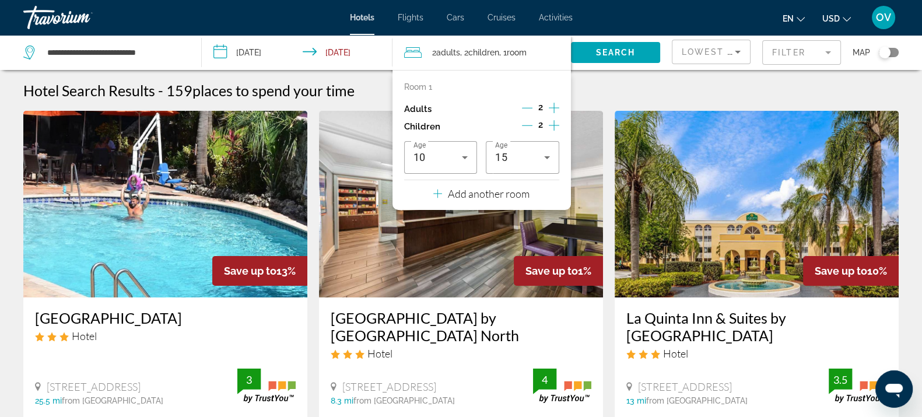
click at [451, 52] on span "Adults" at bounding box center [448, 52] width 24 height 9
click at [469, 45] on span ", 2 Child Children" at bounding box center [479, 52] width 39 height 16
click at [699, 87] on div "Hotel Search Results - 159 places to spend your time" at bounding box center [460, 90] width 875 height 17
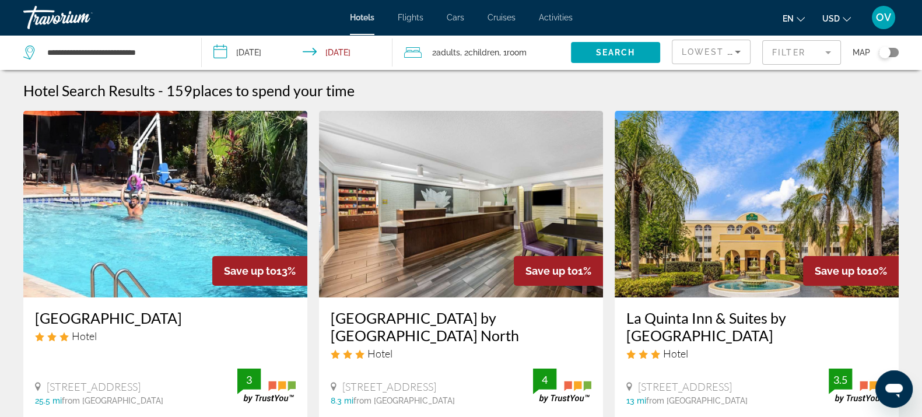
click at [787, 52] on mat-form-field "Filter" at bounding box center [801, 52] width 79 height 24
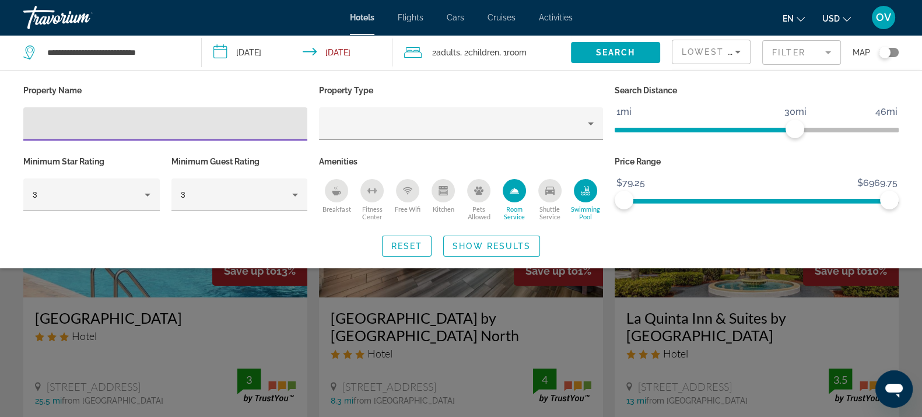
drag, startPoint x: 510, startPoint y: 188, endPoint x: 537, endPoint y: 188, distance: 26.8
click at [513, 188] on icon "Room Service" at bounding box center [514, 190] width 9 height 9
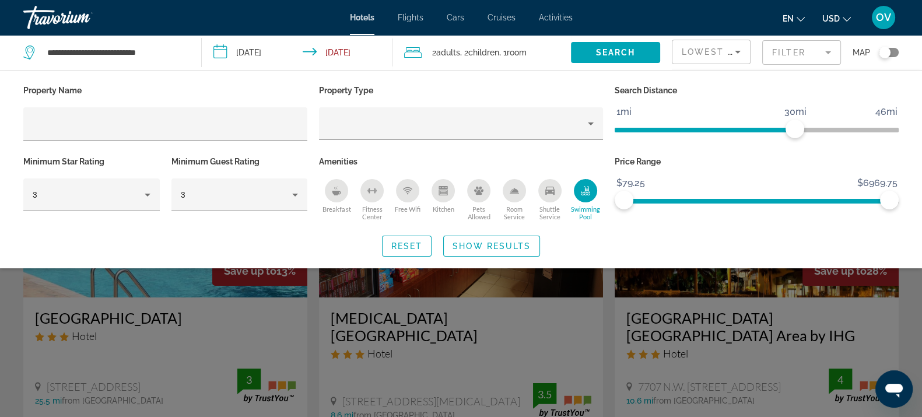
click at [584, 188] on icon "Swimming Pool" at bounding box center [586, 189] width 5 height 6
click at [552, 187] on icon "Shuttle Service" at bounding box center [549, 190] width 9 height 9
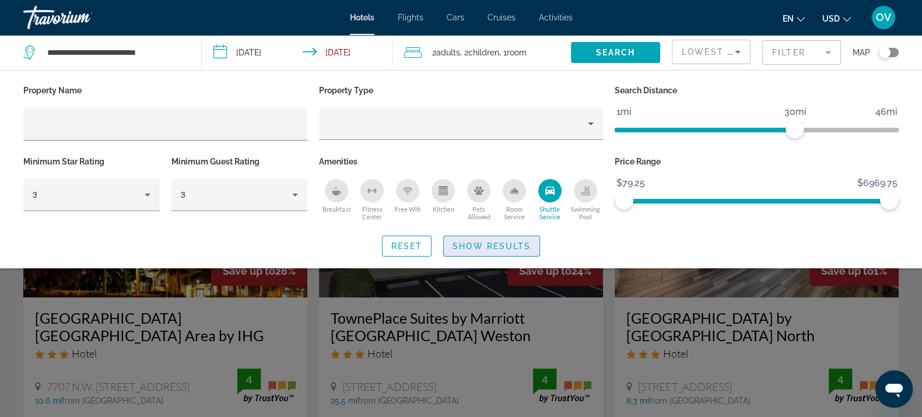
click at [504, 254] on span "Search widget" at bounding box center [492, 246] width 96 height 28
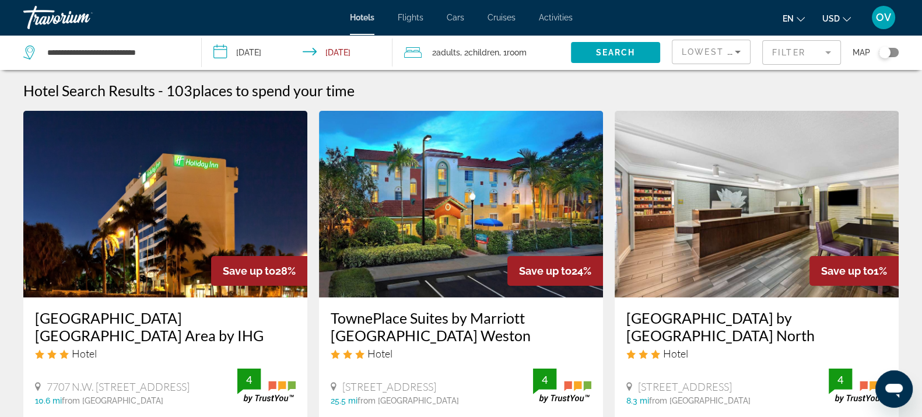
click at [883, 47] on div "Toggle map" at bounding box center [885, 53] width 12 height 12
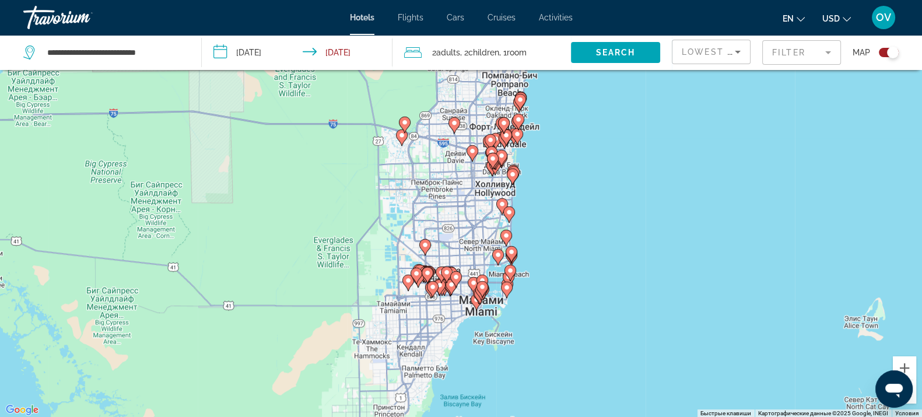
click at [894, 50] on div "Toggle map" at bounding box center [893, 53] width 12 height 12
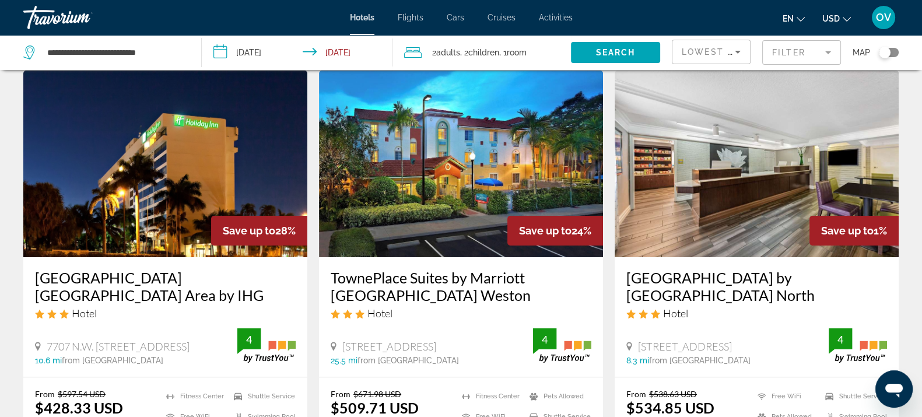
scroll to position [145, 0]
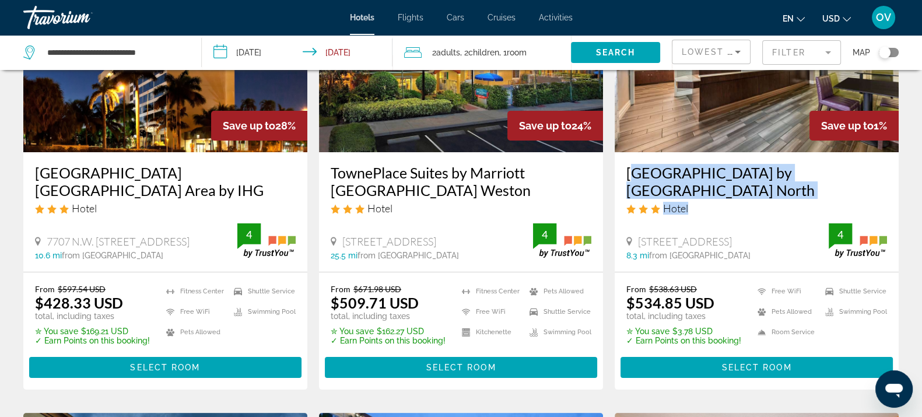
drag, startPoint x: 613, startPoint y: 165, endPoint x: 735, endPoint y: 217, distance: 132.5
click at [735, 217] on app-hotels-search-item "Save up to 1% La Quinta Inn by Wyndham Miami Airport North Hotel 7401 Nw 36Th S…" at bounding box center [757, 178] width 296 height 424
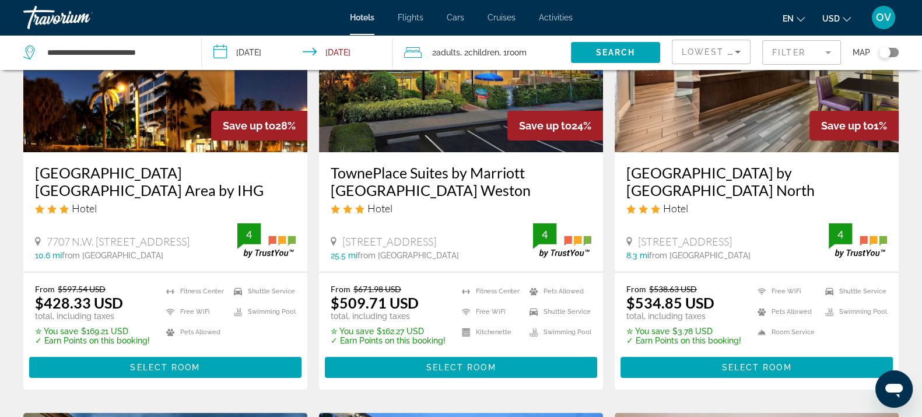
drag, startPoint x: 490, startPoint y: 241, endPoint x: 324, endPoint y: 239, distance: 166.8
click at [324, 239] on div "TownePlace Suites by Marriott Fort Lauderdale Weston Hotel 1545 Three Village R…" at bounding box center [461, 212] width 284 height 120
copy span "[STREET_ADDRESS]"
drag, startPoint x: 805, startPoint y: 36, endPoint x: 803, endPoint y: 45, distance: 9.4
click at [805, 36] on div "Filter" at bounding box center [801, 52] width 79 height 35
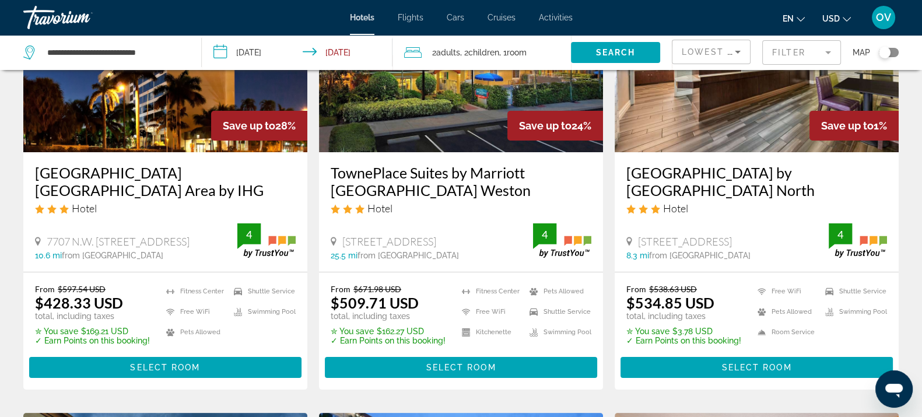
click at [803, 47] on mat-form-field "Filter" at bounding box center [801, 52] width 79 height 24
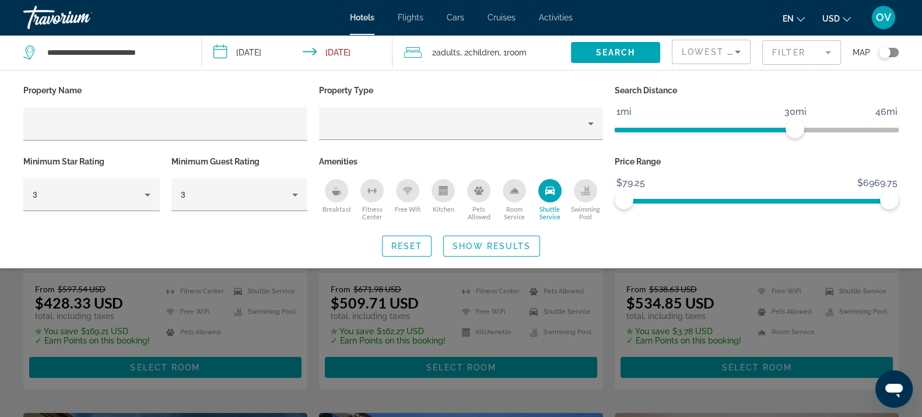
click at [539, 187] on div "Shuttle Service" at bounding box center [549, 190] width 23 height 23
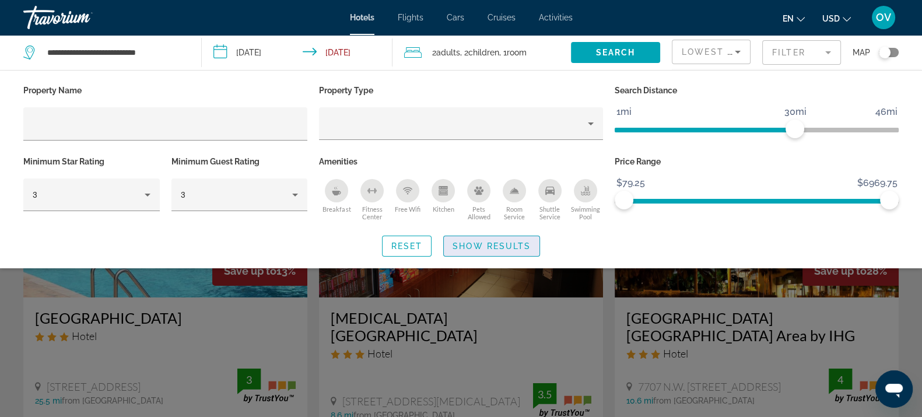
click at [509, 243] on span "Show Results" at bounding box center [491, 245] width 78 height 9
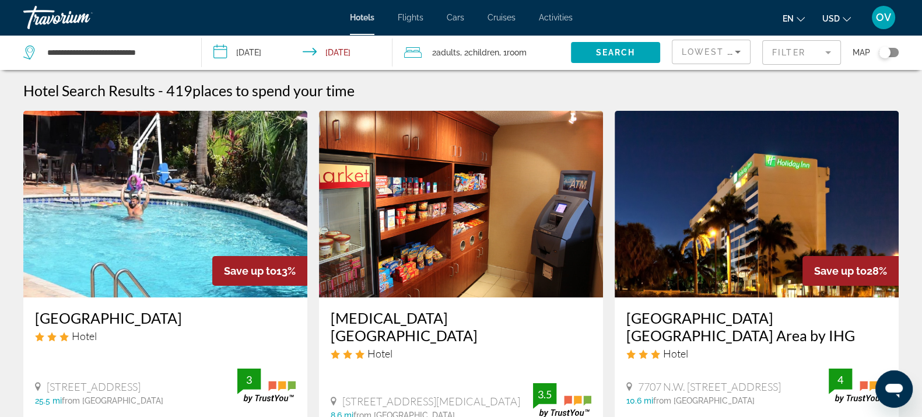
click at [788, 54] on mat-form-field "Filter" at bounding box center [801, 52] width 79 height 24
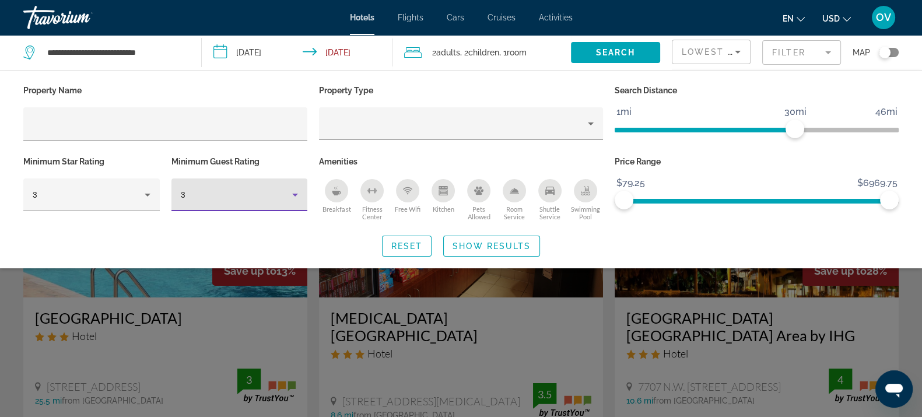
click at [245, 196] on div "3" at bounding box center [237, 195] width 112 height 14
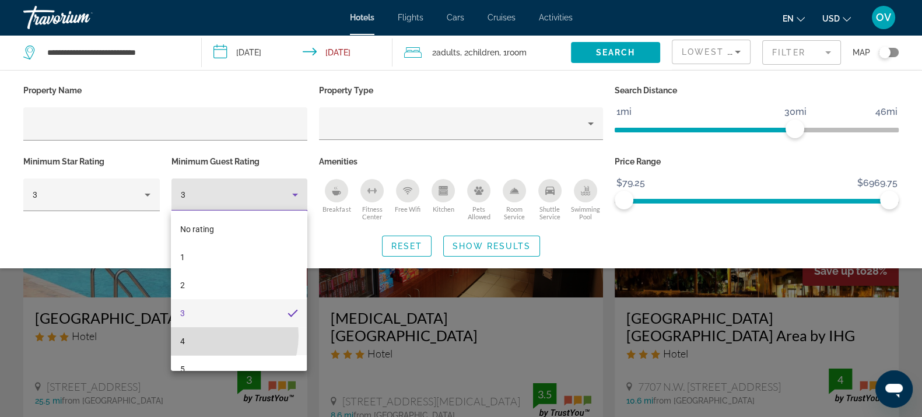
click at [210, 335] on mat-option "4" at bounding box center [239, 341] width 136 height 28
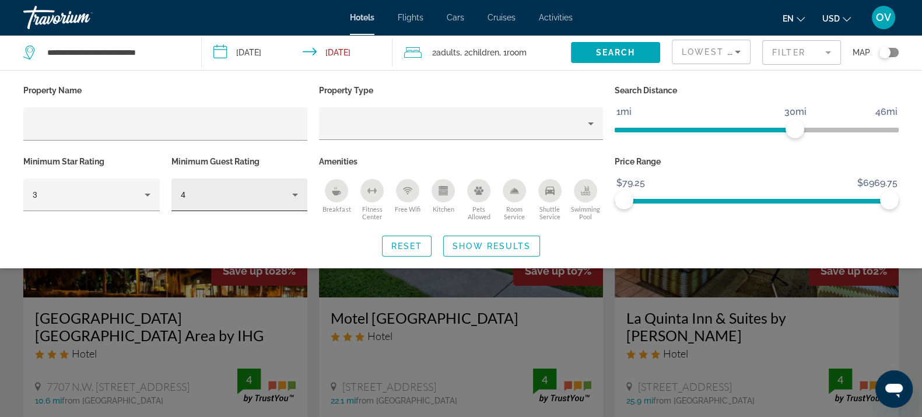
click at [236, 202] on div "4" at bounding box center [240, 194] width 118 height 33
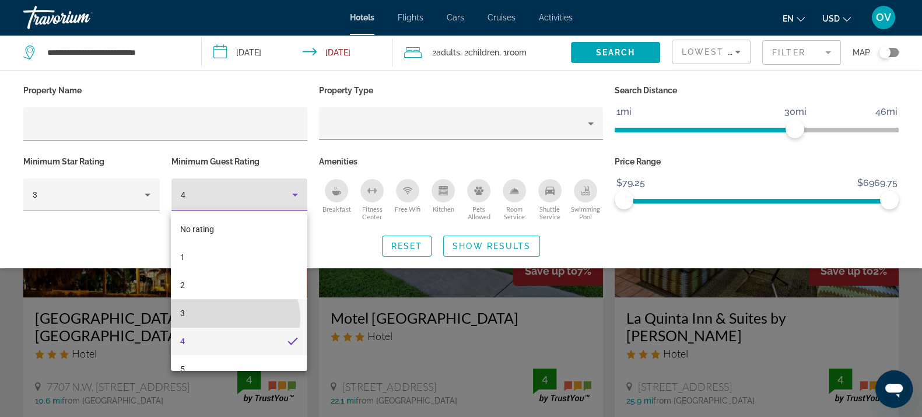
click at [234, 318] on mat-option "3" at bounding box center [239, 313] width 136 height 28
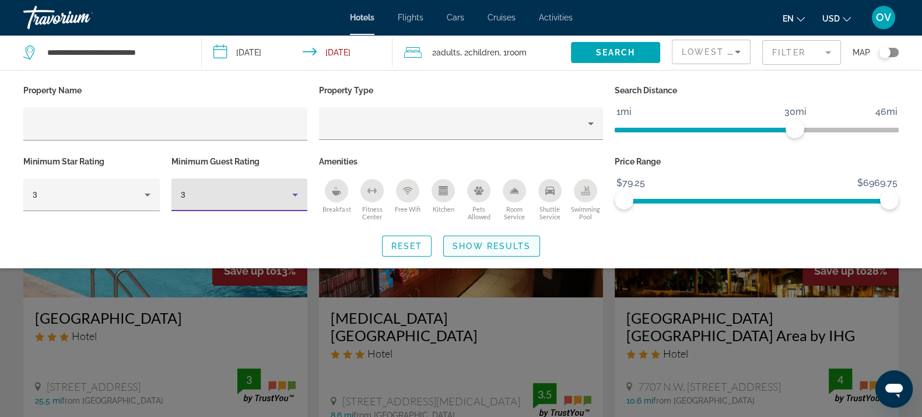
click at [480, 245] on span "Show Results" at bounding box center [491, 245] width 78 height 9
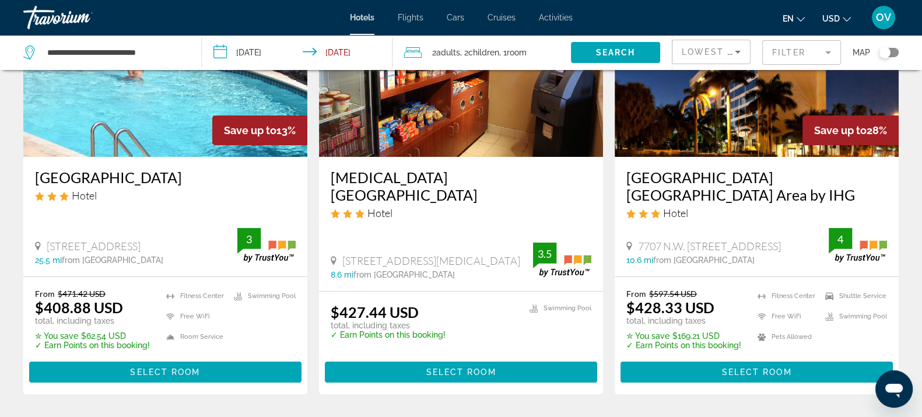
scroll to position [145, 0]
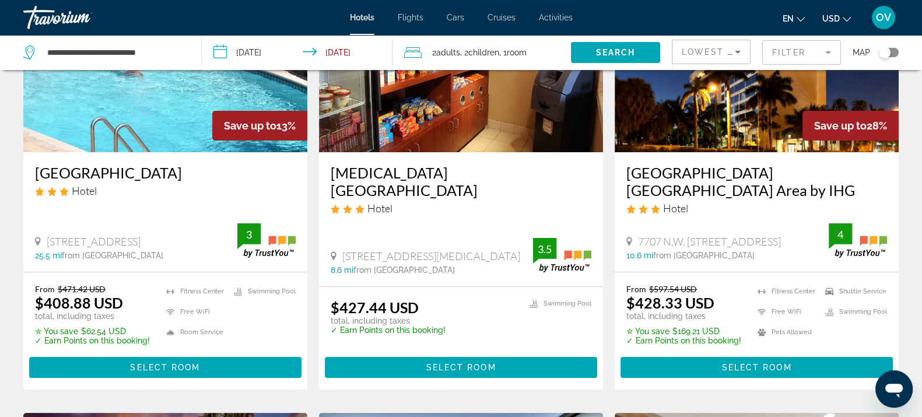
drag, startPoint x: 219, startPoint y: 241, endPoint x: 38, endPoint y: 230, distance: 181.1
click at [38, 230] on div "619 Fort Lauderdale Beach Boulevard 25.5 mi from Miami city center from hotel 3" at bounding box center [165, 241] width 261 height 37
copy span "[STREET_ADDRESS]"
click at [90, 172] on h3 "[GEOGRAPHIC_DATA]" at bounding box center [165, 172] width 261 height 17
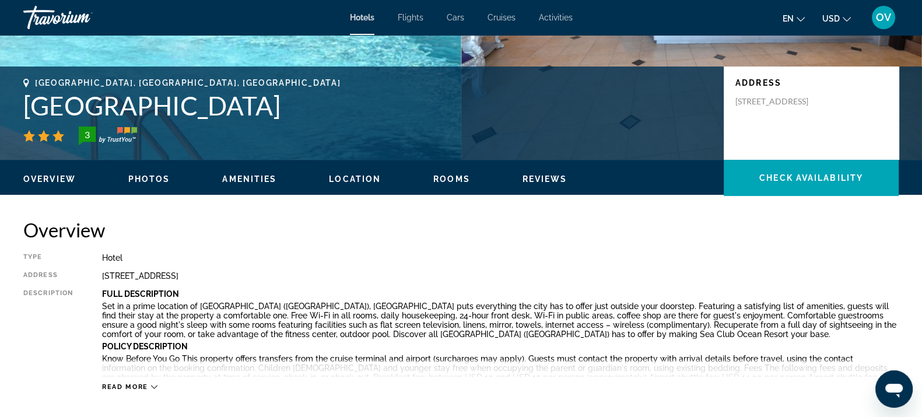
scroll to position [371, 0]
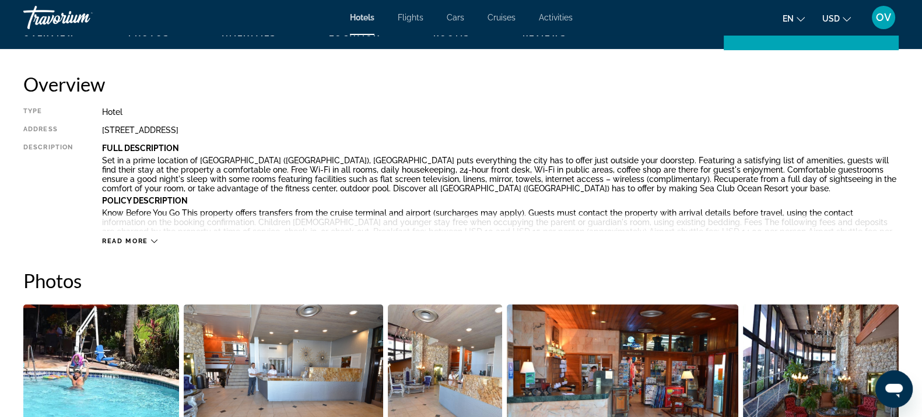
click at [151, 238] on icon "Main content" at bounding box center [154, 241] width 6 height 6
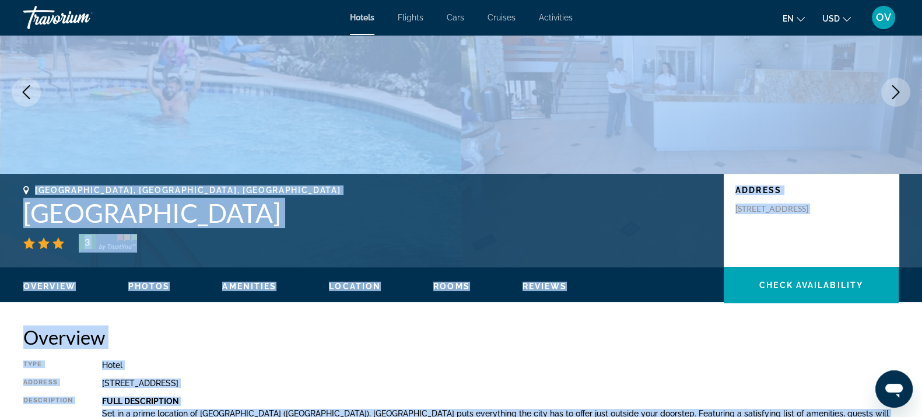
scroll to position [79, 0]
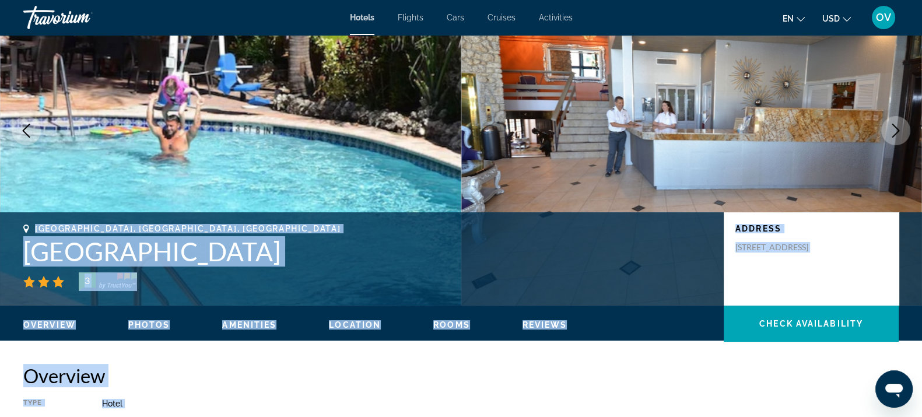
drag, startPoint x: 181, startPoint y: 252, endPoint x: 12, endPoint y: 231, distance: 170.4
copy div "Fort Lauderdale, FL, United States Sea Club Resort 3 Address 619 Fort Lauderdal…"
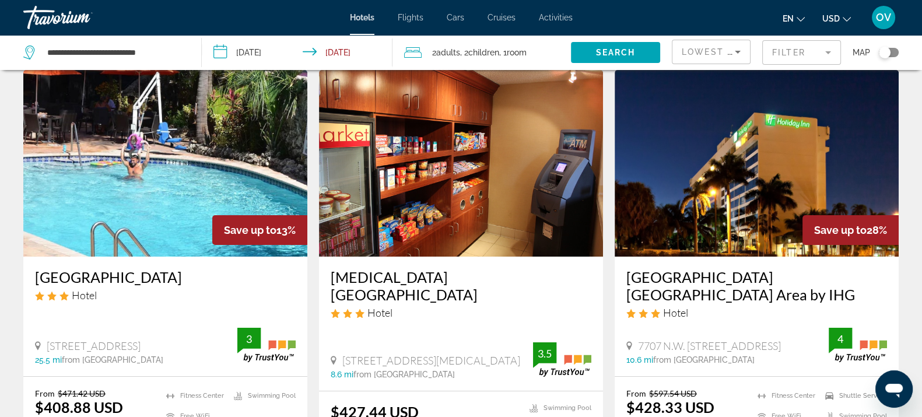
scroll to position [72, 0]
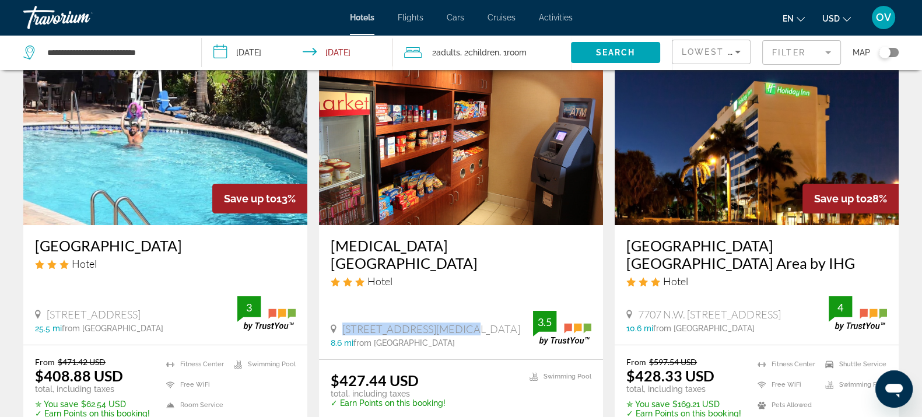
drag, startPoint x: 464, startPoint y: 328, endPoint x: 319, endPoint y: 331, distance: 144.6
click at [319, 331] on div "Doral Inn & Suites Miami Airport West Hotel 1212 Nw 82Nd Ave, Doral 8.6 mi from…" at bounding box center [461, 292] width 284 height 134
copy span "1212 Nw 82Nd Ave, Doral"
drag, startPoint x: 402, startPoint y: 230, endPoint x: 405, endPoint y: 236, distance: 6.0
click at [402, 231] on div "Doral Inn & Suites Miami Airport West Hotel 1212 Nw 82Nd Ave, Doral 8.6 mi from…" at bounding box center [461, 292] width 284 height 134
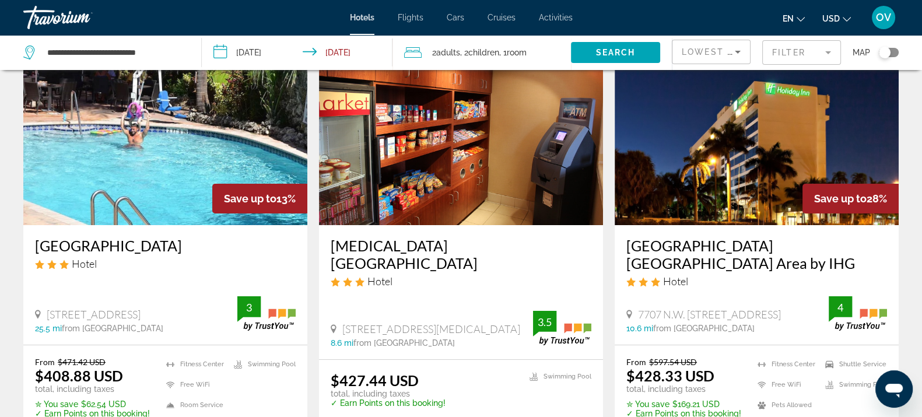
click at [412, 248] on h3 "Doral Inn & Suites Miami Airport West" at bounding box center [461, 254] width 261 height 35
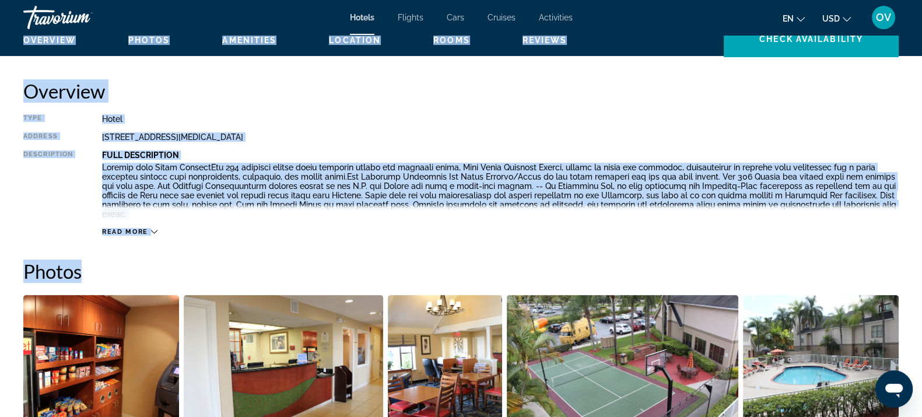
scroll to position [364, 0]
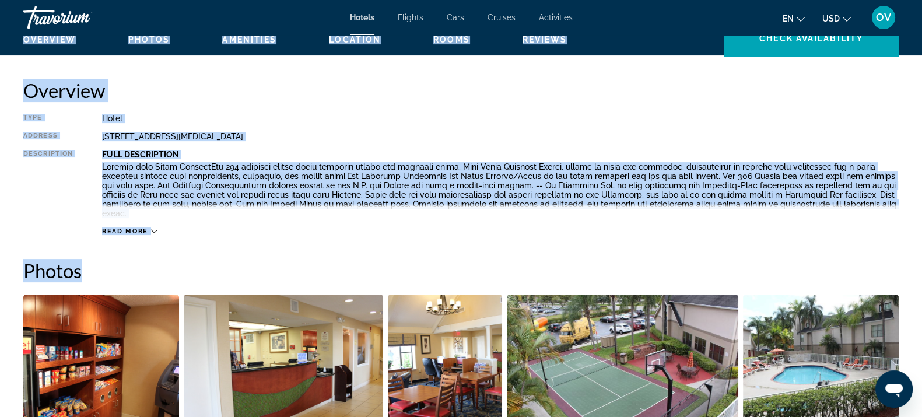
drag, startPoint x: 32, startPoint y: 83, endPoint x: 128, endPoint y: 227, distance: 173.2
click at [145, 215] on div "Read more" at bounding box center [500, 219] width 796 height 32
click at [146, 216] on div "Read more" at bounding box center [500, 219] width 796 height 32
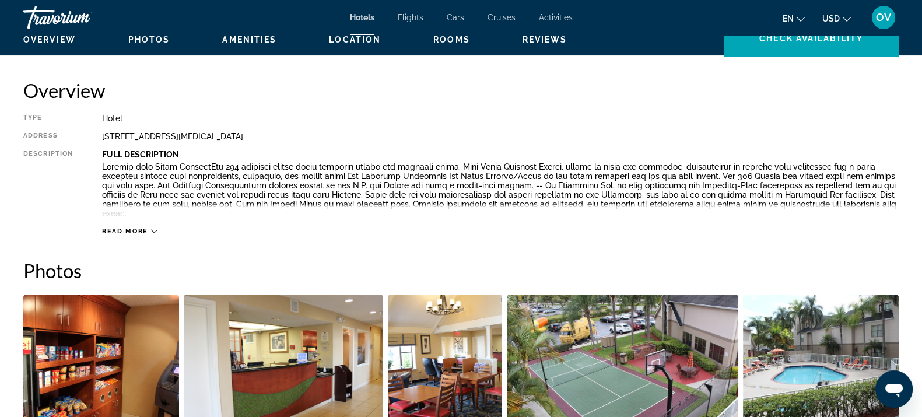
drag, startPoint x: 152, startPoint y: 219, endPoint x: 162, endPoint y: 228, distance: 13.7
click at [152, 228] on icon "Main content" at bounding box center [154, 231] width 6 height 6
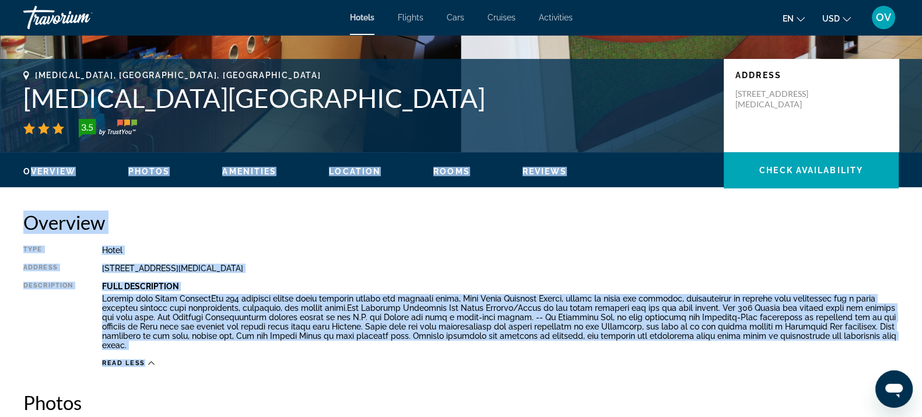
scroll to position [219, 0]
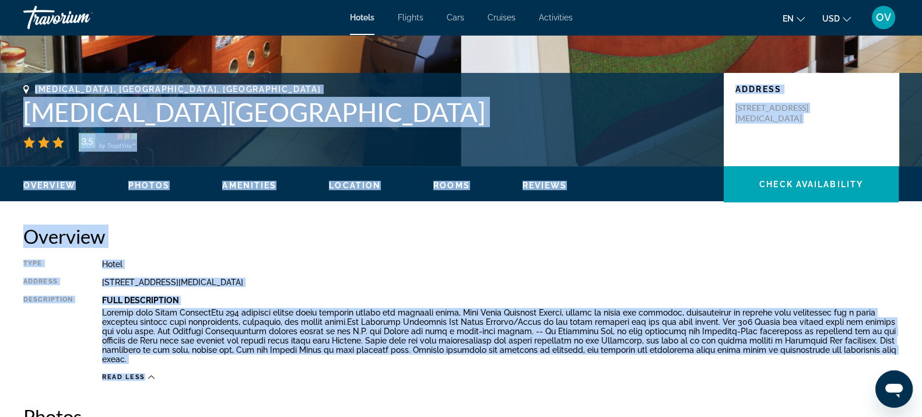
drag, startPoint x: 843, startPoint y: 212, endPoint x: 37, endPoint y: 85, distance: 815.8
copy div "Doral, FL, United States Doral Inn & Suites Miami Airport West 3.5 Address 1212…"
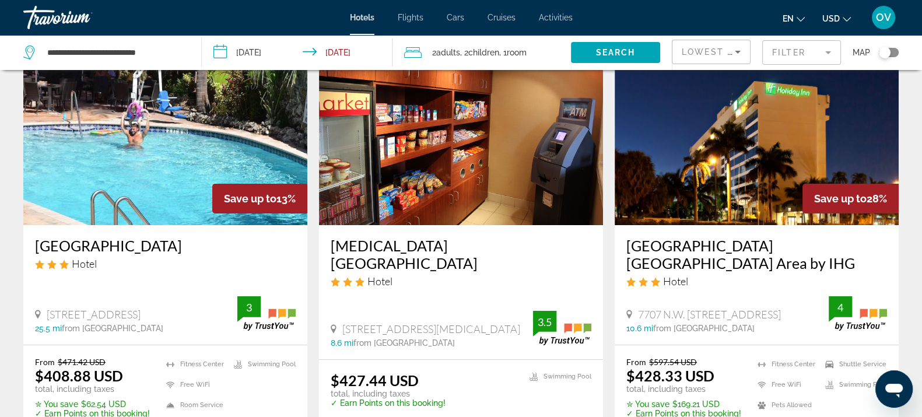
scroll to position [145, 0]
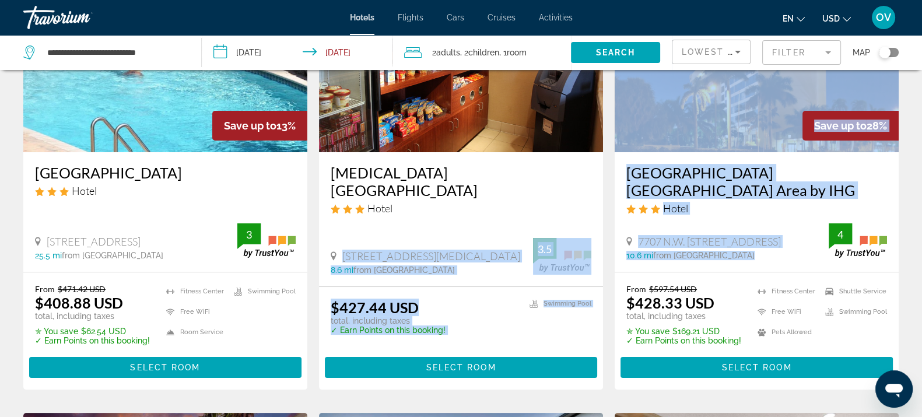
drag, startPoint x: 743, startPoint y: 254, endPoint x: 610, endPoint y: 184, distance: 150.7
click at [610, 184] on app-hotels-search-item "Save up to 28% Holiday Inn Miami West Airport Area by IHG Hotel 7707 N.W. 103Rd…" at bounding box center [757, 178] width 296 height 424
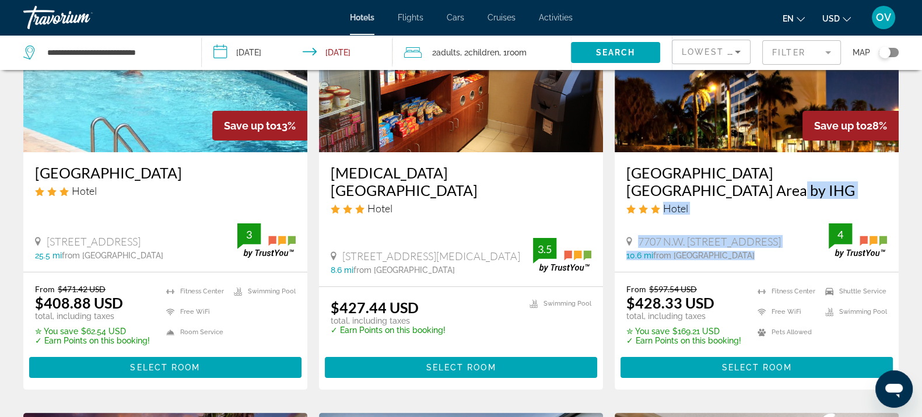
click at [710, 180] on h3 "[GEOGRAPHIC_DATA] [GEOGRAPHIC_DATA] Area by IHG" at bounding box center [756, 181] width 261 height 35
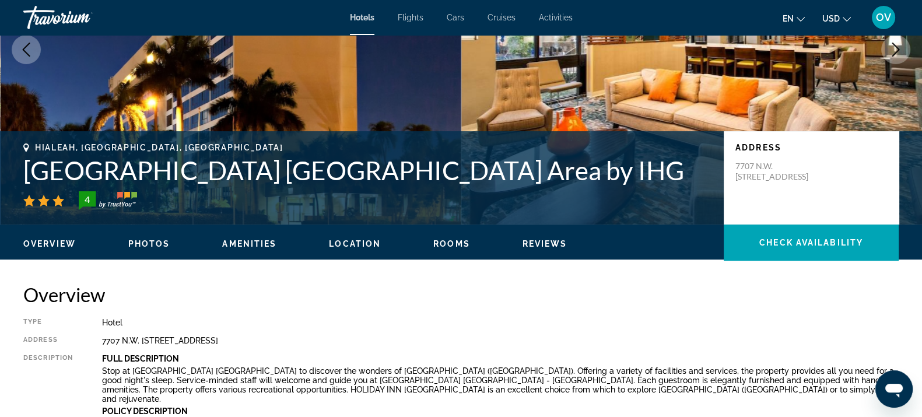
scroll to position [291, 0]
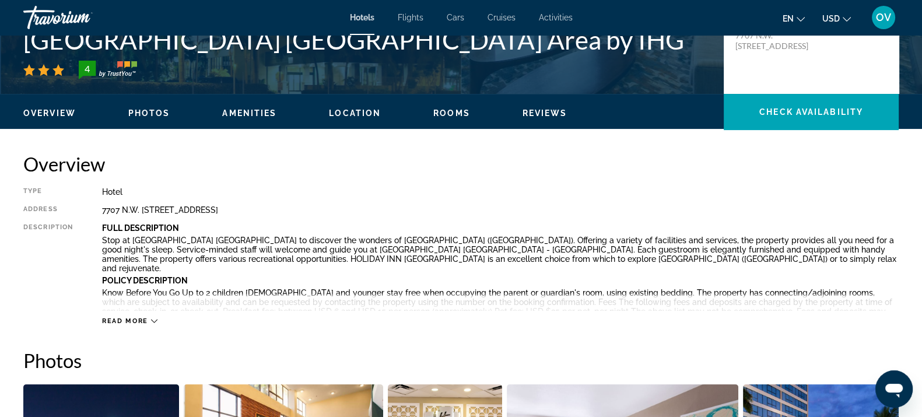
click at [143, 315] on div "Read more" at bounding box center [500, 309] width 796 height 32
click at [142, 321] on span "Read more" at bounding box center [125, 321] width 46 height 8
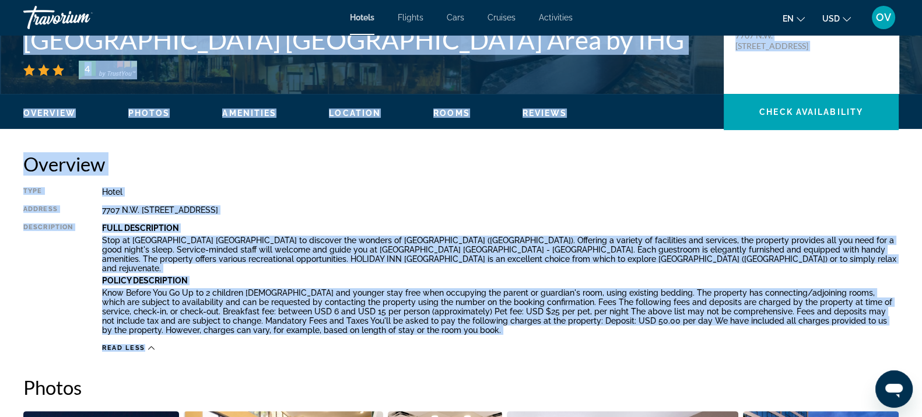
drag, startPoint x: 22, startPoint y: 35, endPoint x: 439, endPoint y: 327, distance: 509.5
copy div "Holiday Inn Miami West Airport Area by IHG 4 Address 7707 N.W. 103Rd Street, Hi…"
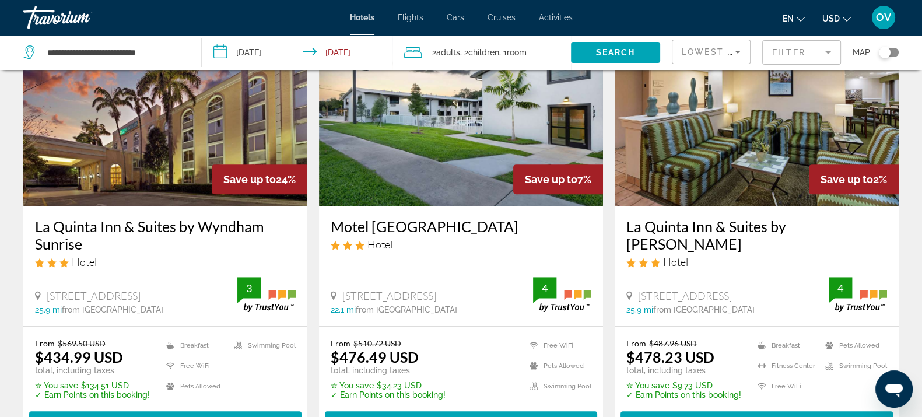
scroll to position [583, 0]
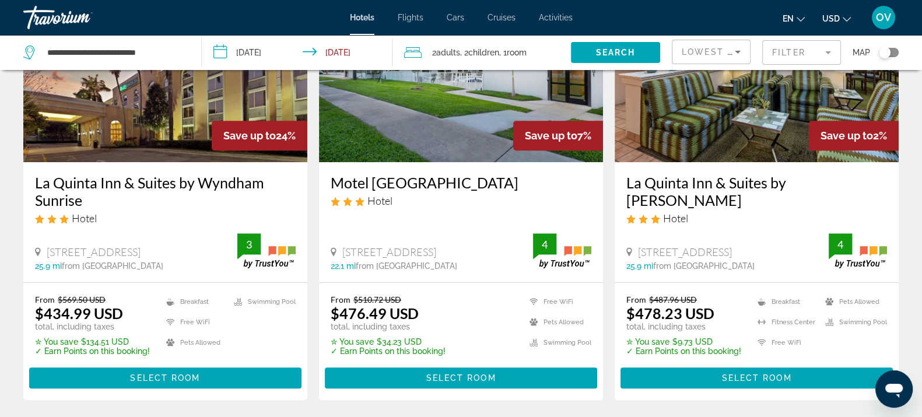
click at [80, 193] on h3 "La Quinta Inn & Suites by Wyndham Sunrise" at bounding box center [165, 191] width 261 height 35
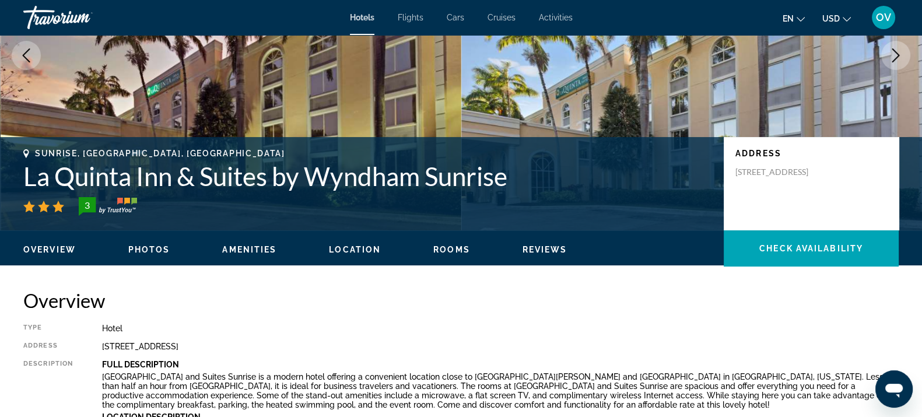
scroll to position [219, 0]
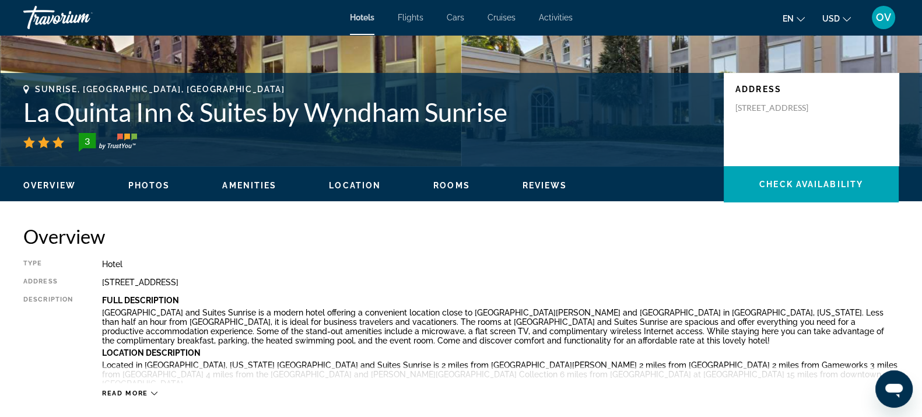
click at [138, 394] on span "Read more" at bounding box center [125, 394] width 46 height 8
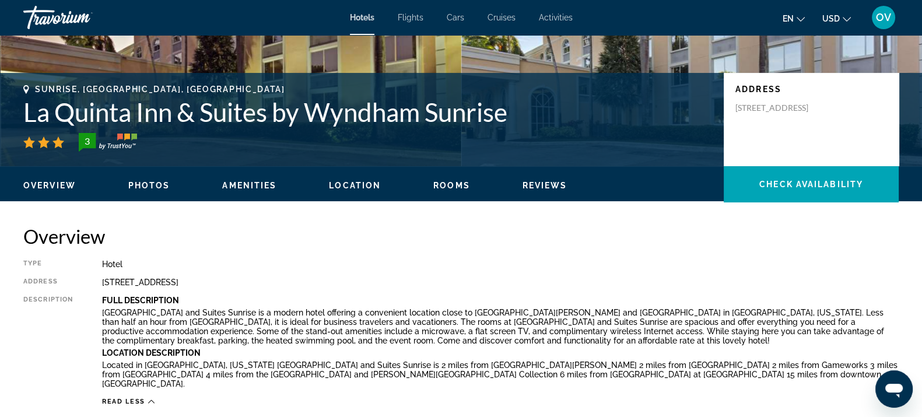
drag, startPoint x: 24, startPoint y: 85, endPoint x: 50, endPoint y: 109, distance: 35.5
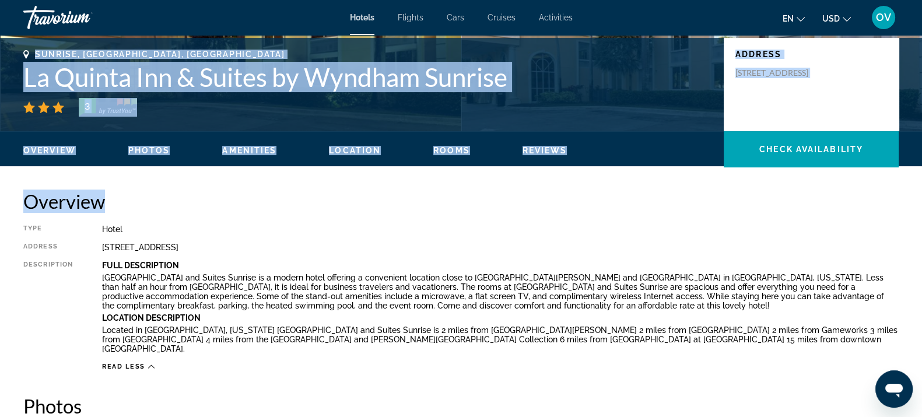
scroll to position [364, 0]
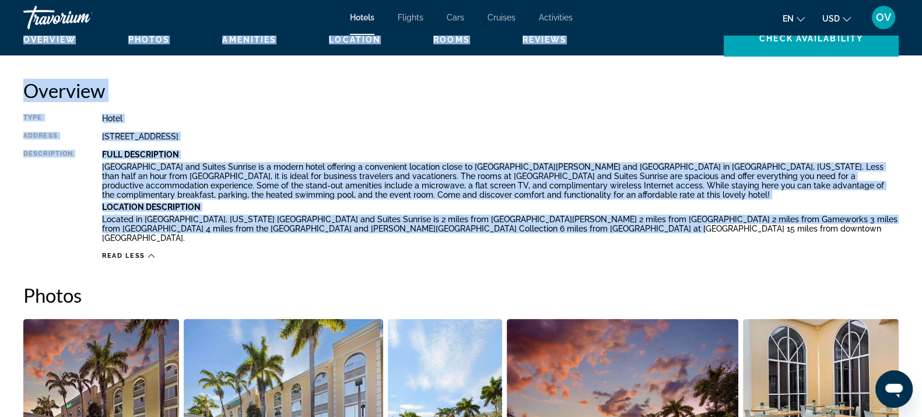
drag, startPoint x: 33, startPoint y: 87, endPoint x: 632, endPoint y: 227, distance: 615.0
copy div "Sunrise, FL, United States La Quinta Inn & Suites by Wyndham Sunrise 3 Address …"
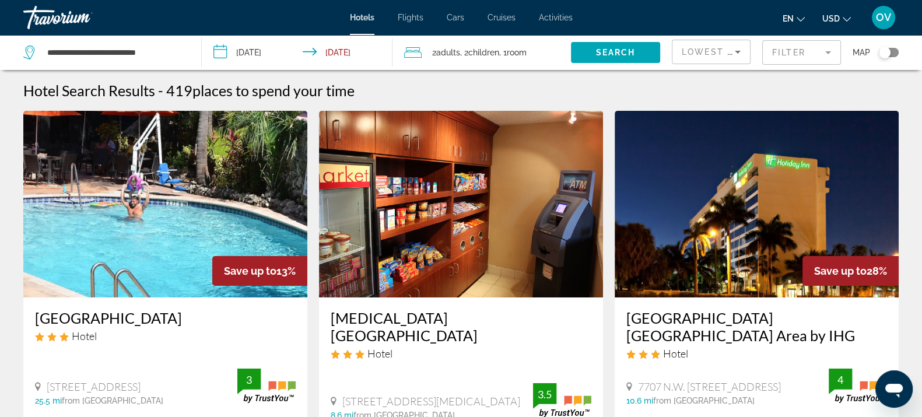
click at [810, 52] on mat-form-field "Filter" at bounding box center [801, 52] width 79 height 24
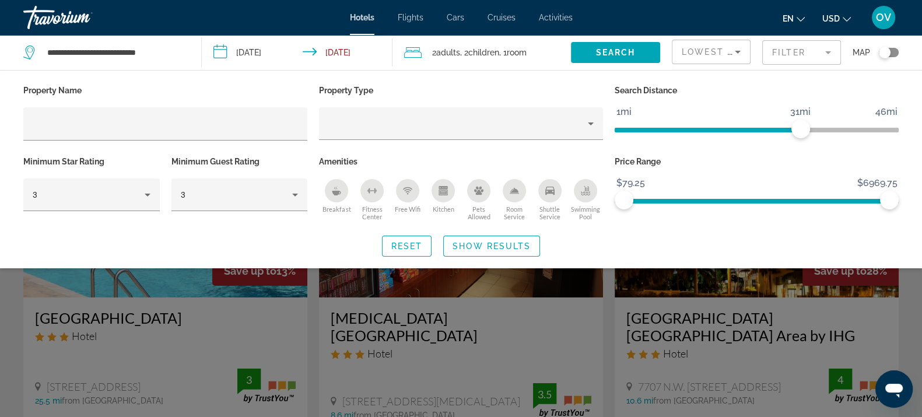
drag, startPoint x: 799, startPoint y: 120, endPoint x: 931, endPoint y: 128, distance: 131.5
click at [922, 128] on html "**********" at bounding box center [461, 208] width 922 height 417
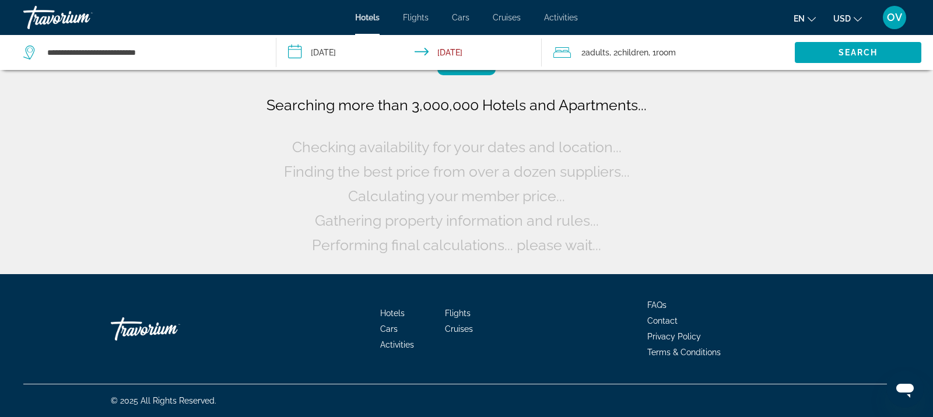
click at [631, 47] on span ", 2 Child Children" at bounding box center [628, 52] width 39 height 16
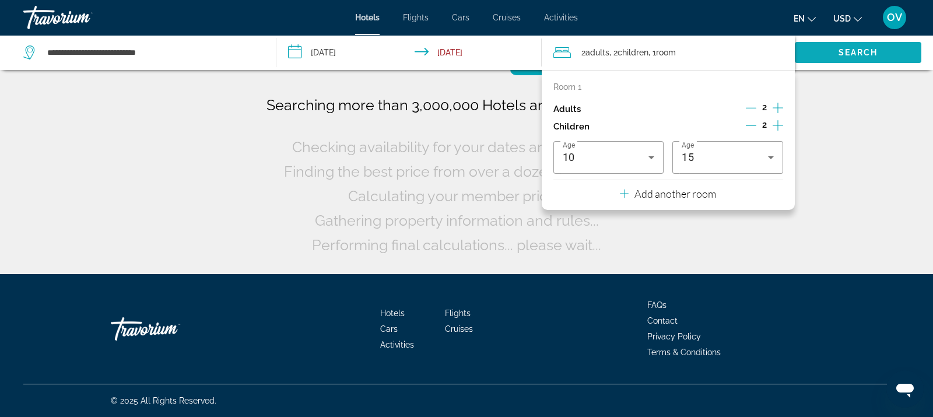
click at [861, 48] on span "Search" at bounding box center [858, 52] width 40 height 9
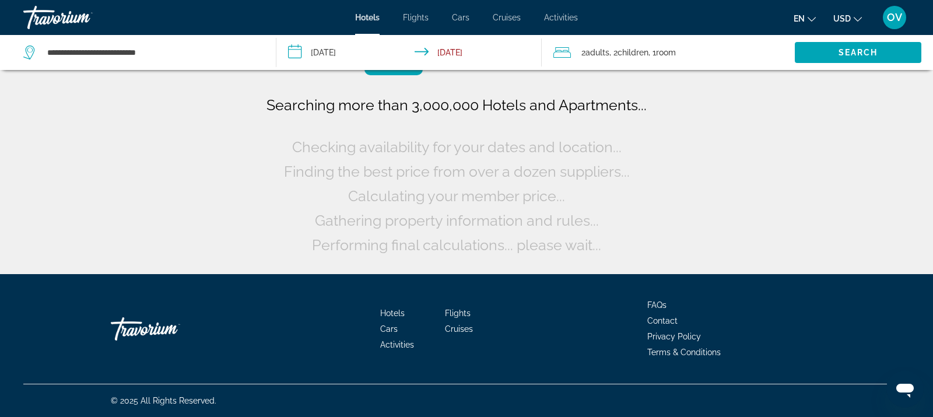
click at [588, 55] on span "Adults" at bounding box center [597, 52] width 24 height 9
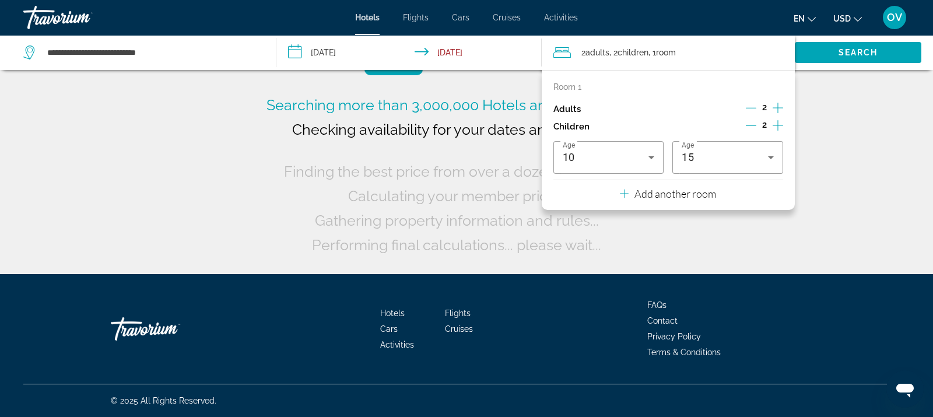
click at [465, 229] on div "Gathering property information and rules..." at bounding box center [467, 220] width 304 height 24
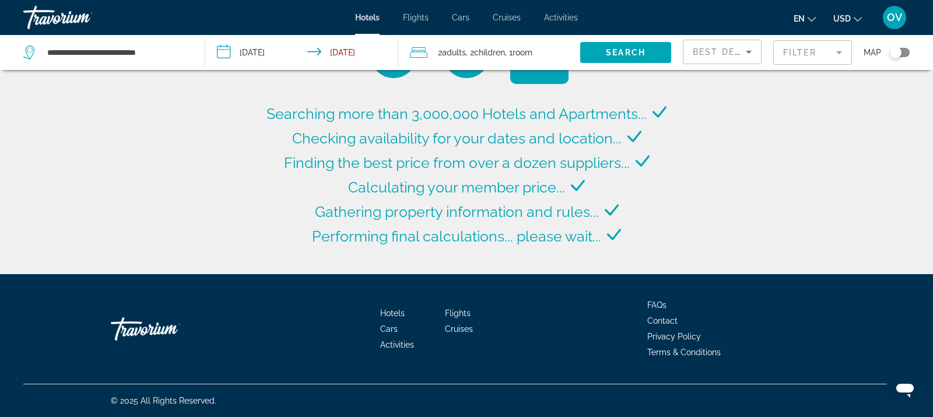
click at [718, 50] on span "Best Deals" at bounding box center [723, 51] width 61 height 9
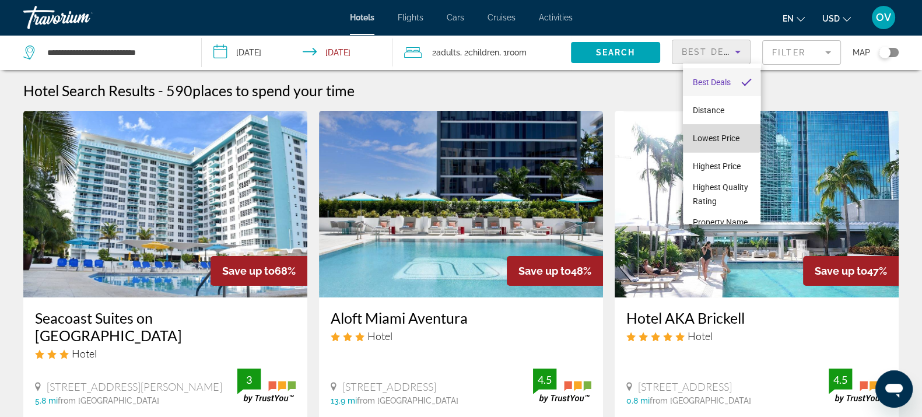
click at [721, 127] on mat-option "Lowest Price" at bounding box center [722, 138] width 78 height 28
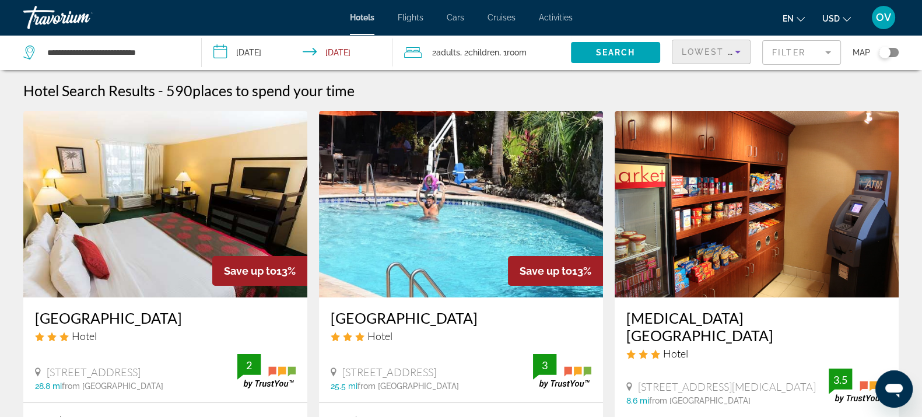
click at [776, 50] on mat-form-field "Filter" at bounding box center [801, 52] width 79 height 24
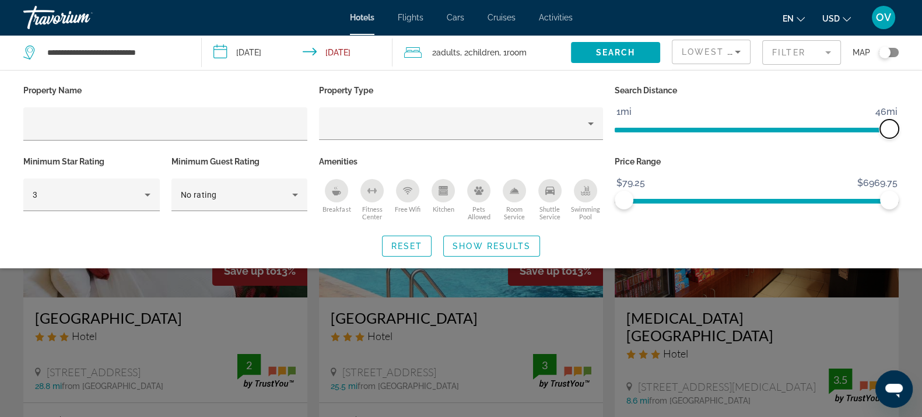
drag, startPoint x: 790, startPoint y: 126, endPoint x: 917, endPoint y: 128, distance: 127.7
click at [917, 128] on div "Property Name Property Type Search Distance 1mi 46mi 46mi Minimum Star Rating 3…" at bounding box center [461, 169] width 922 height 174
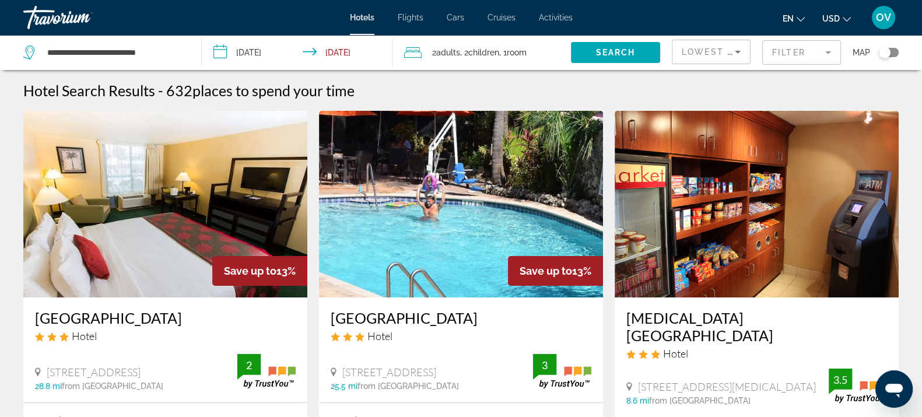
click at [813, 48] on mat-form-field "Filter" at bounding box center [801, 52] width 79 height 24
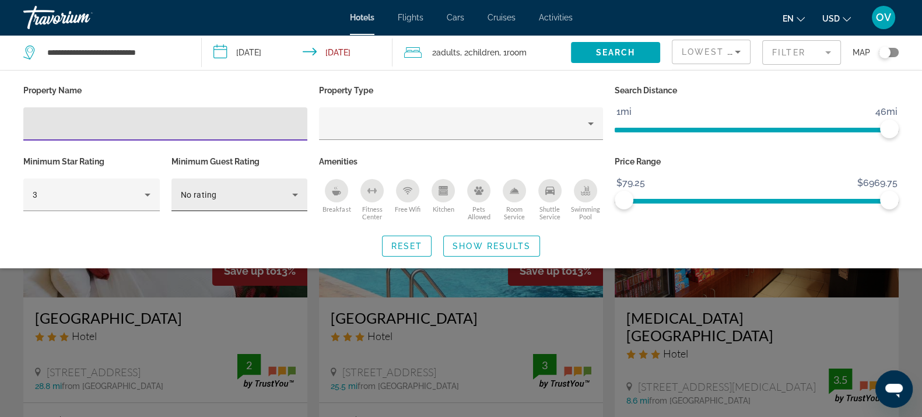
click at [234, 192] on div "No rating" at bounding box center [237, 195] width 112 height 14
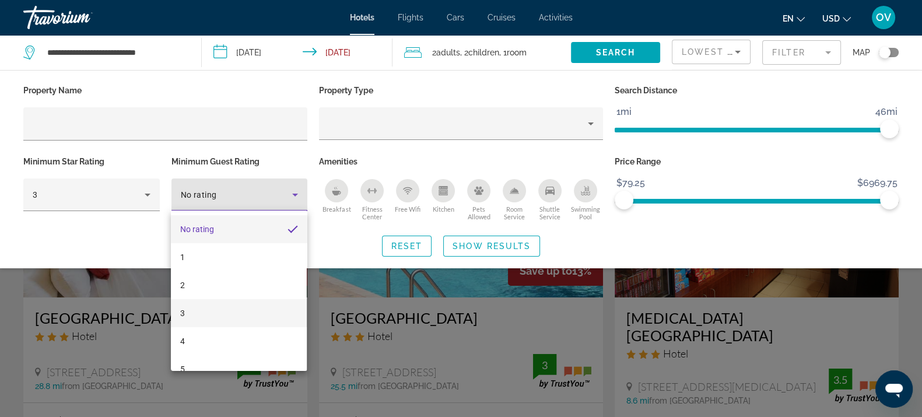
click at [202, 309] on mat-option "3" at bounding box center [239, 313] width 136 height 28
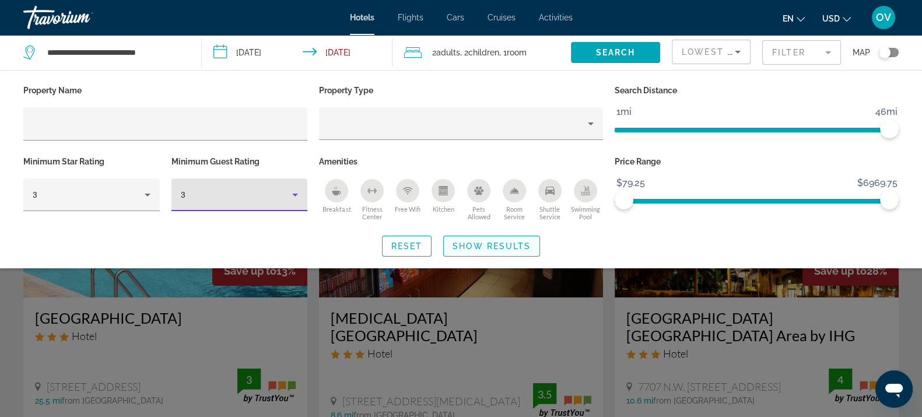
click at [499, 246] on span "Show Results" at bounding box center [491, 245] width 78 height 9
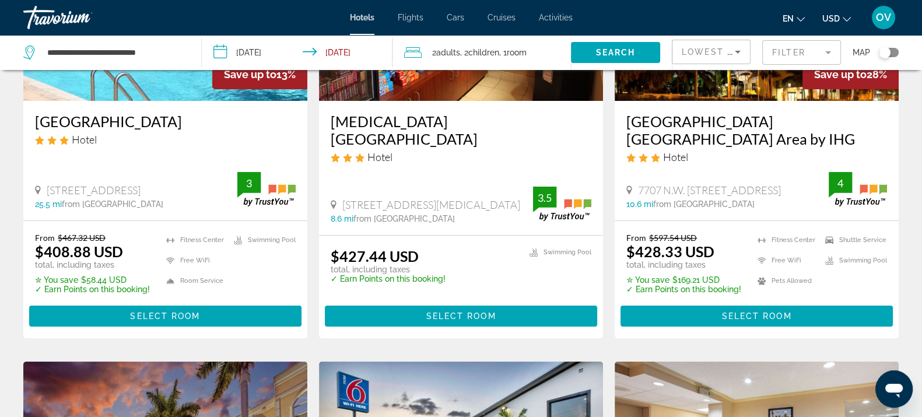
scroll to position [219, 0]
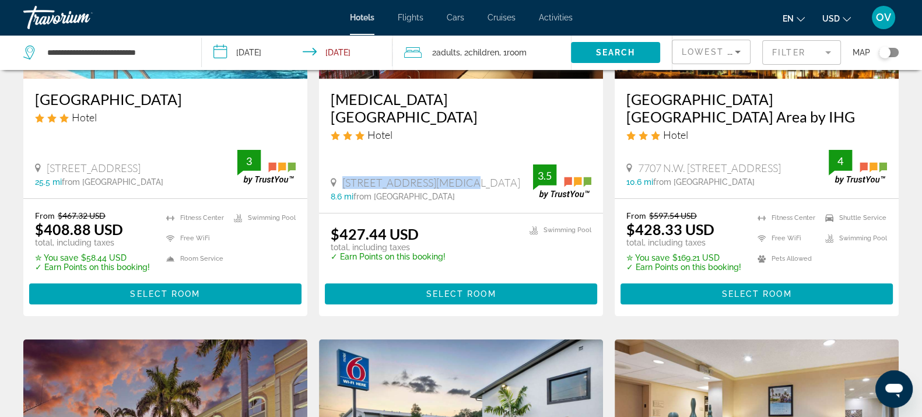
drag, startPoint x: 464, startPoint y: 183, endPoint x: 342, endPoint y: 178, distance: 122.0
click at [342, 178] on div "1212 Nw 82Nd Ave, Doral" at bounding box center [432, 182] width 202 height 13
copy span "1212 Nw 82Nd Ave, Doral"
drag, startPoint x: 216, startPoint y: 169, endPoint x: 45, endPoint y: 175, distance: 170.9
click at [45, 175] on div "619 Fort Lauderdale Beach Boulevard 25.5 mi from Miami city center from hotel" at bounding box center [136, 174] width 202 height 25
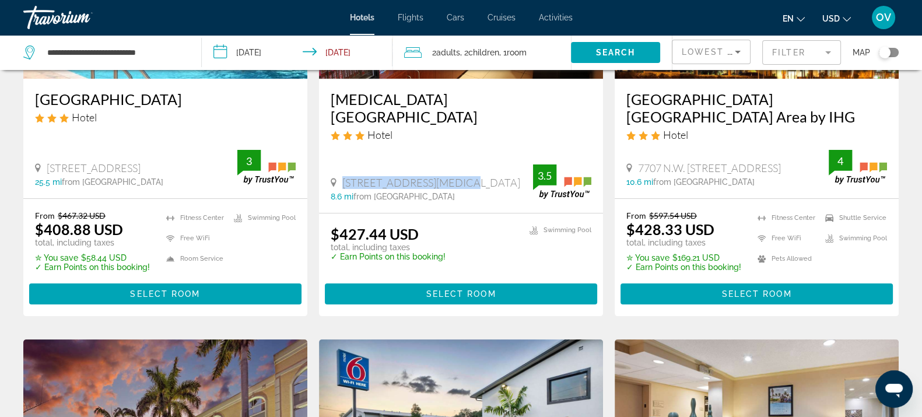
drag, startPoint x: 48, startPoint y: 165, endPoint x: 231, endPoint y: 169, distance: 183.7
click at [231, 169] on div "[STREET_ADDRESS]" at bounding box center [136, 168] width 202 height 13
copy span "[STREET_ADDRESS]"
drag, startPoint x: 793, startPoint y: 164, endPoint x: 640, endPoint y: 169, distance: 153.4
click at [640, 169] on div "7707 N.W. [STREET_ADDRESS]" at bounding box center [727, 168] width 202 height 13
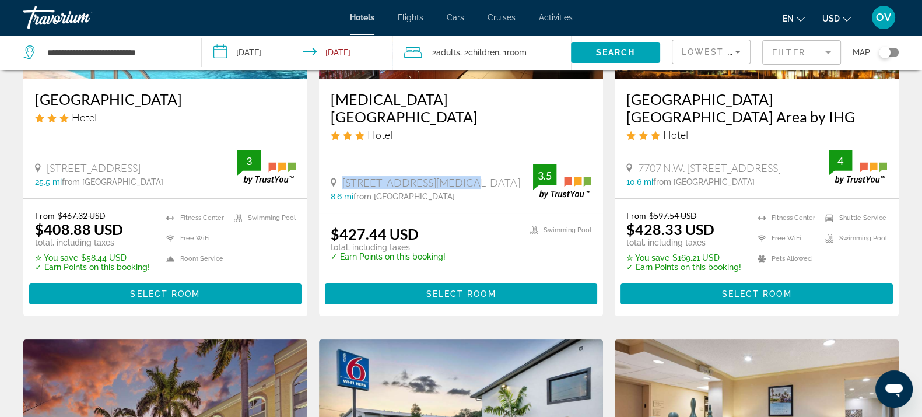
copy span "7707 N.W. [STREET_ADDRESS]"
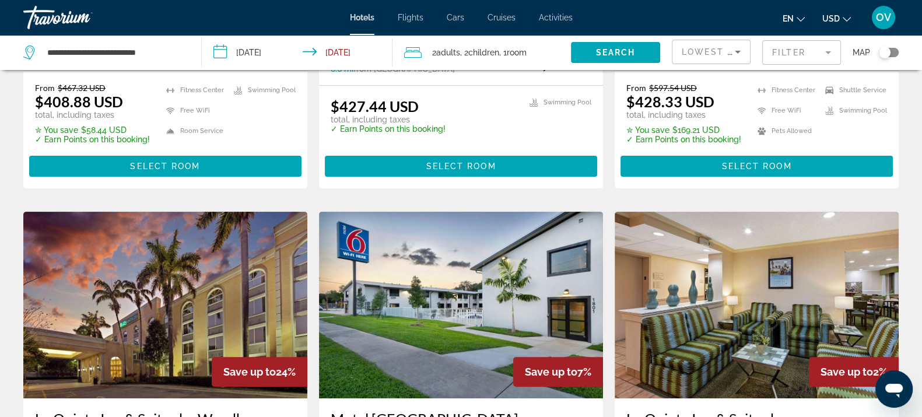
scroll to position [510, 0]
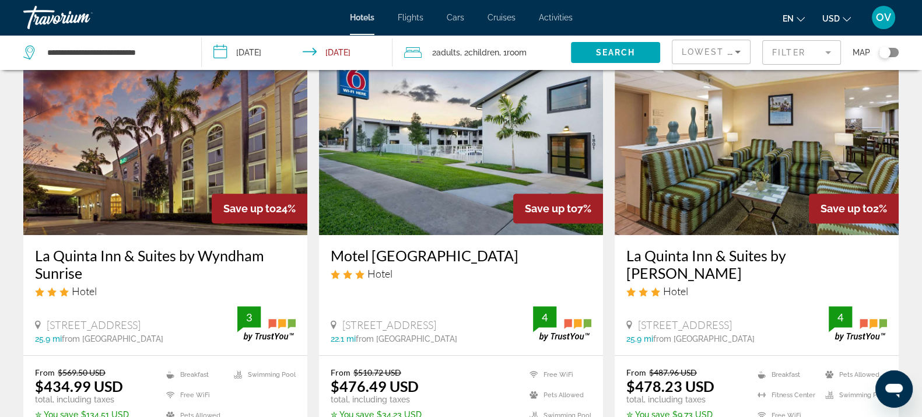
drag, startPoint x: 164, startPoint y: 327, endPoint x: 46, endPoint y: 328, distance: 117.8
click at [46, 328] on div "[STREET_ADDRESS]" at bounding box center [136, 324] width 202 height 13
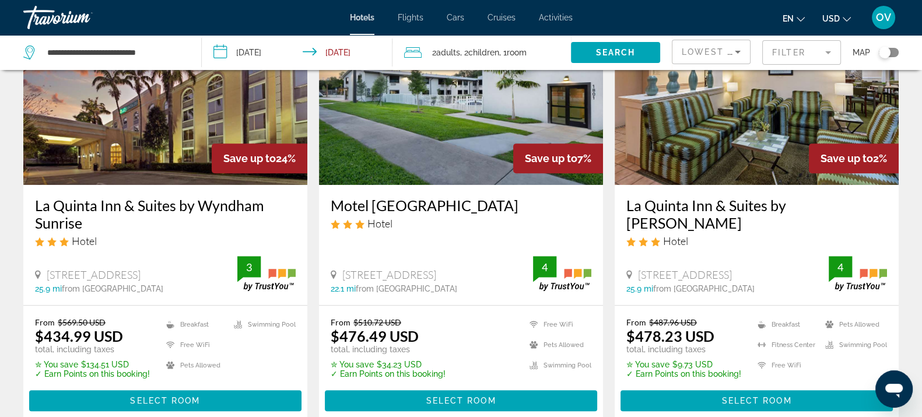
scroll to position [583, 0]
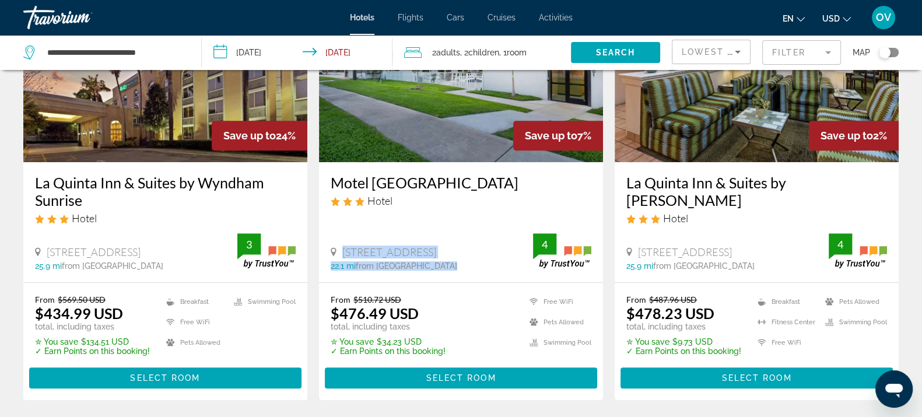
drag, startPoint x: 458, startPoint y: 265, endPoint x: 319, endPoint y: 243, distance: 140.5
click at [319, 243] on div "Motel 6 Fort Lauderdale Hotel 1801 Sr 84 West, Fort Lauderdale 22.1 mi from Mia…" at bounding box center [461, 222] width 284 height 120
click at [454, 258] on div "1801 Sr 84 West, Fort Lauderdale 22.1 mi from Miami city center from hotel" at bounding box center [432, 257] width 202 height 25
click at [496, 247] on div "[STREET_ADDRESS]" at bounding box center [432, 251] width 202 height 13
drag, startPoint x: 499, startPoint y: 245, endPoint x: 343, endPoint y: 248, distance: 155.1
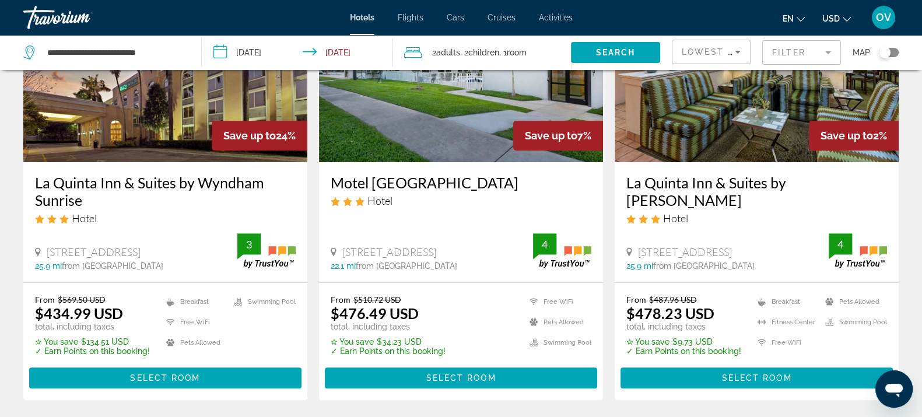
click at [343, 248] on div "[STREET_ADDRESS]" at bounding box center [432, 251] width 202 height 13
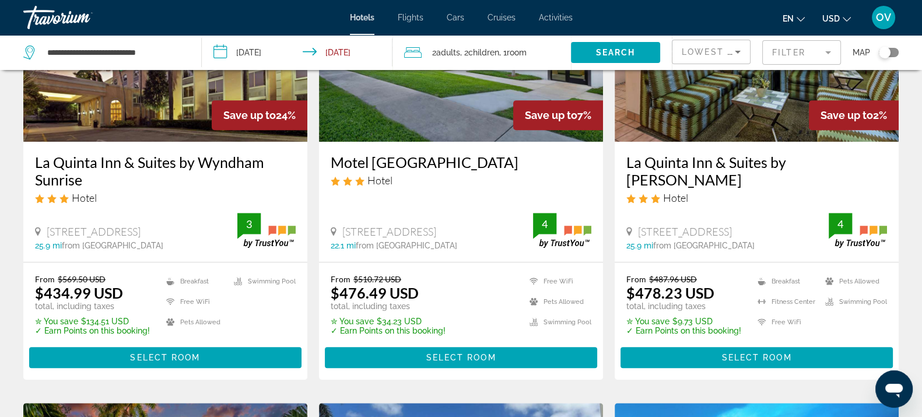
scroll to position [656, 0]
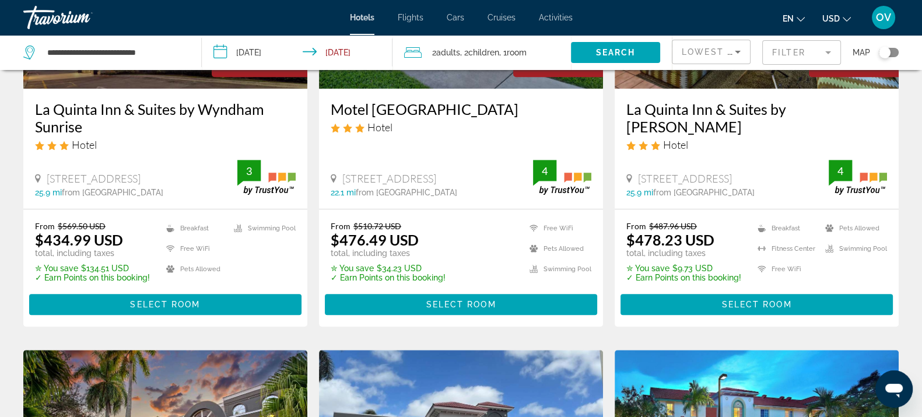
click at [721, 178] on span "[STREET_ADDRESS]" at bounding box center [685, 178] width 94 height 13
click at [762, 183] on div "[STREET_ADDRESS]" at bounding box center [727, 178] width 202 height 13
drag, startPoint x: 762, startPoint y: 181, endPoint x: 694, endPoint y: 188, distance: 68.1
click at [634, 184] on div "[STREET_ADDRESS]" at bounding box center [727, 178] width 202 height 13
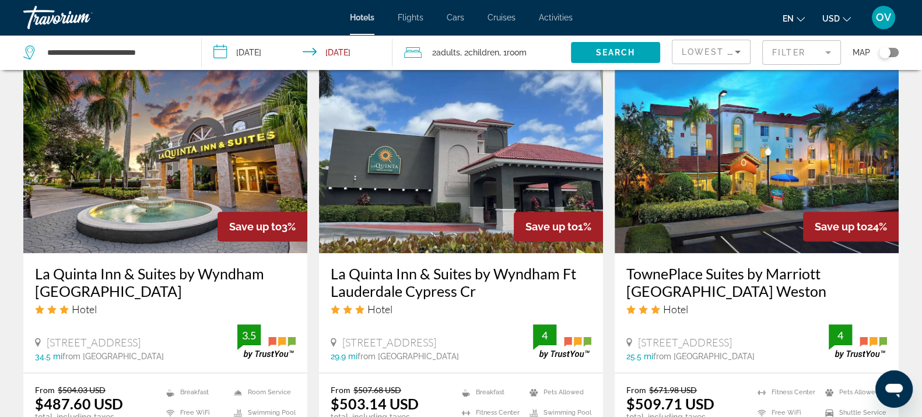
scroll to position [1020, 0]
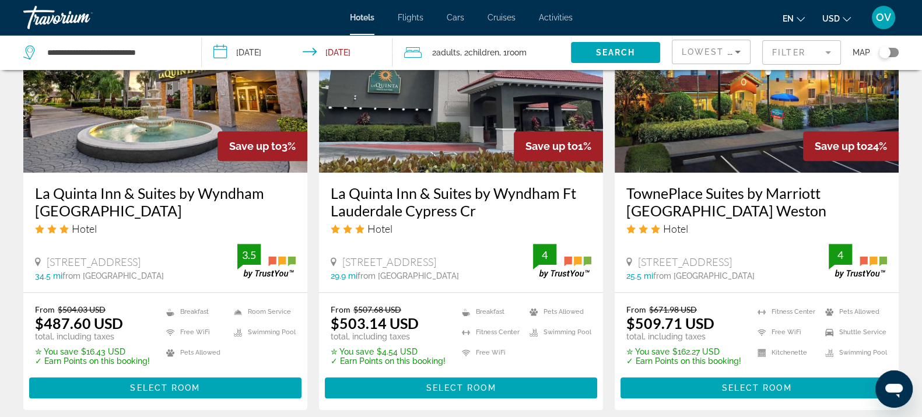
drag, startPoint x: 208, startPoint y: 262, endPoint x: 25, endPoint y: 264, distance: 183.1
click at [25, 264] on div "La Quinta Inn & Suites by Wyndham Coral Springs South Hotel 3100 N University D…" at bounding box center [165, 233] width 284 height 120
drag, startPoint x: 530, startPoint y: 261, endPoint x: 343, endPoint y: 240, distance: 188.3
click at [343, 240] on div "La Quinta Inn & Suites by Wyndham Ft Lauderdale Cypress Cr Hotel 999 W Cypress …" at bounding box center [461, 233] width 284 height 120
click at [345, 258] on span "[STREET_ADDRESS]" at bounding box center [389, 261] width 94 height 13
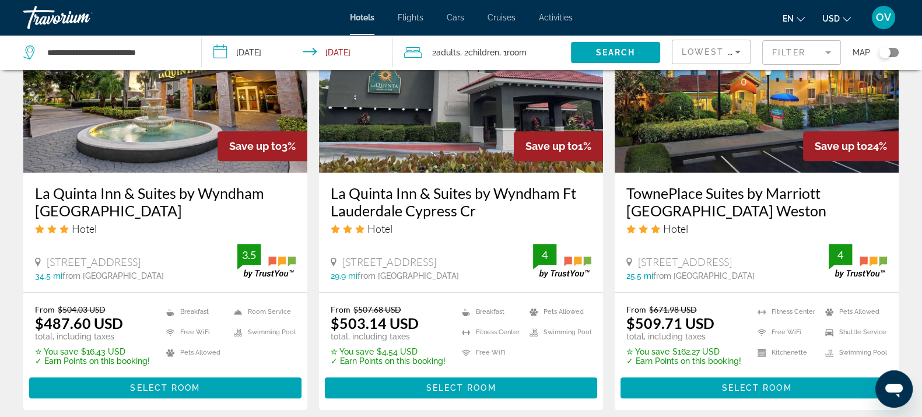
click at [341, 258] on div "[STREET_ADDRESS]" at bounding box center [432, 261] width 202 height 13
click at [339, 258] on div "[STREET_ADDRESS]" at bounding box center [432, 261] width 202 height 13
drag, startPoint x: 799, startPoint y: 265, endPoint x: 634, endPoint y: 264, distance: 165.0
click at [634, 264] on div "[STREET_ADDRESS]" at bounding box center [727, 261] width 202 height 13
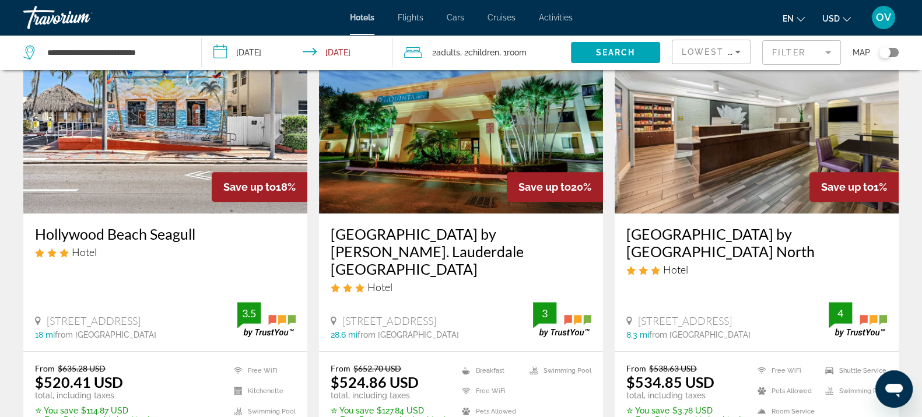
scroll to position [1531, 0]
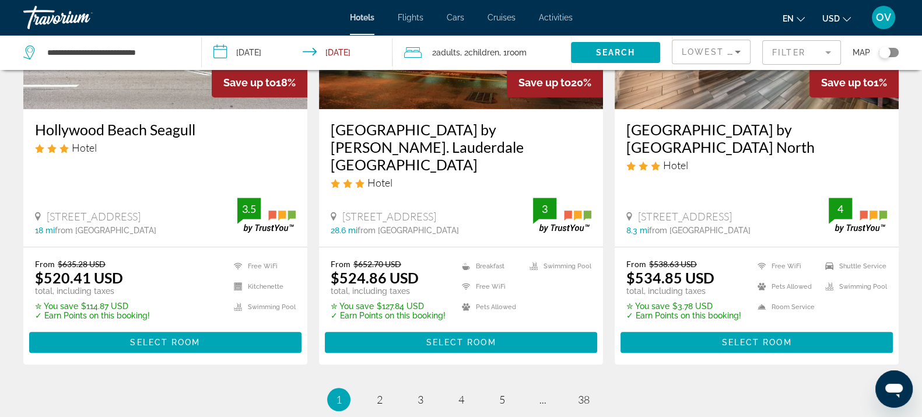
drag, startPoint x: 215, startPoint y: 201, endPoint x: 84, endPoint y: 198, distance: 131.2
click at [86, 210] on div "[STREET_ADDRESS]" at bounding box center [136, 216] width 202 height 13
drag, startPoint x: 48, startPoint y: 195, endPoint x: 217, endPoint y: 195, distance: 169.1
click at [217, 210] on div "[STREET_ADDRESS]" at bounding box center [136, 216] width 202 height 13
click at [130, 134] on h3 "Hollywood Beach Seagull" at bounding box center [165, 129] width 261 height 17
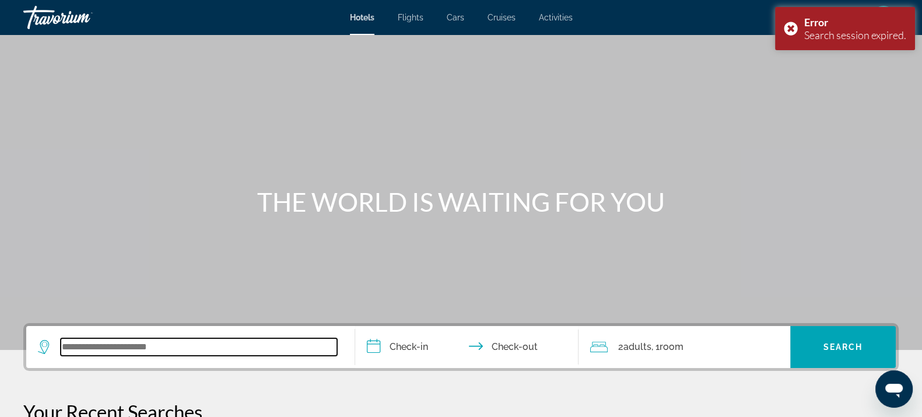
click at [150, 345] on input "Search widget" at bounding box center [199, 346] width 276 height 17
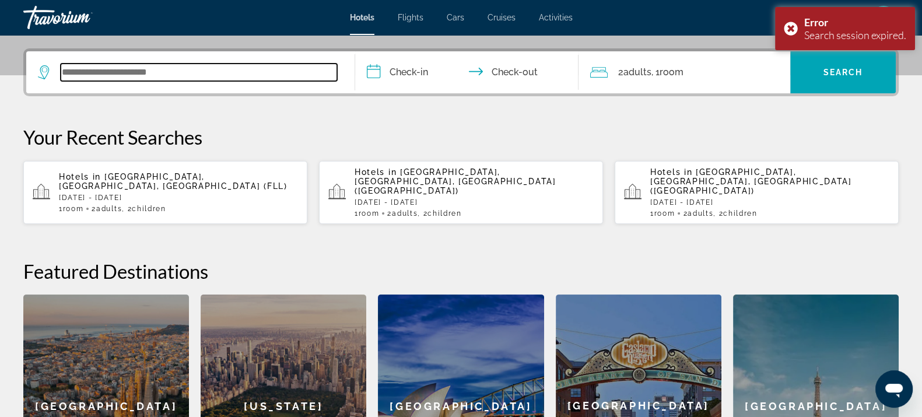
scroll to position [285, 0]
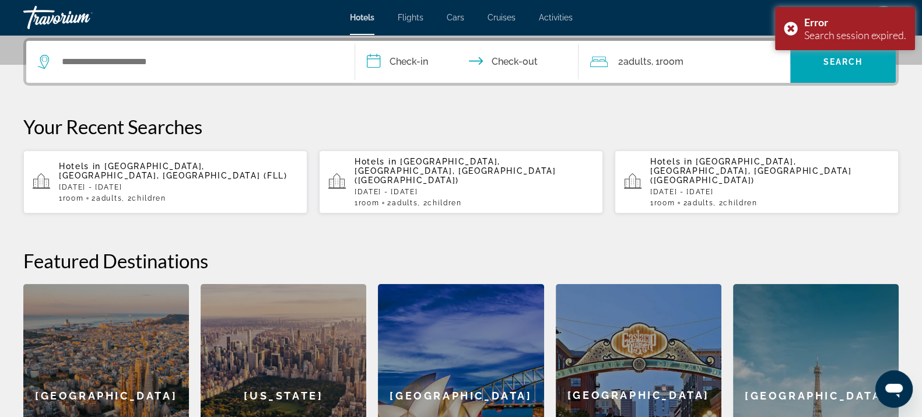
click at [156, 167] on div "Hotels in Fort Lauderdale, FL, United States (FLL) Fri, 26 Dec - Tue, 30 Dec 1 …" at bounding box center [178, 182] width 239 height 41
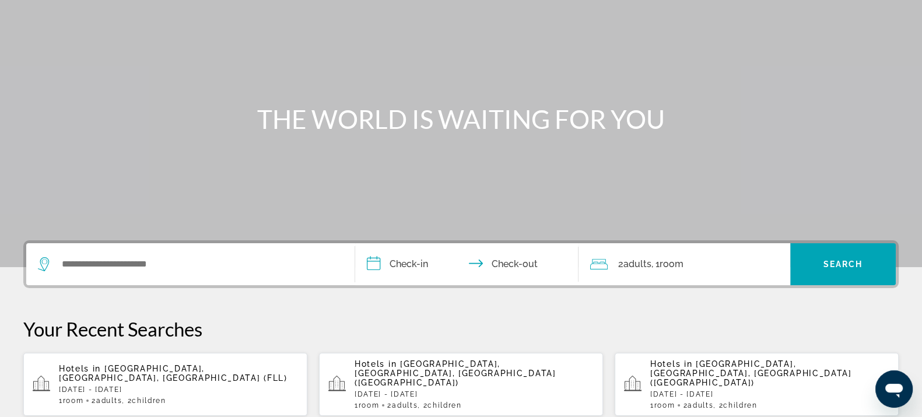
scroll to position [291, 0]
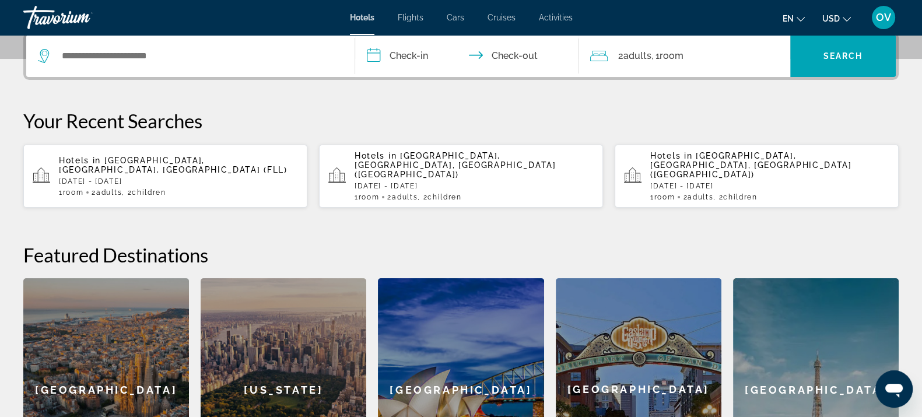
click at [430, 171] on div "Hotels in Miami, FL, United States (MIA) Fri, 26 Dec - Tue, 30 Dec 1 Room rooms…" at bounding box center [474, 176] width 239 height 50
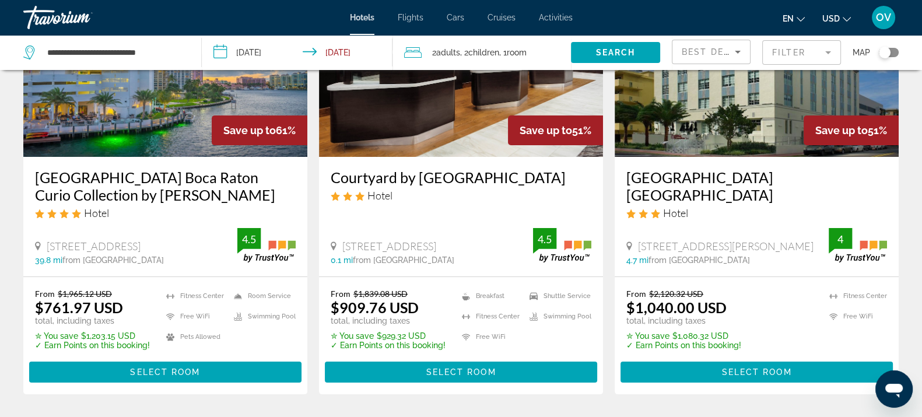
scroll to position [145, 0]
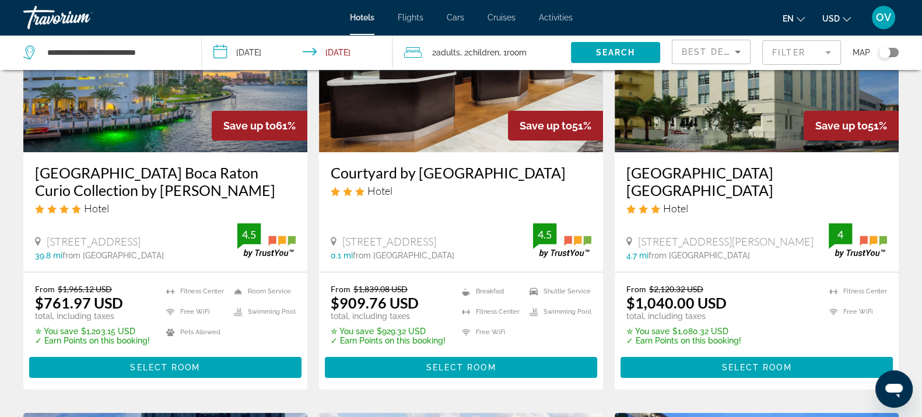
drag, startPoint x: 194, startPoint y: 237, endPoint x: 47, endPoint y: 242, distance: 147.6
click at [47, 242] on div "[STREET_ADDRESS]" at bounding box center [136, 241] width 202 height 13
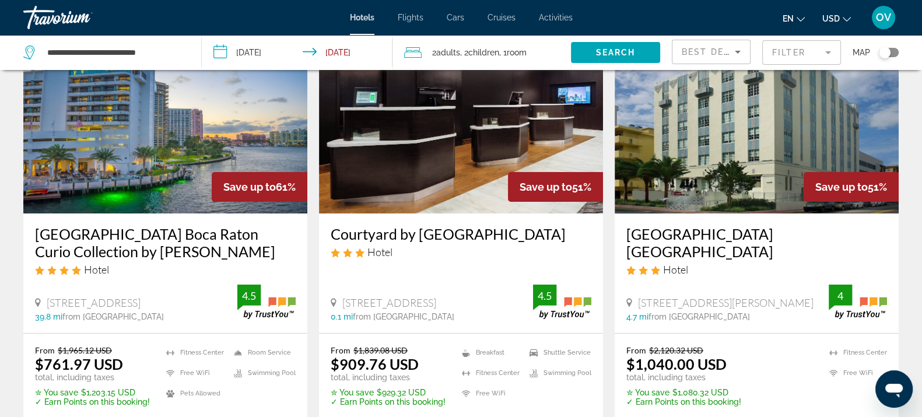
scroll to position [72, 0]
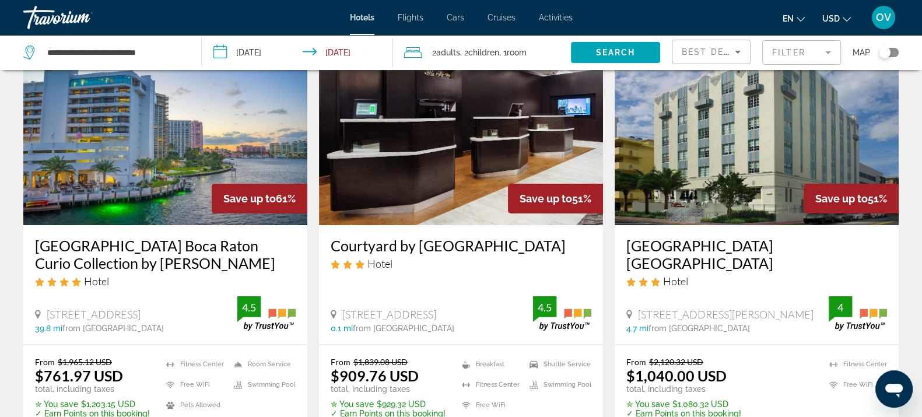
click at [169, 329] on div "39.8 mi from Miami city center from hotel" at bounding box center [136, 328] width 202 height 9
drag, startPoint x: 32, startPoint y: 240, endPoint x: 217, endPoint y: 269, distance: 187.0
click at [217, 269] on div "Waterstone Resort & Marina Boca Raton Curio Collection by Hilton Hotel 999 E Ca…" at bounding box center [165, 285] width 284 height 120
drag, startPoint x: 453, startPoint y: 312, endPoint x: 342, endPoint y: 298, distance: 111.7
click at [342, 298] on div "200 Se 2Nd Ave, Miami 0.1 mi from Miami city center from hotel 4.5" at bounding box center [461, 314] width 261 height 37
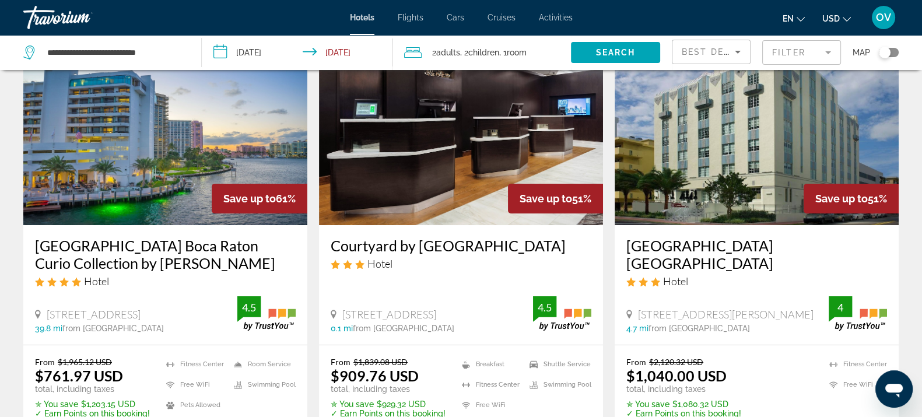
drag, startPoint x: 810, startPoint y: 316, endPoint x: 637, endPoint y: 316, distance: 172.6
click at [637, 316] on div "[STREET_ADDRESS][PERSON_NAME]" at bounding box center [727, 314] width 202 height 13
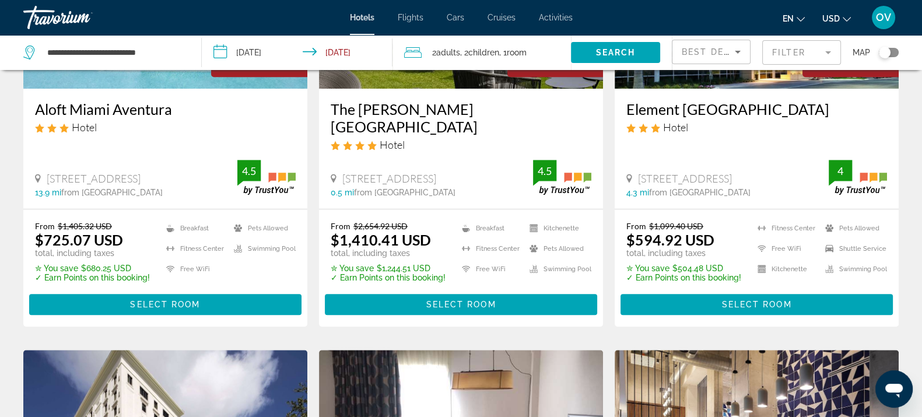
scroll to position [583, 0]
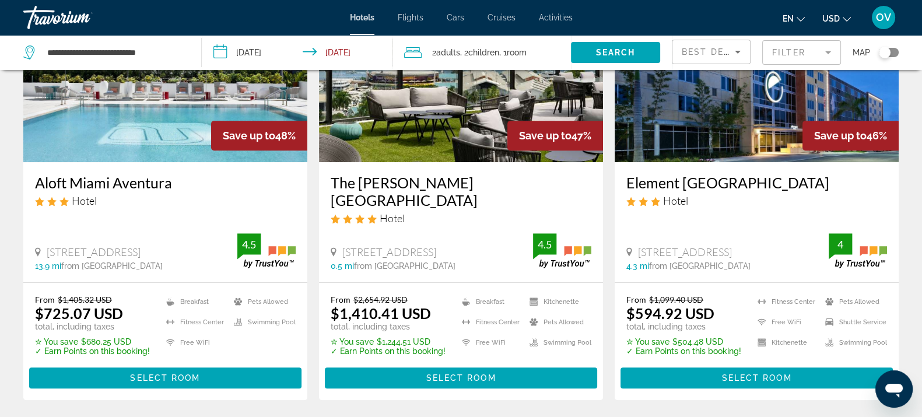
drag, startPoint x: 179, startPoint y: 234, endPoint x: 36, endPoint y: 237, distance: 142.9
click at [36, 245] on div "[STREET_ADDRESS]" at bounding box center [136, 251] width 202 height 13
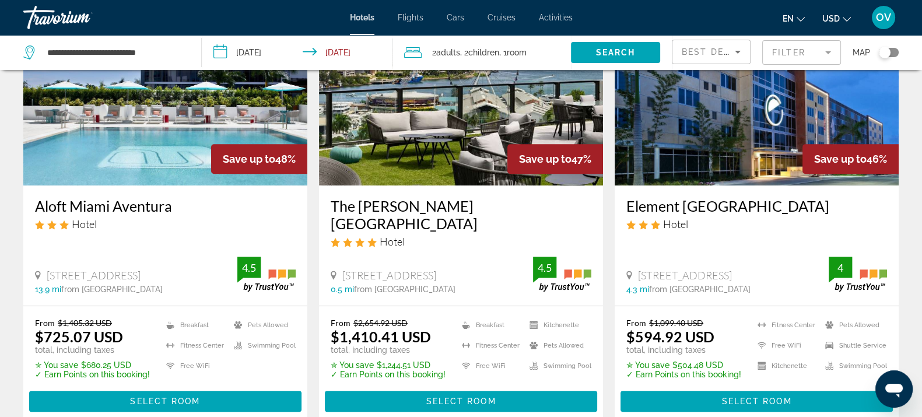
scroll to position [510, 0]
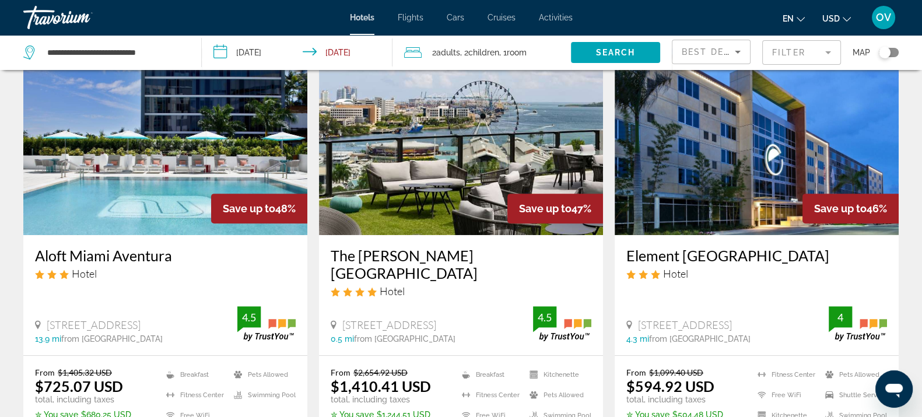
click at [275, 54] on input "**********" at bounding box center [299, 54] width 195 height 38
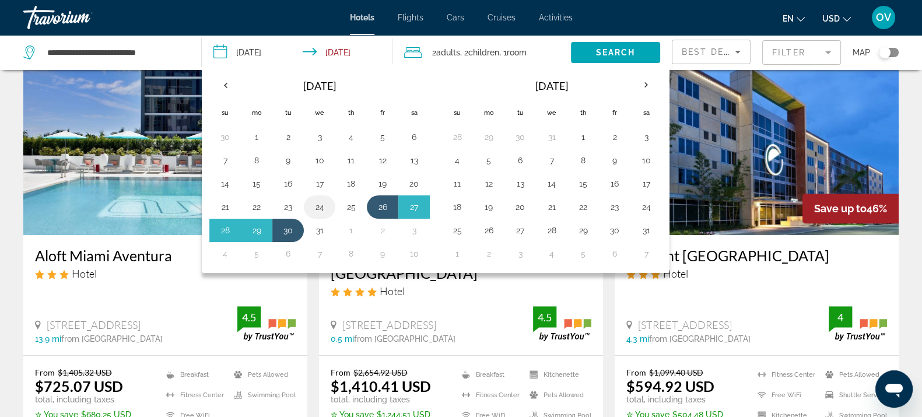
click at [320, 213] on button "24" at bounding box center [319, 207] width 19 height 16
click at [293, 227] on button "30" at bounding box center [288, 230] width 19 height 16
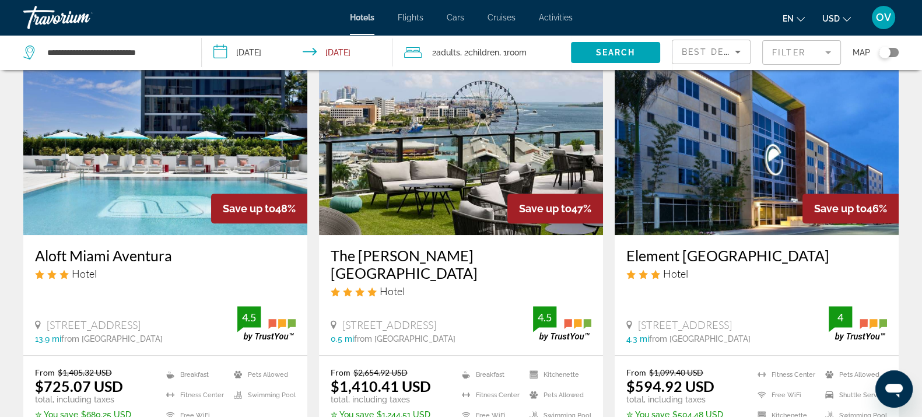
type input "**********"
click at [594, 55] on span "Search widget" at bounding box center [615, 52] width 89 height 28
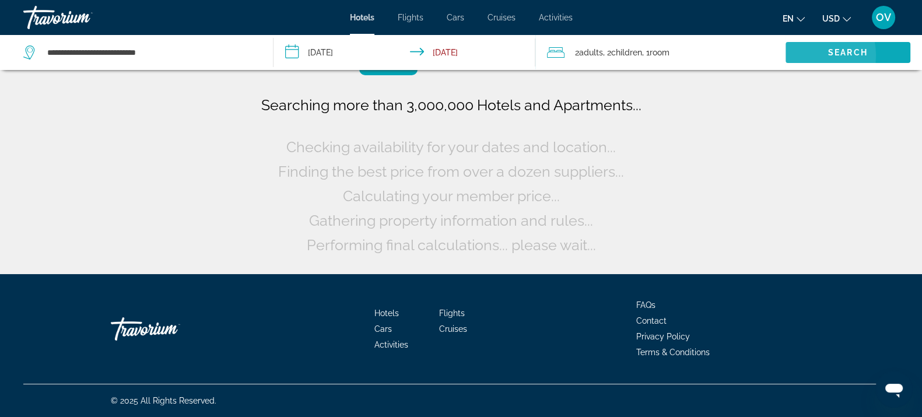
scroll to position [0, 0]
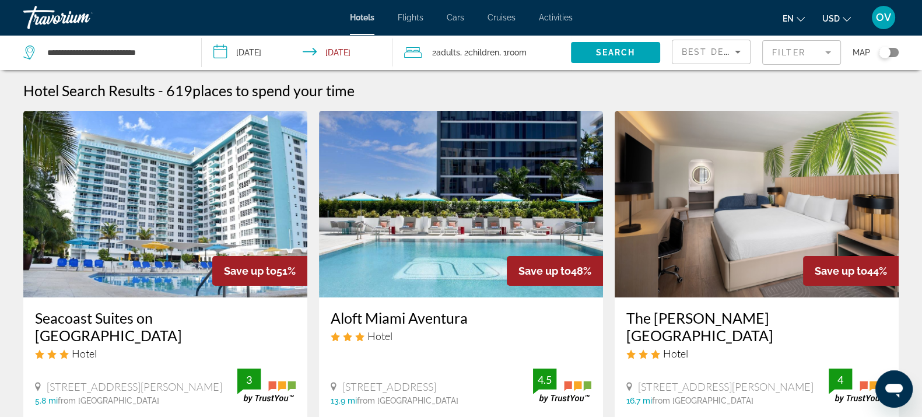
click at [717, 47] on span "Best Deals" at bounding box center [712, 51] width 61 height 9
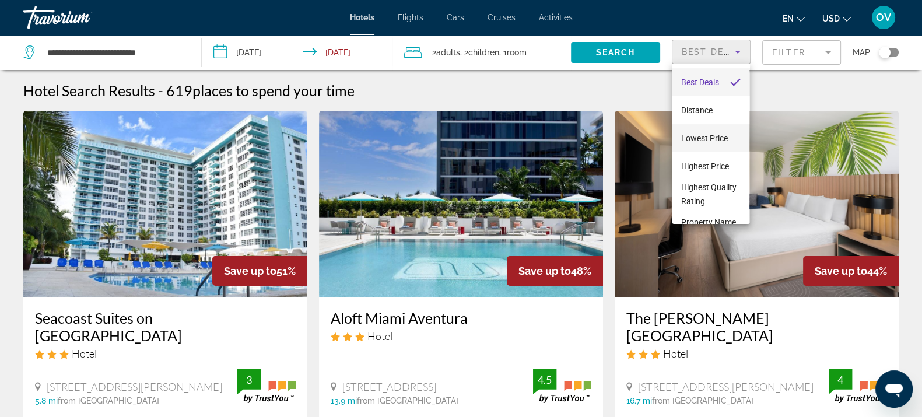
click at [700, 134] on span "Lowest Price" at bounding box center [704, 138] width 47 height 9
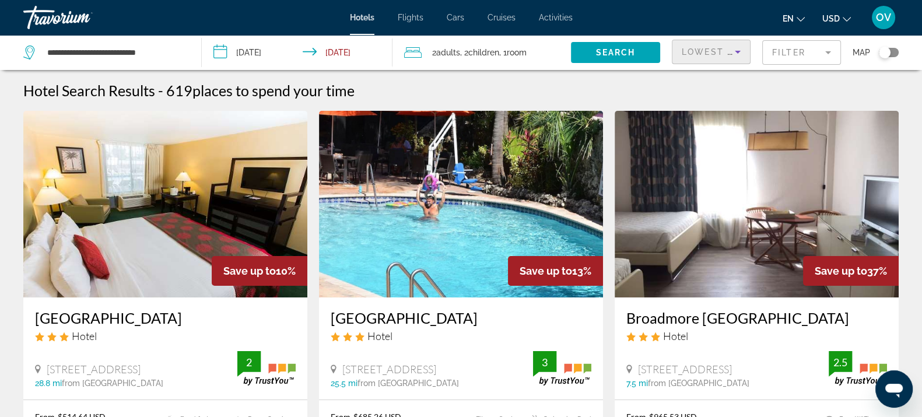
click at [783, 50] on mat-form-field "Filter" at bounding box center [801, 52] width 79 height 24
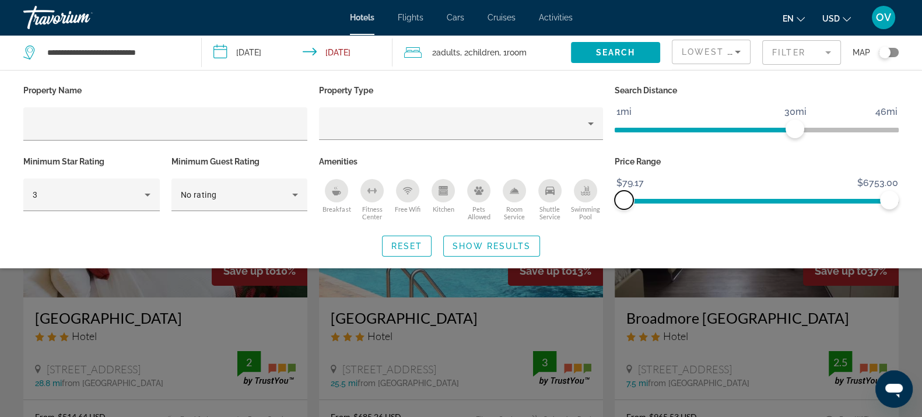
click at [624, 194] on span "ngx-slider" at bounding box center [624, 200] width 19 height 19
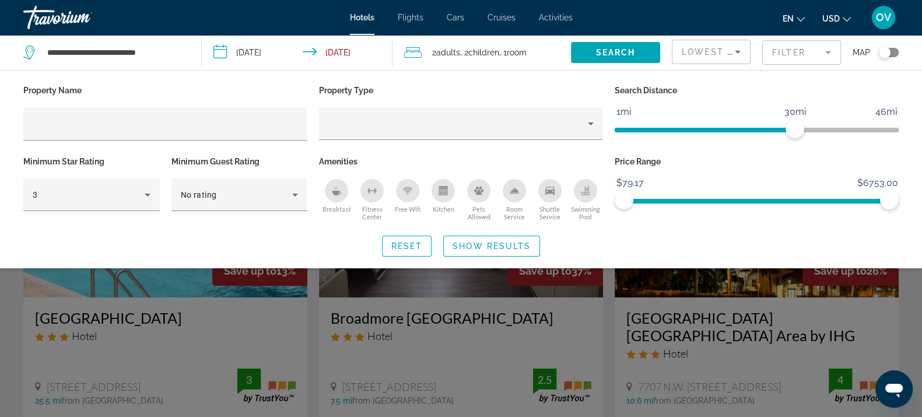
click at [571, 299] on div "Search widget" at bounding box center [461, 296] width 922 height 242
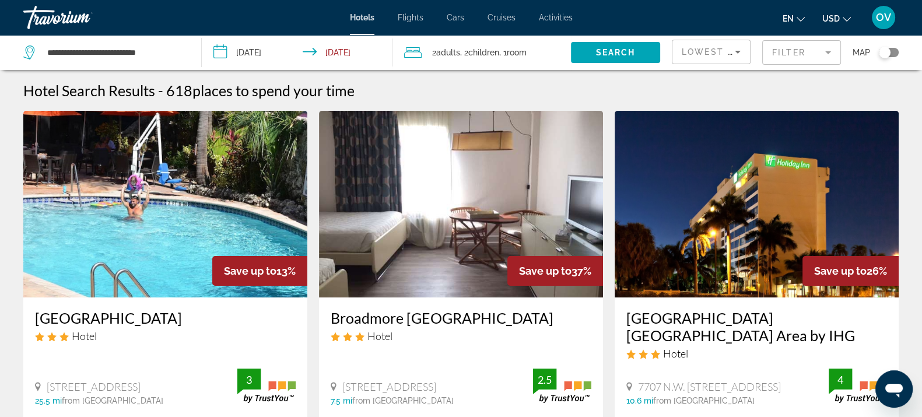
click at [787, 54] on mat-form-field "Filter" at bounding box center [801, 52] width 79 height 24
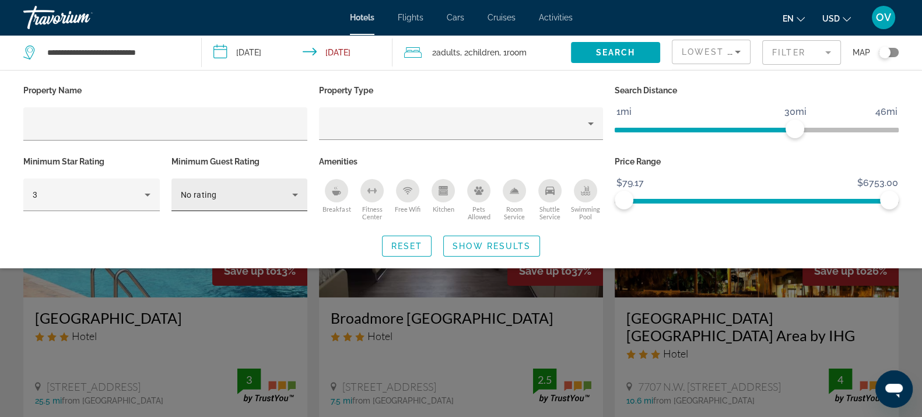
click at [259, 204] on div "No rating" at bounding box center [240, 194] width 118 height 33
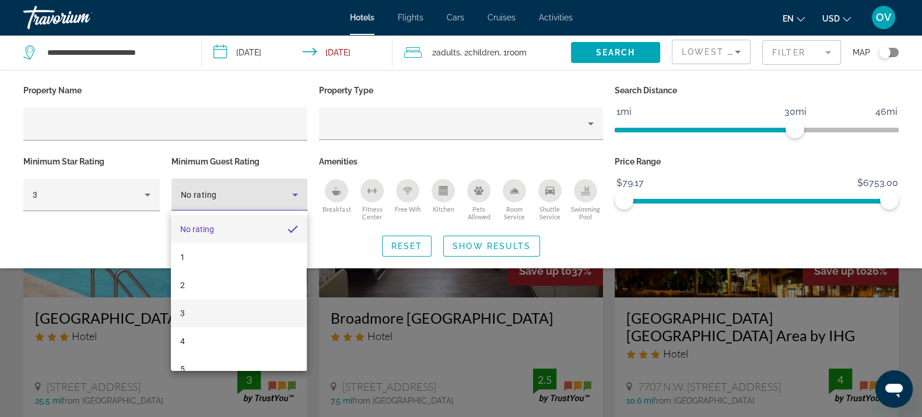
click at [194, 316] on mat-option "3" at bounding box center [239, 313] width 136 height 28
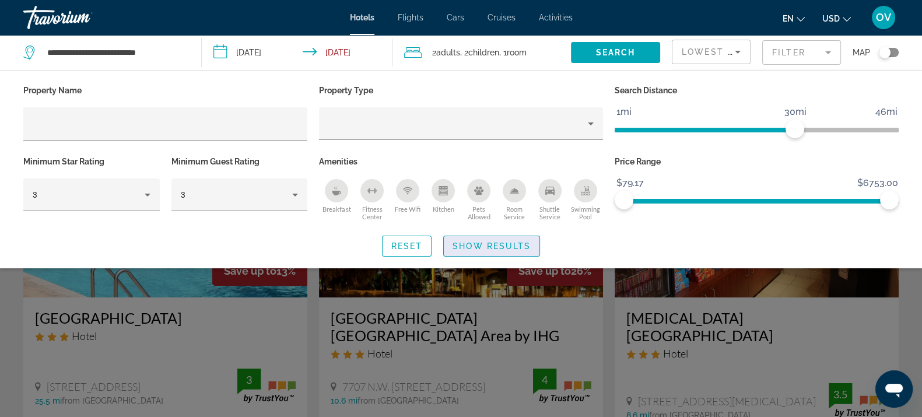
click at [493, 243] on span "Show Results" at bounding box center [491, 245] width 78 height 9
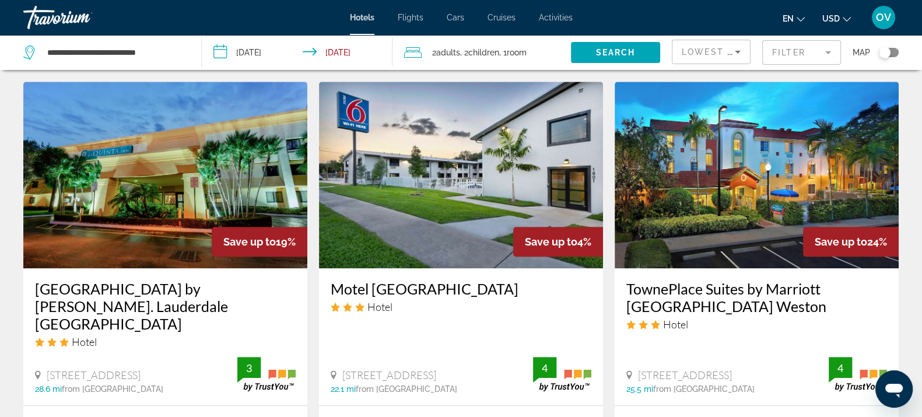
scroll to position [947, 0]
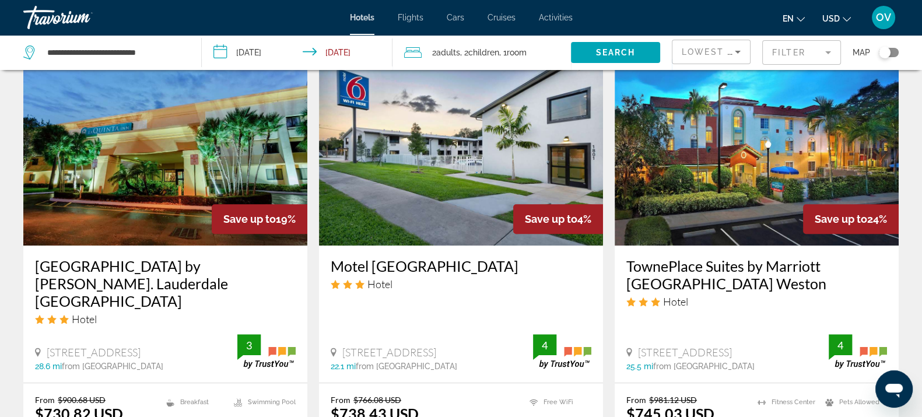
drag, startPoint x: 695, startPoint y: 331, endPoint x: 617, endPoint y: 267, distance: 100.6
click at [617, 267] on div "TownePlace Suites by Marriott Fort Lauderdale Weston Hotel 1545 Three Village R…" at bounding box center [757, 313] width 284 height 137
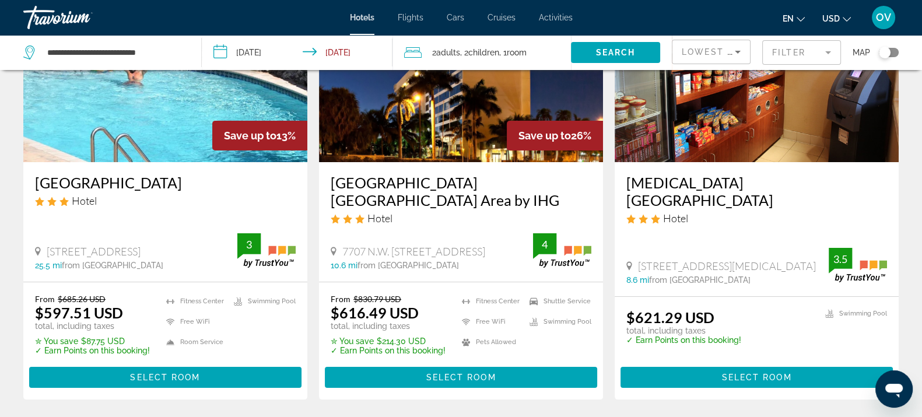
scroll to position [72, 0]
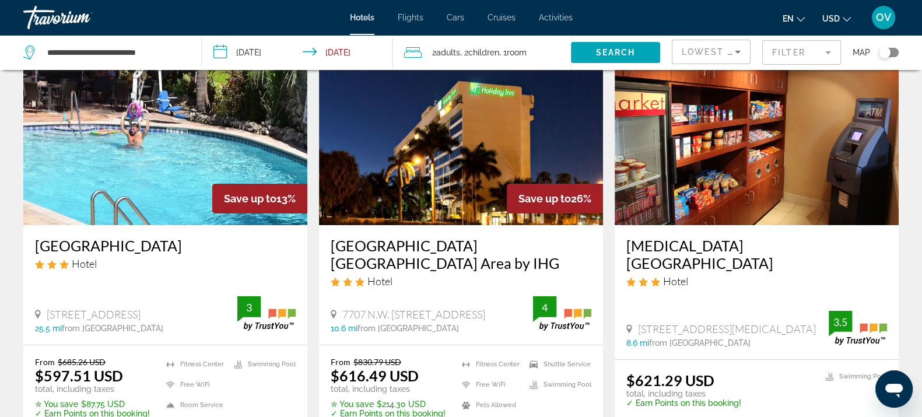
click at [813, 44] on mat-form-field "Filter" at bounding box center [801, 52] width 79 height 24
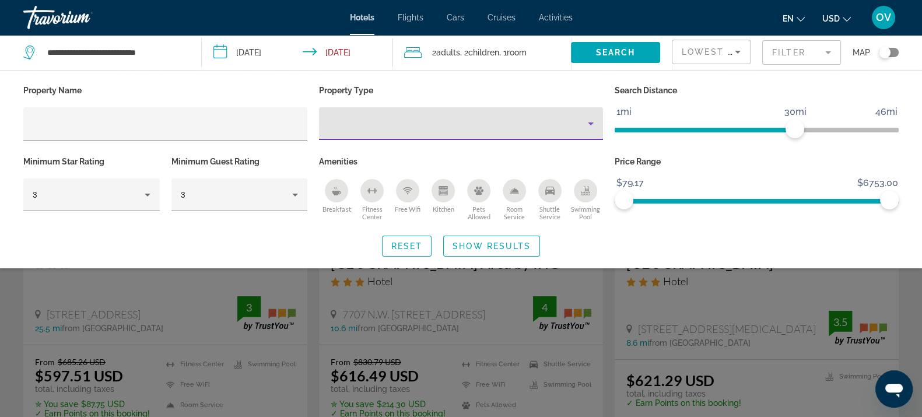
click at [447, 128] on div "Property type" at bounding box center [457, 124] width 259 height 14
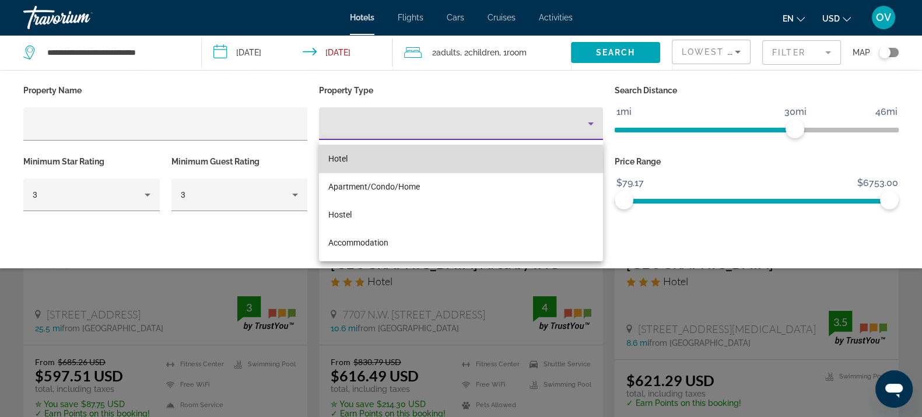
click at [403, 163] on mat-option "Hotel" at bounding box center [461, 159] width 284 height 28
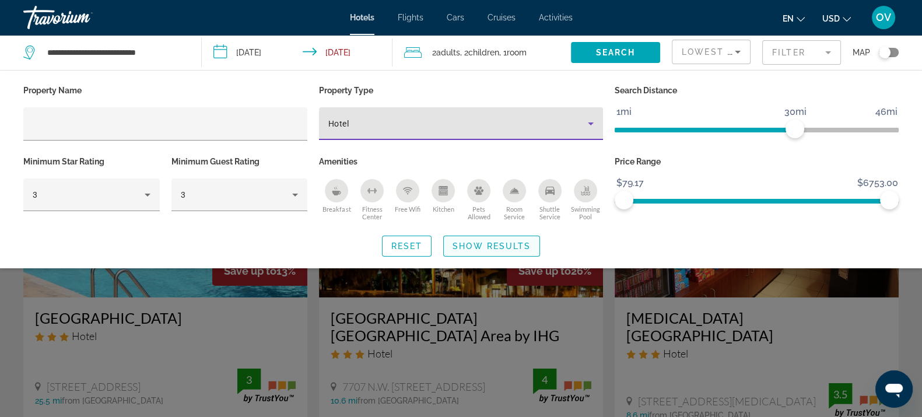
click at [469, 248] on span "Show Results" at bounding box center [491, 245] width 78 height 9
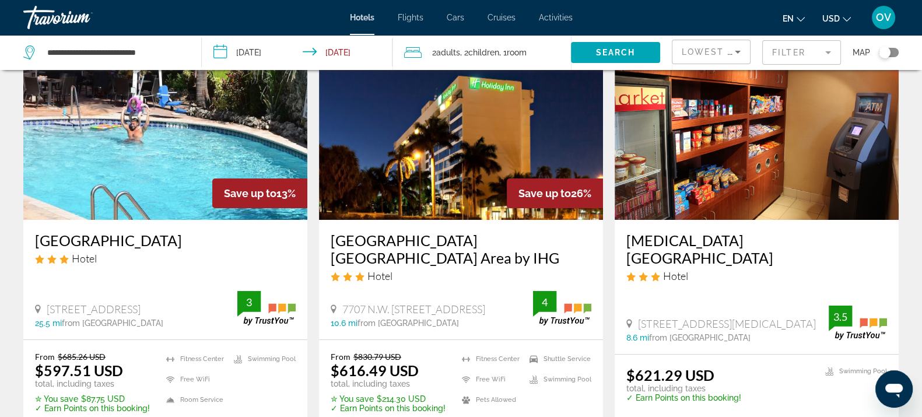
scroll to position [72, 0]
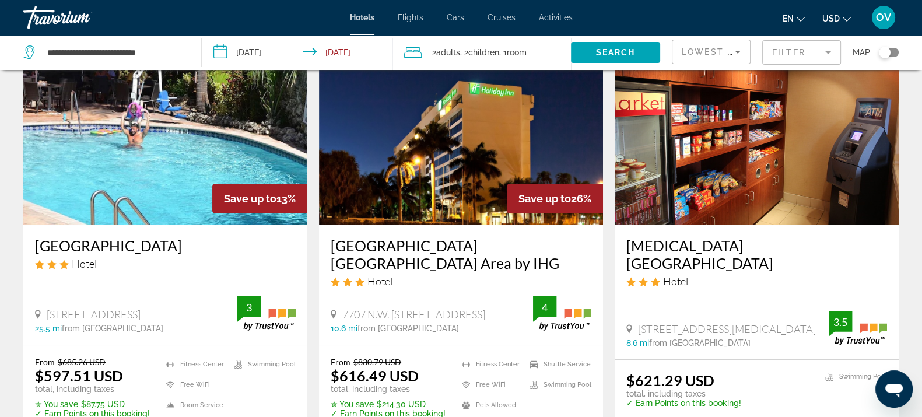
drag, startPoint x: 208, startPoint y: 314, endPoint x: 17, endPoint y: 244, distance: 203.1
click at [17, 244] on app-hotels-search-item "Save up to 13% Sea Club Resort Hotel 619 Fort Lauderdale Beach Boulevard 25.5 m…" at bounding box center [165, 250] width 296 height 424
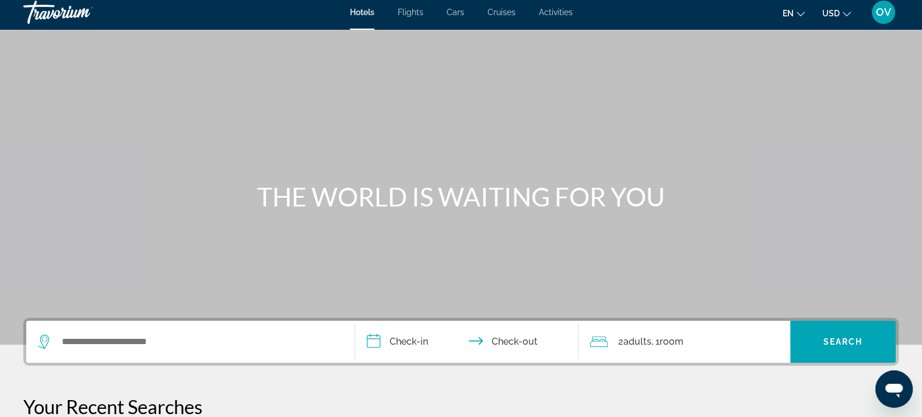
scroll to position [72, 0]
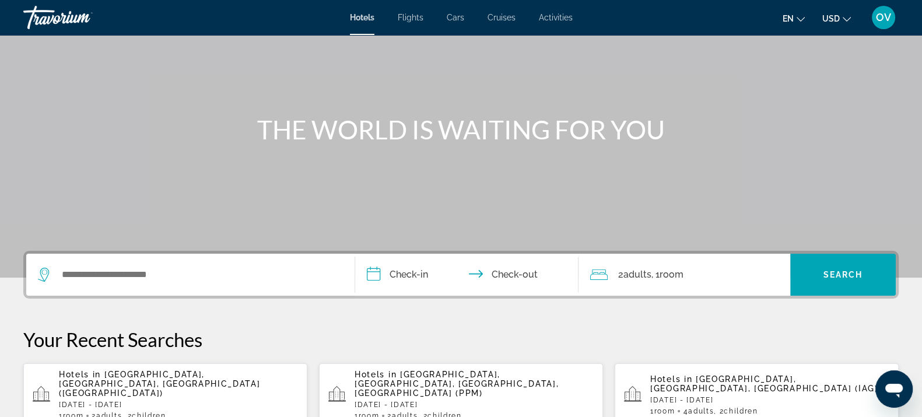
click at [153, 262] on div "Search widget" at bounding box center [190, 275] width 305 height 42
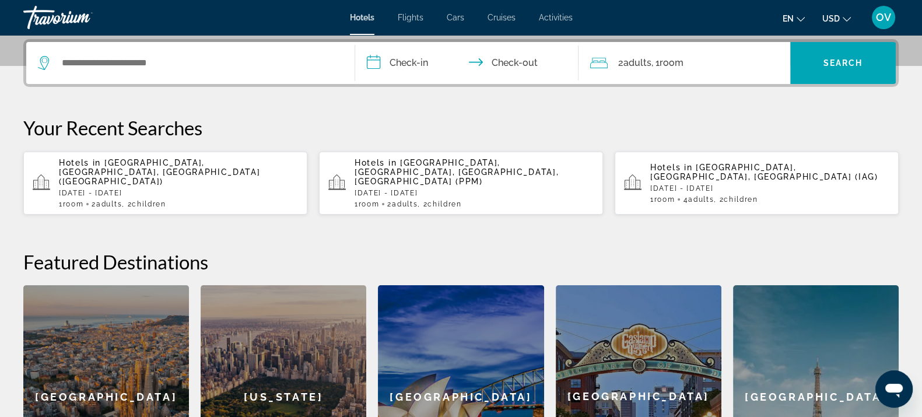
scroll to position [285, 0]
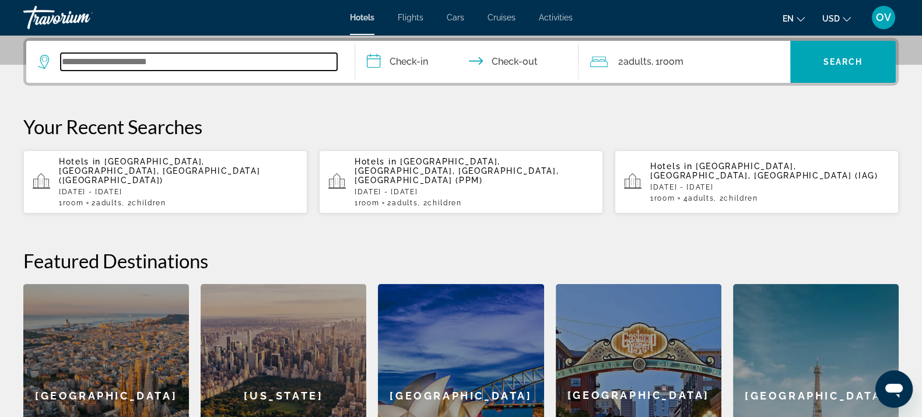
click at [153, 65] on input "Search widget" at bounding box center [199, 61] width 276 height 17
type input "*"
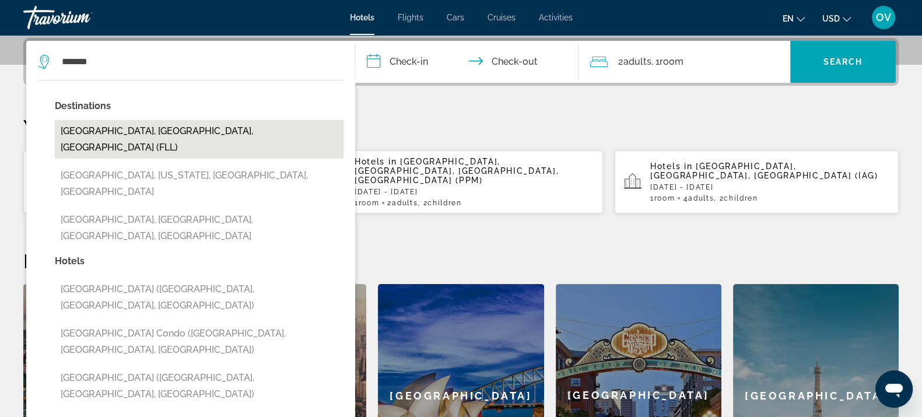
click at [176, 130] on button "[GEOGRAPHIC_DATA], [GEOGRAPHIC_DATA], [GEOGRAPHIC_DATA] (FLL)" at bounding box center [199, 139] width 289 height 38
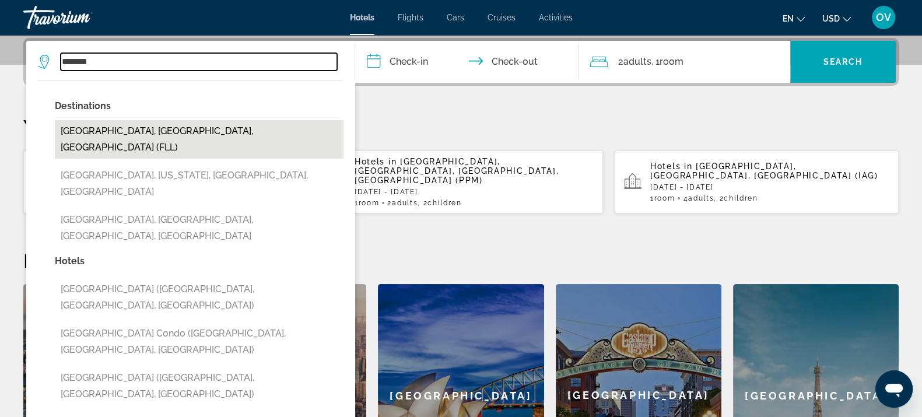
type input "**********"
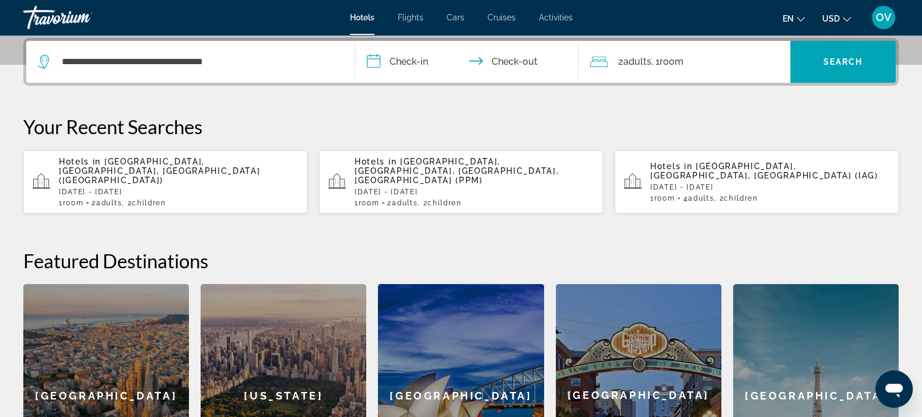
click at [434, 58] on input "**********" at bounding box center [469, 63] width 228 height 45
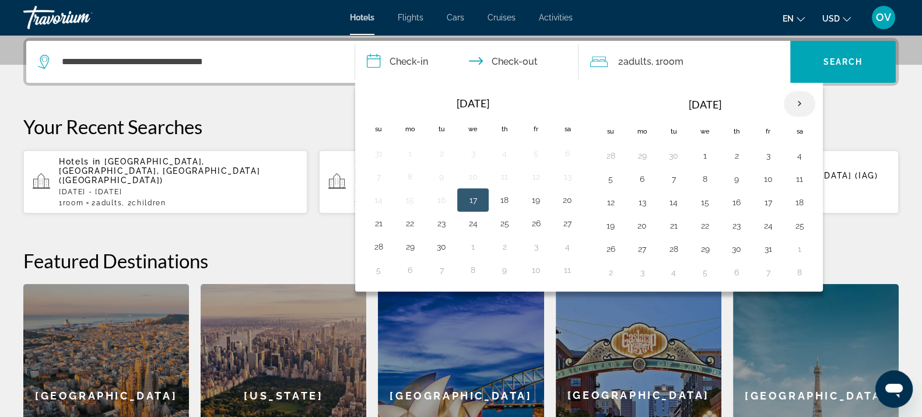
click at [796, 101] on th "Next month" at bounding box center [799, 104] width 31 height 26
click at [775, 220] on td "26" at bounding box center [767, 225] width 31 height 23
click at [755, 223] on td "26" at bounding box center [767, 225] width 31 height 23
click at [767, 226] on button "26" at bounding box center [768, 225] width 19 height 16
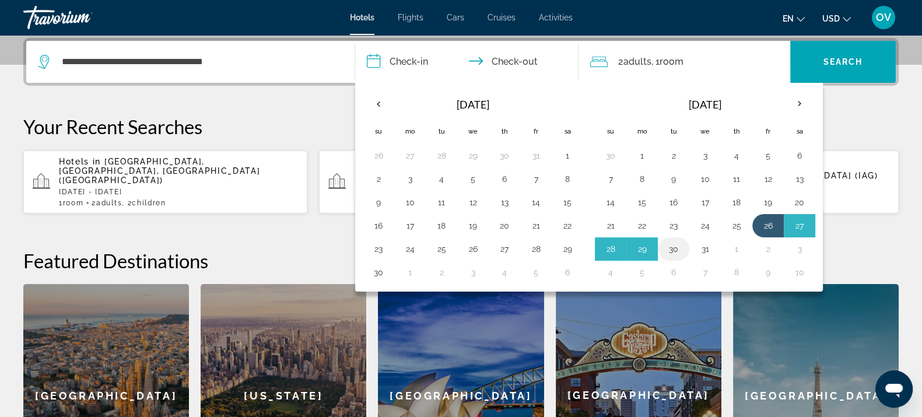
click at [674, 242] on button "30" at bounding box center [673, 249] width 19 height 16
type input "**********"
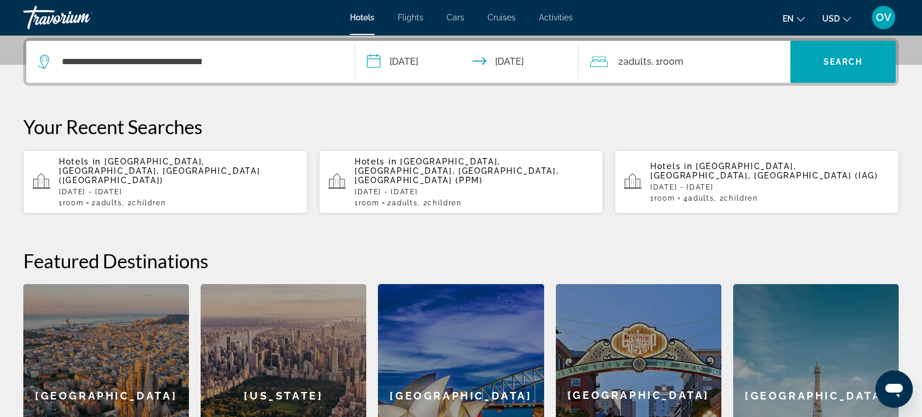
drag, startPoint x: 647, startPoint y: 53, endPoint x: 654, endPoint y: 65, distance: 14.1
click at [647, 54] on span "2 Adult Adults" at bounding box center [634, 62] width 33 height 16
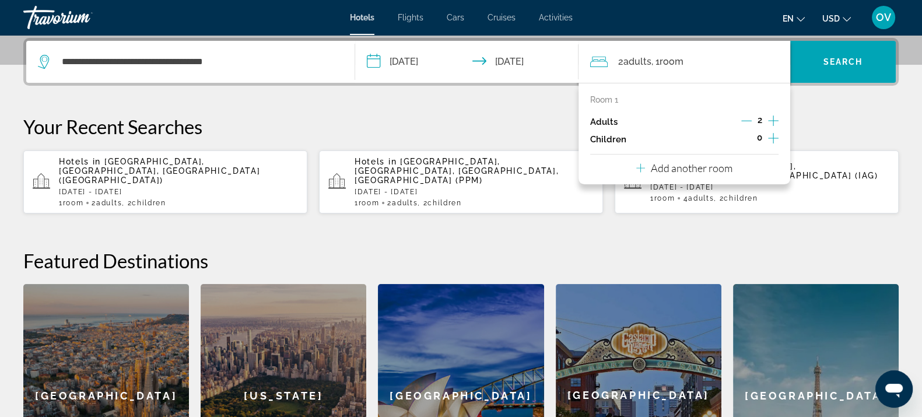
click at [770, 135] on icon "Increment children" at bounding box center [773, 138] width 10 height 14
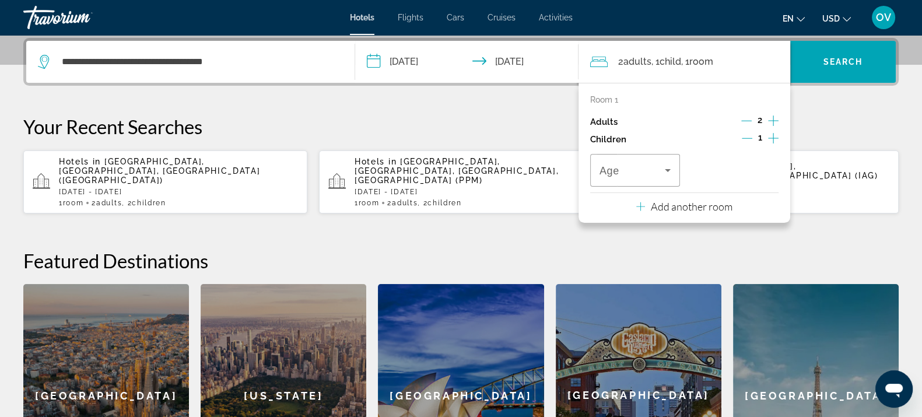
click at [770, 135] on icon "Increment children" at bounding box center [773, 138] width 10 height 14
click at [662, 184] on div "Travelers: 2 adults, 2 children" at bounding box center [634, 170] width 71 height 33
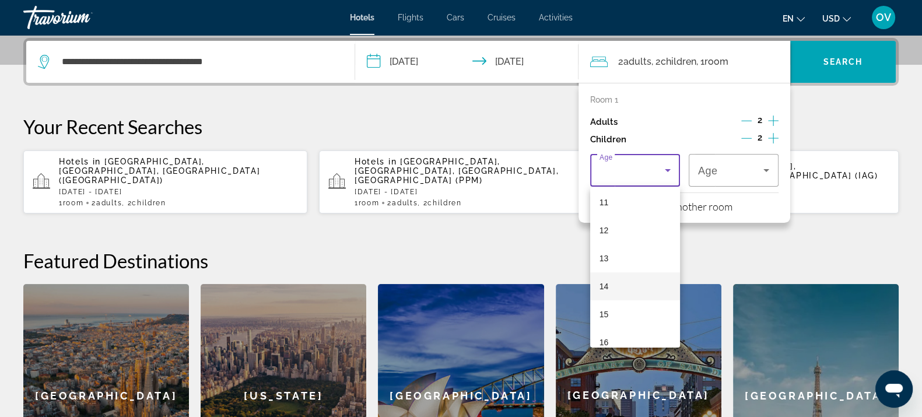
scroll to position [279, 0]
click at [626, 215] on mat-option "10" at bounding box center [635, 206] width 90 height 28
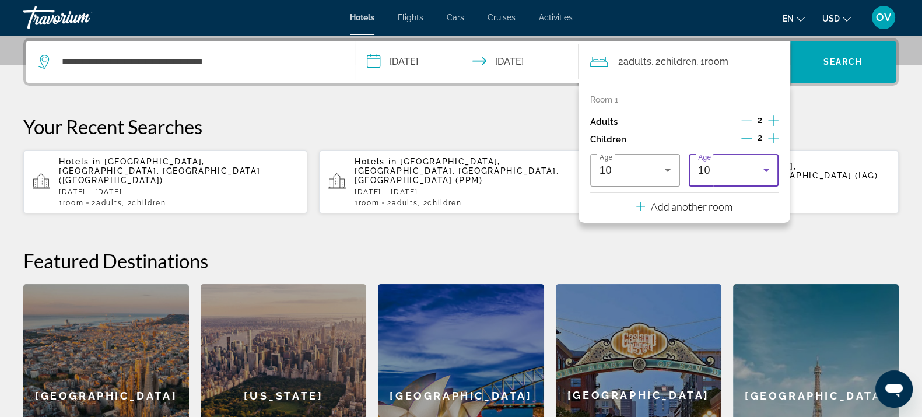
click at [703, 173] on span "10" at bounding box center [704, 170] width 12 height 12
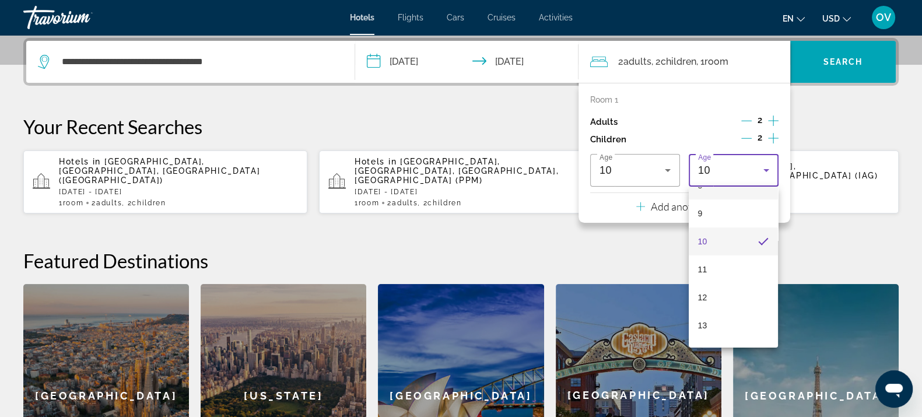
scroll to position [353, 0]
click at [722, 275] on mat-option "15" at bounding box center [734, 273] width 90 height 28
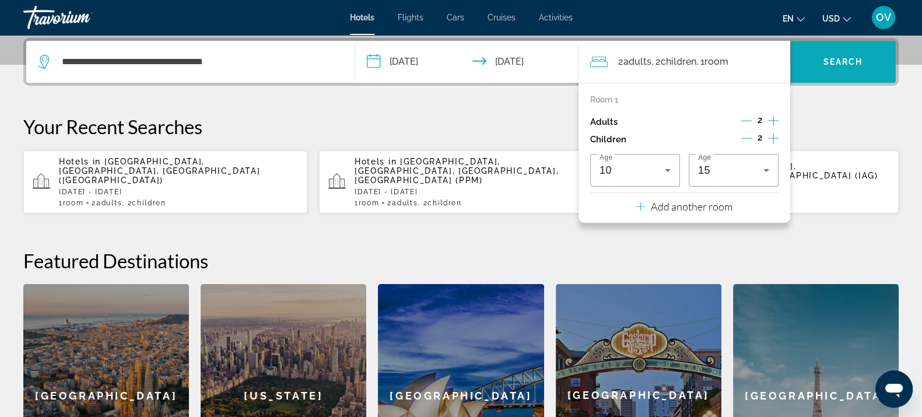
click at [836, 62] on span "Search" at bounding box center [843, 61] width 40 height 9
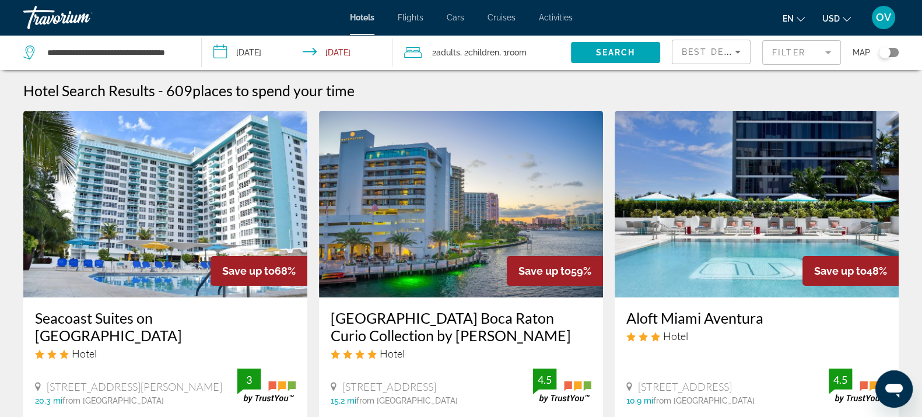
click at [704, 50] on span "Best Deals" at bounding box center [712, 51] width 61 height 9
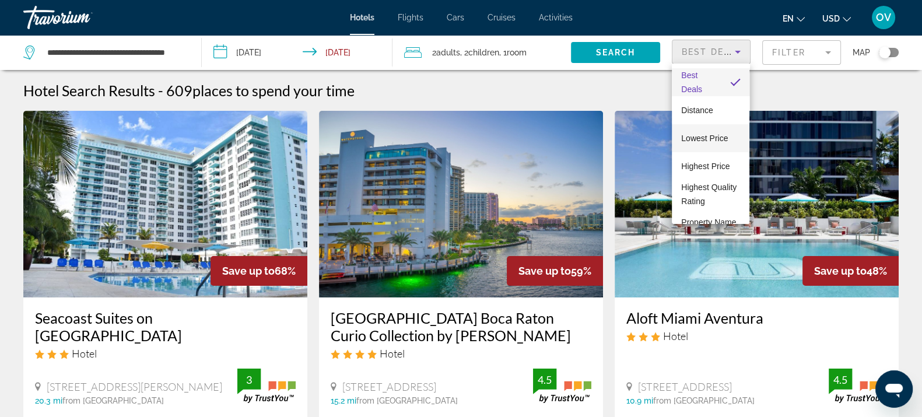
click at [708, 136] on span "Lowest Price" at bounding box center [704, 138] width 47 height 9
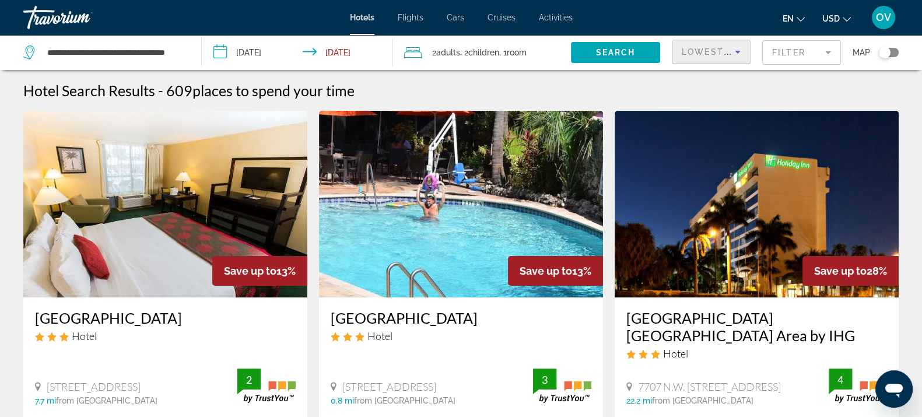
click at [810, 47] on mat-form-field "Filter" at bounding box center [801, 52] width 79 height 24
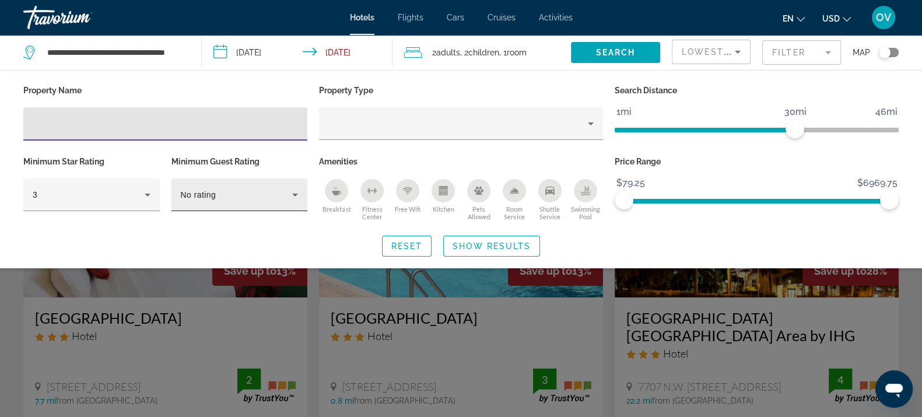
click at [259, 204] on div "No rating" at bounding box center [240, 194] width 118 height 33
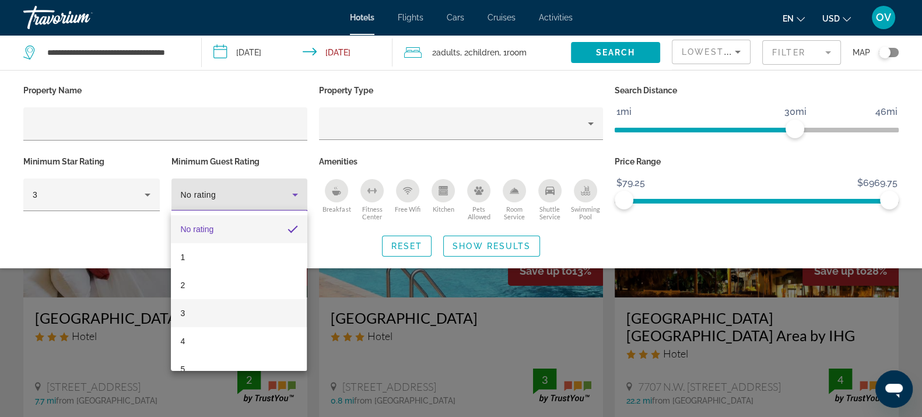
click at [208, 304] on mat-option "3" at bounding box center [239, 313] width 136 height 28
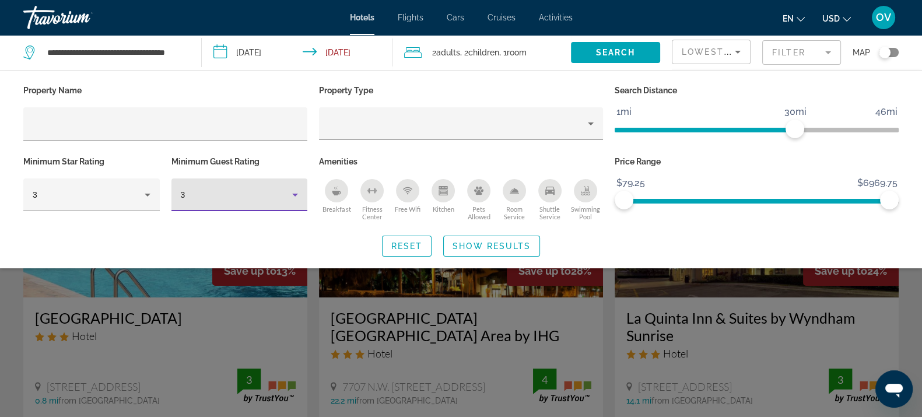
click at [482, 252] on span "Search widget" at bounding box center [492, 246] width 96 height 28
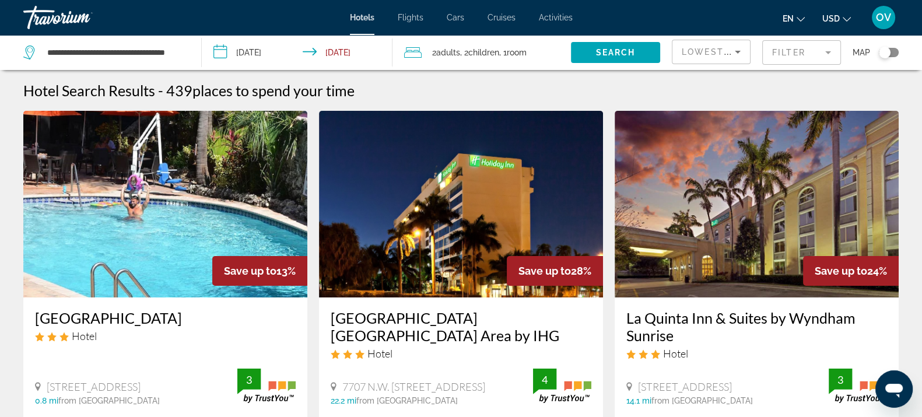
click at [806, 50] on mat-form-field "Filter" at bounding box center [801, 52] width 79 height 24
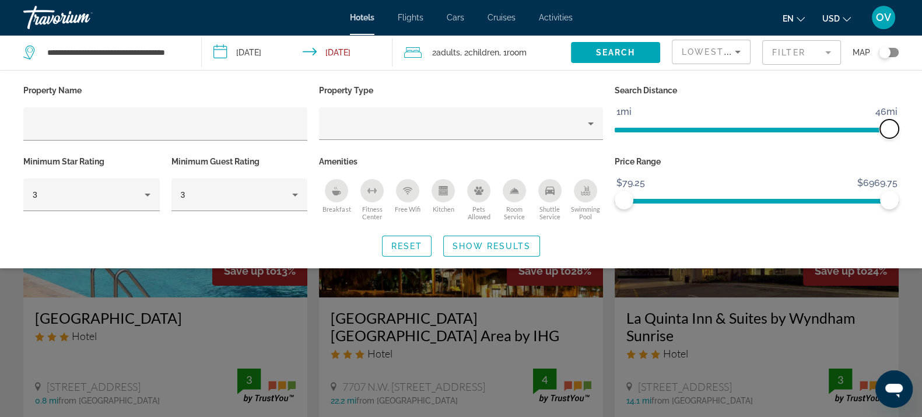
drag, startPoint x: 792, startPoint y: 128, endPoint x: 932, endPoint y: 137, distance: 140.8
click at [922, 137] on html "**********" at bounding box center [461, 208] width 922 height 417
